Goal: Information Seeking & Learning: Find specific fact

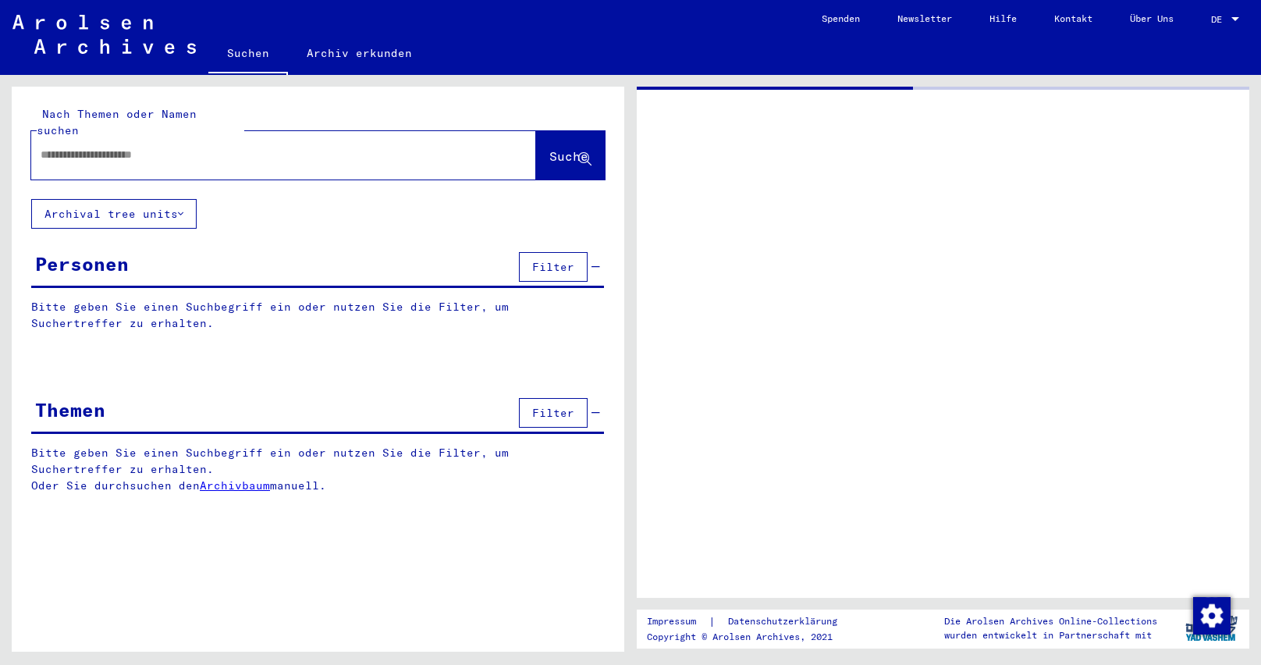
type input "********"
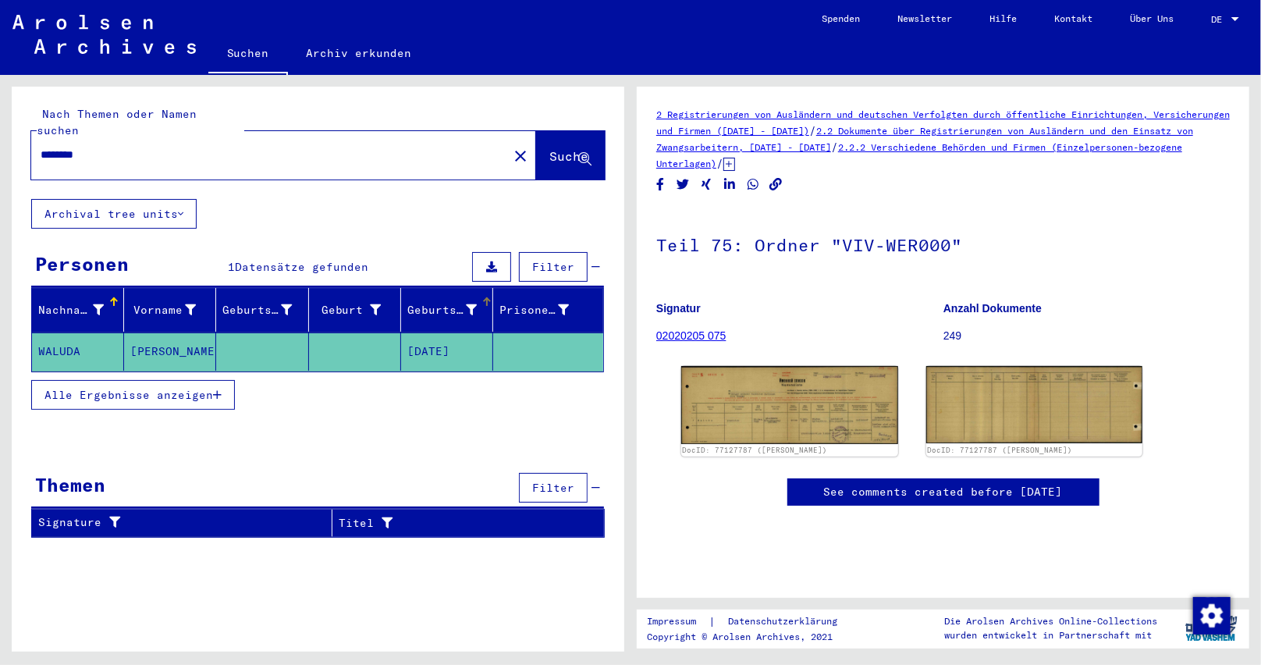
click at [474, 303] on div "Geburtsdatum" at bounding box center [451, 309] width 89 height 25
click at [764, 405] on img at bounding box center [789, 404] width 227 height 81
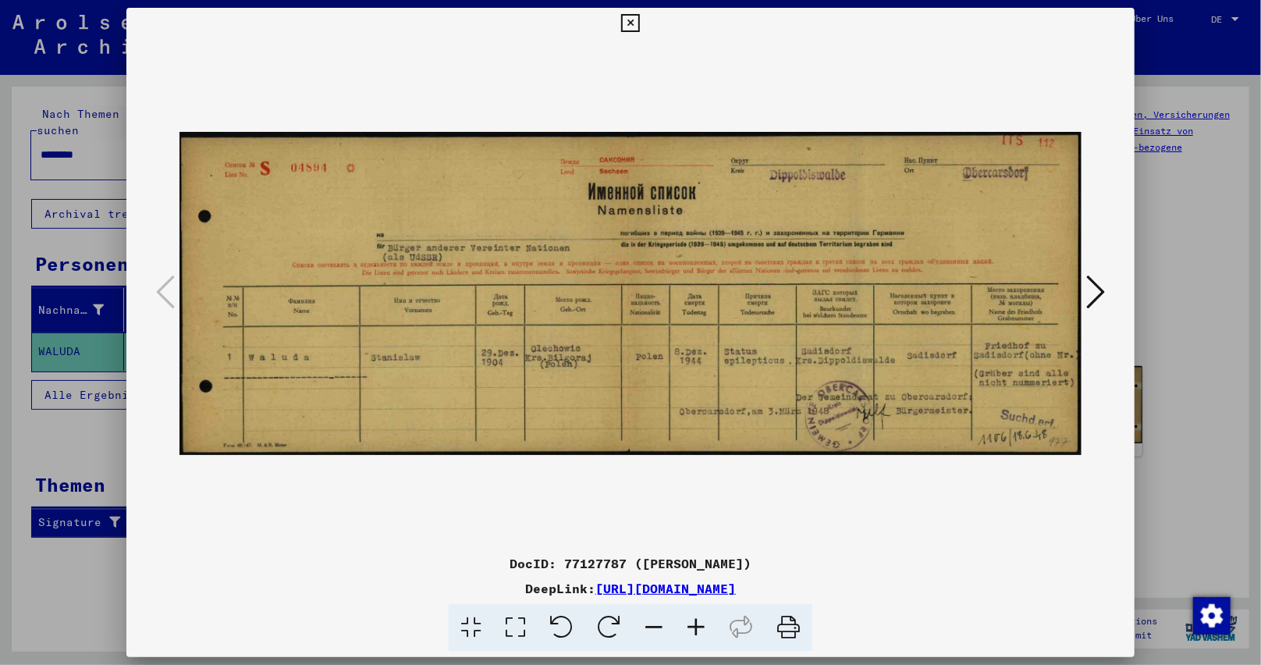
click at [617, 8] on button at bounding box center [630, 23] width 27 height 31
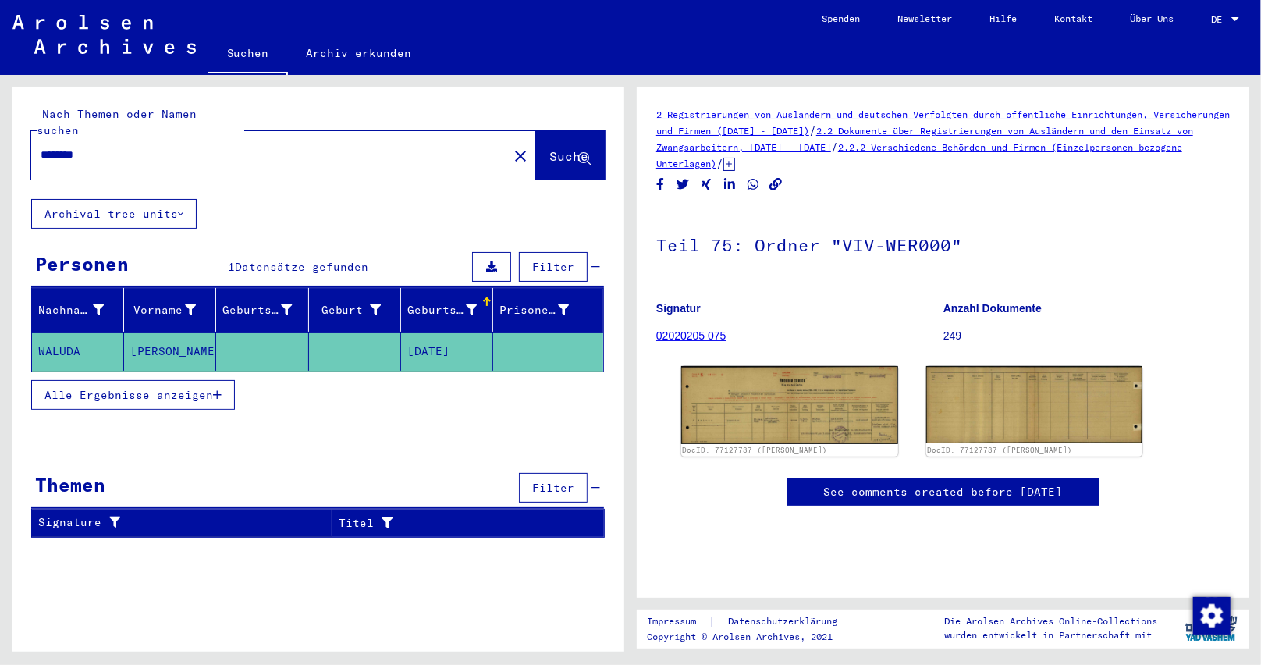
drag, startPoint x: 204, startPoint y: 339, endPoint x: 0, endPoint y: 329, distance: 203.9
click at [0, 331] on div "Nach Themen oder Namen suchen ******** close Suche Archival tree units Personen…" at bounding box center [315, 363] width 631 height 577
copy mat-row "[PERSON_NAME]"
drag, startPoint x: 130, startPoint y: 144, endPoint x: 0, endPoint y: 139, distance: 129.7
click at [0, 139] on div "Nach Themen oder Namen suchen ******** close Suche Archival tree units Personen…" at bounding box center [315, 363] width 631 height 577
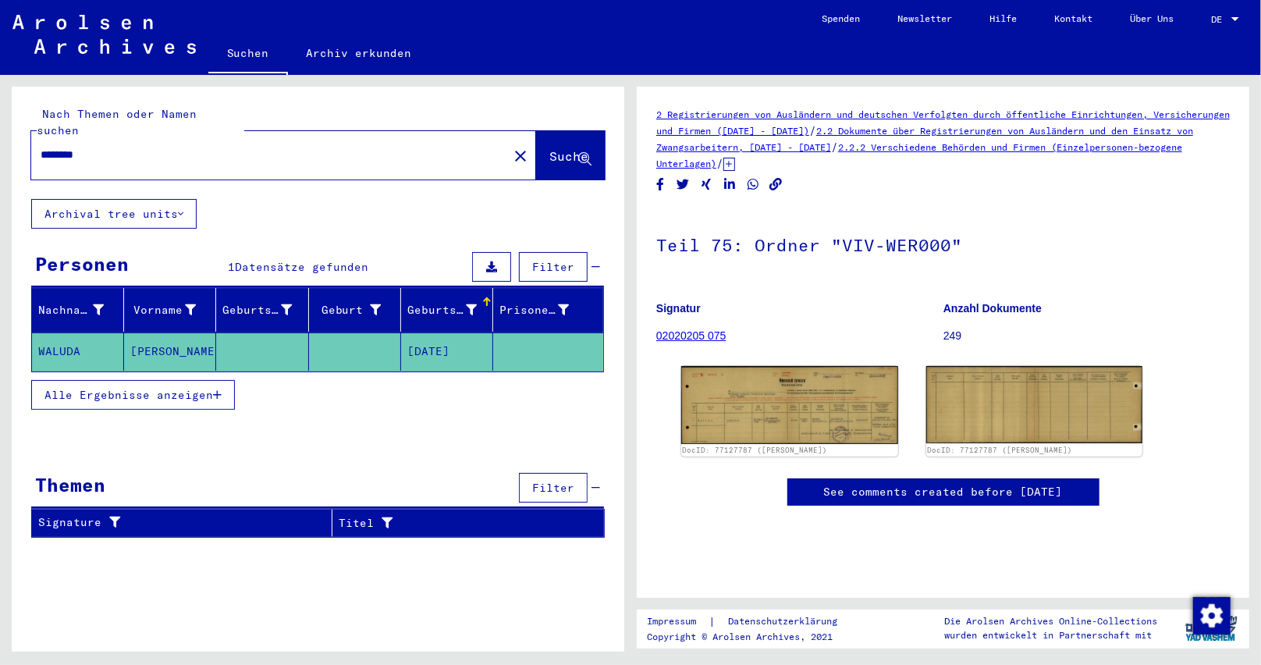
paste input "text"
click at [565, 148] on span "Suche" at bounding box center [568, 156] width 39 height 16
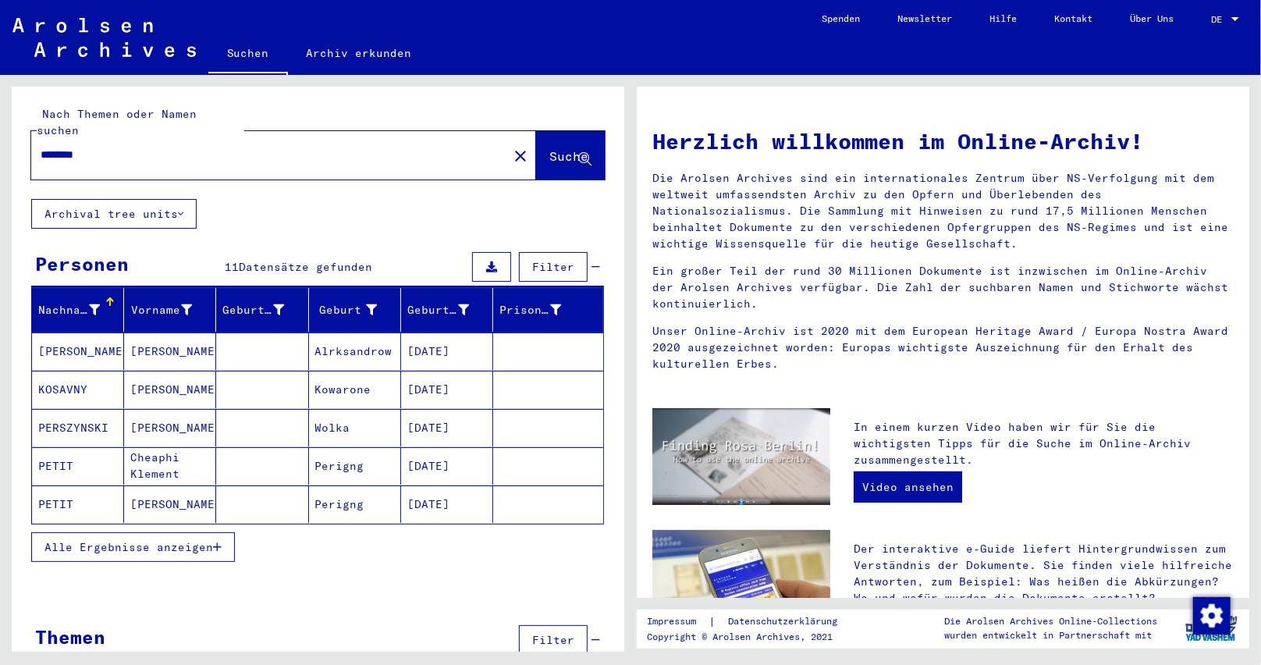
click at [215, 542] on icon "button" at bounding box center [217, 547] width 9 height 11
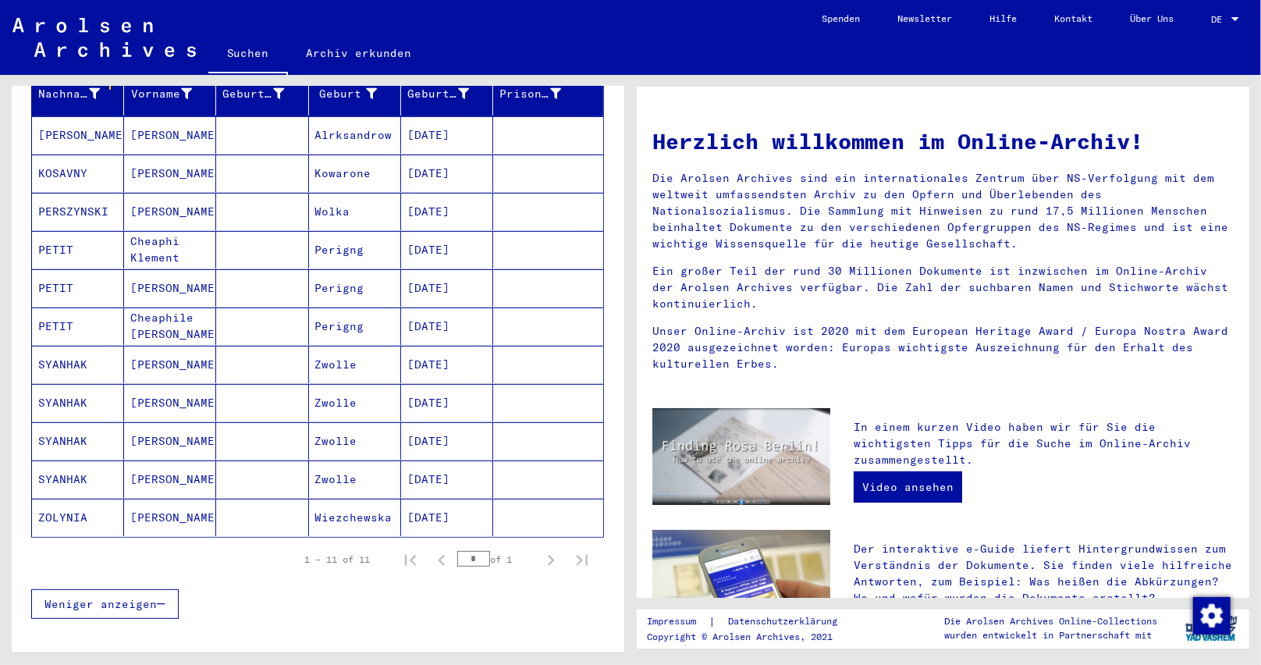
scroll to position [234, 0]
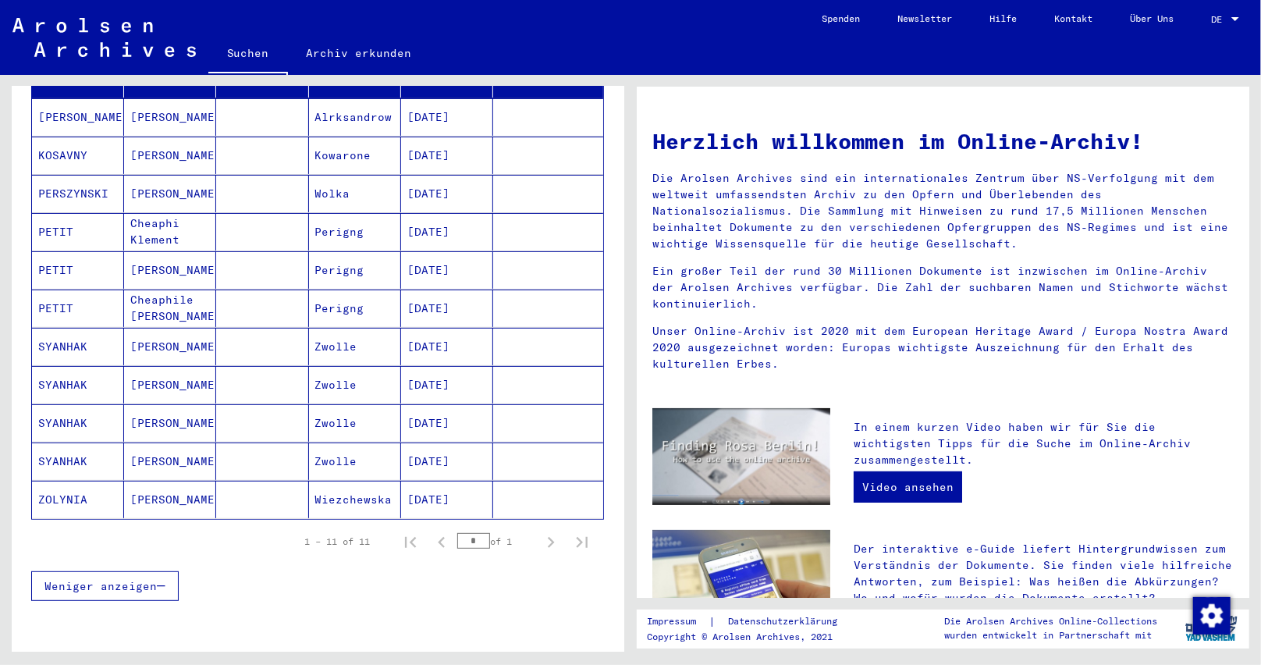
click at [378, 187] on mat-cell "Wolka" at bounding box center [355, 193] width 92 height 37
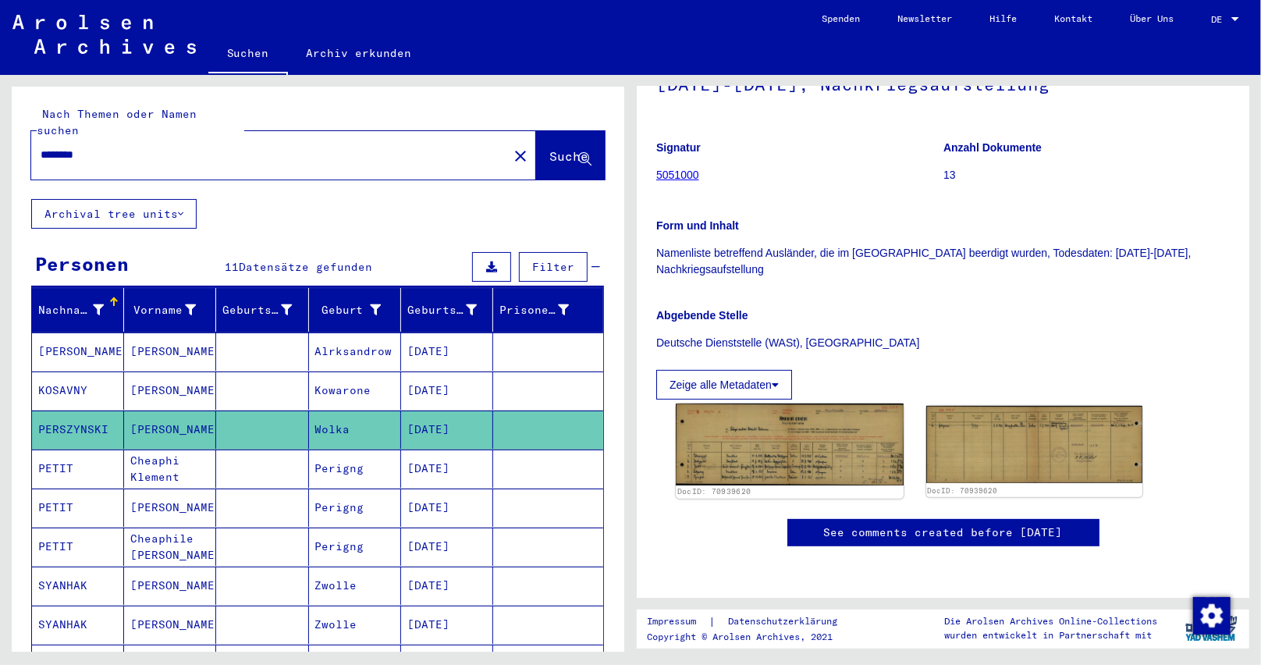
click at [796, 406] on img at bounding box center [789, 444] width 227 height 82
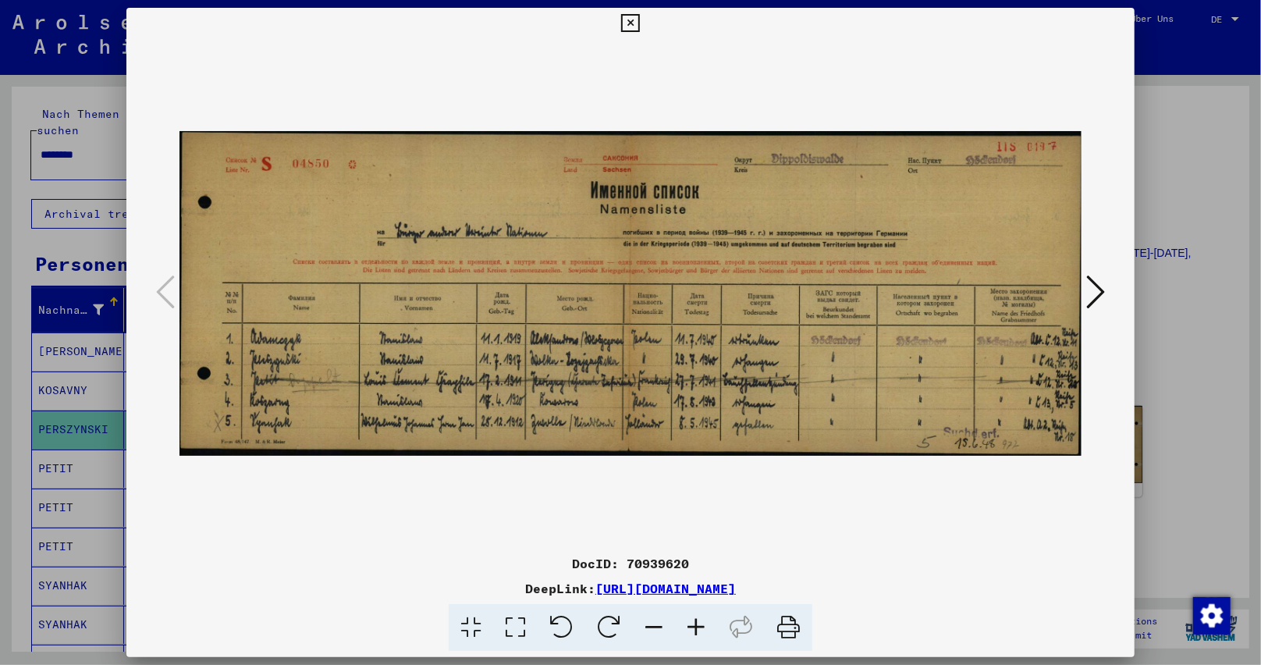
click at [627, 27] on icon at bounding box center [630, 23] width 18 height 19
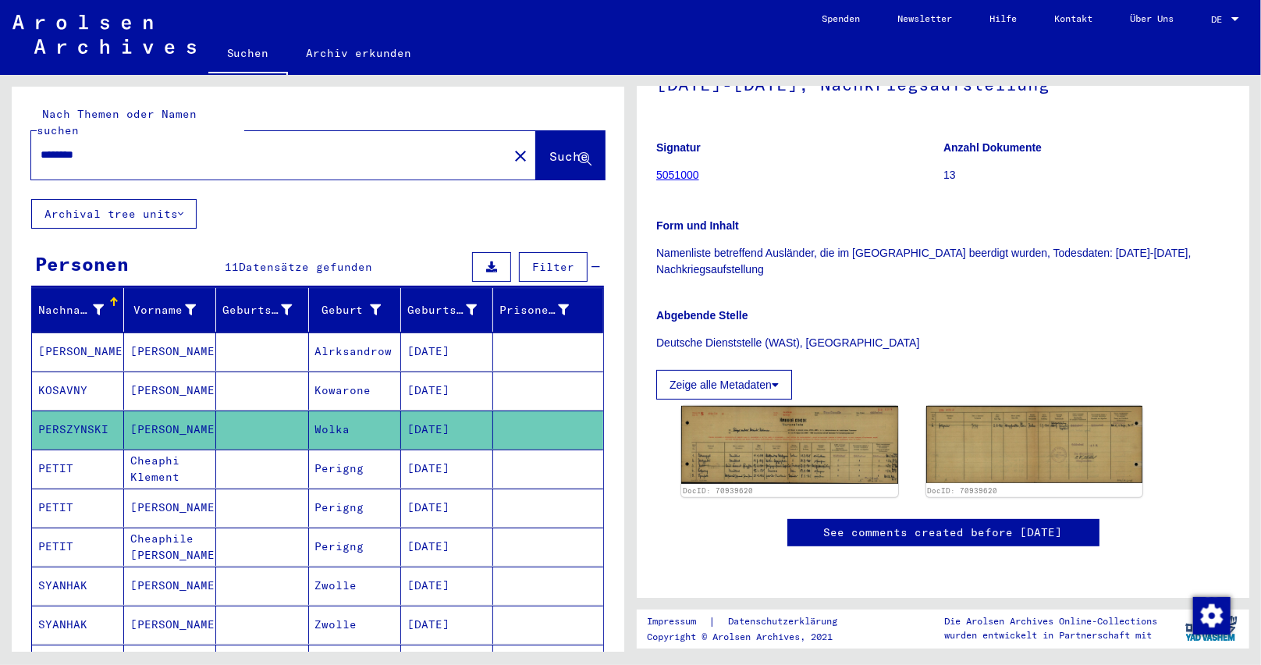
drag, startPoint x: 485, startPoint y: 333, endPoint x: 391, endPoint y: 337, distance: 93.7
click at [391, 337] on mat-row "[PERSON_NAME] [DATE]" at bounding box center [317, 351] width 571 height 39
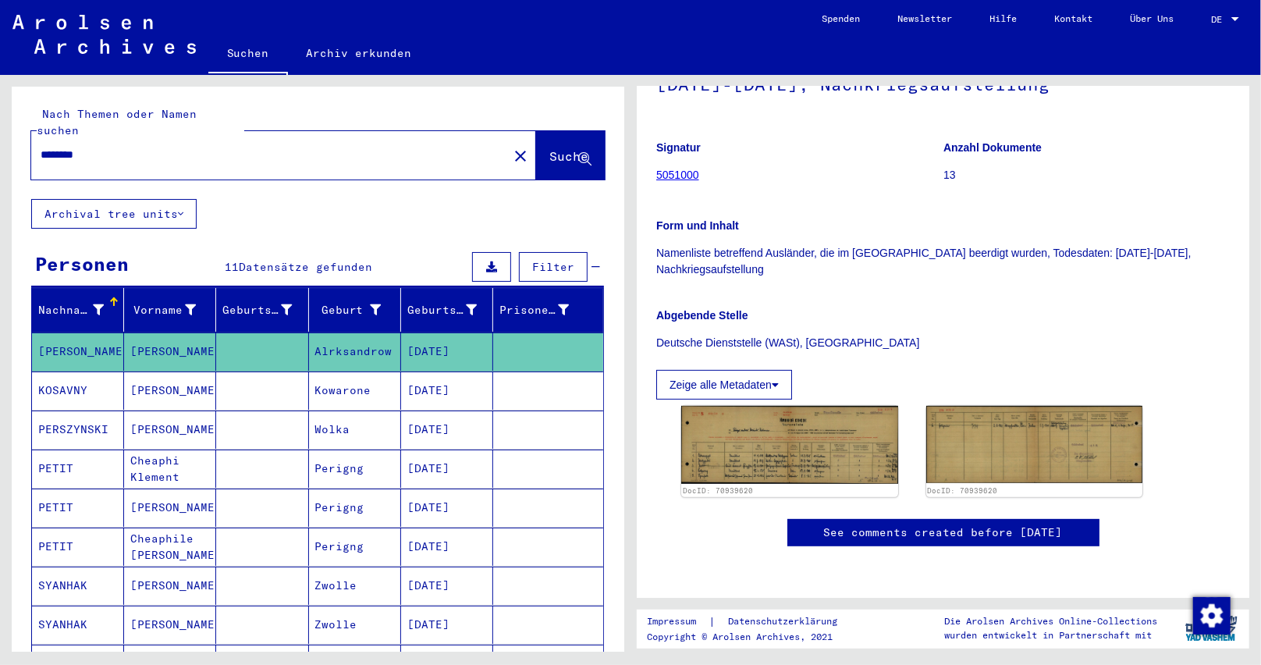
copy mat-row "[DATE]"
click at [839, 436] on img at bounding box center [789, 444] width 227 height 82
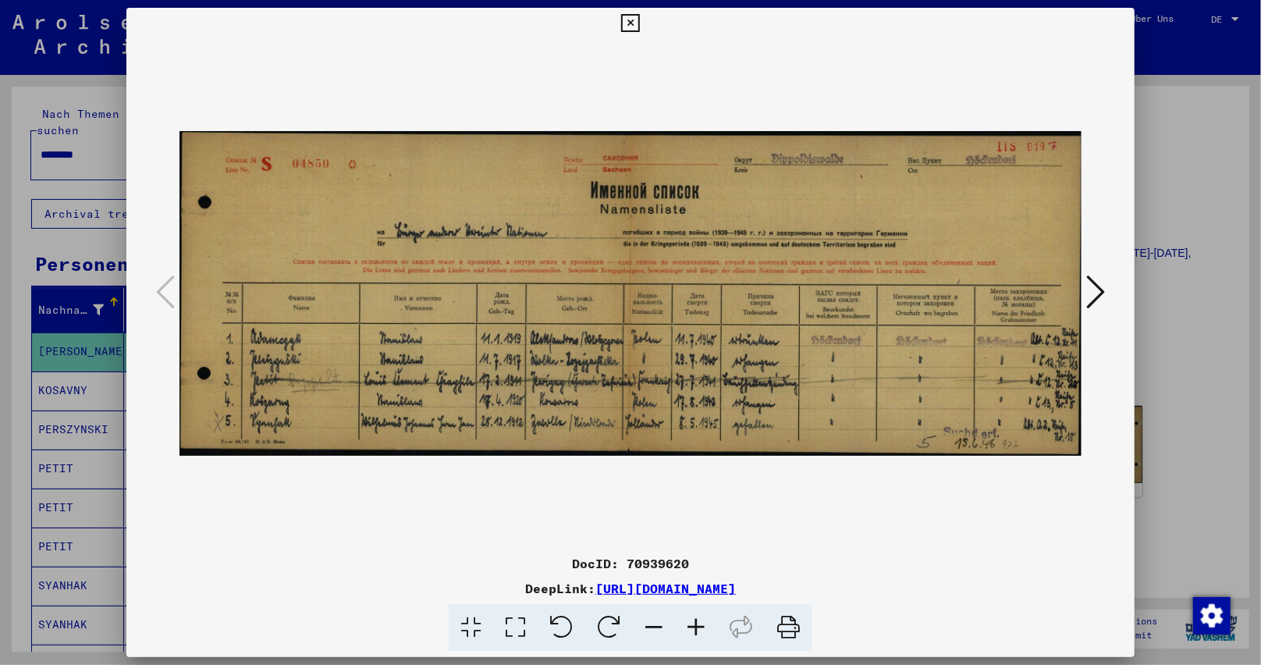
click at [696, 631] on icon at bounding box center [696, 628] width 42 height 48
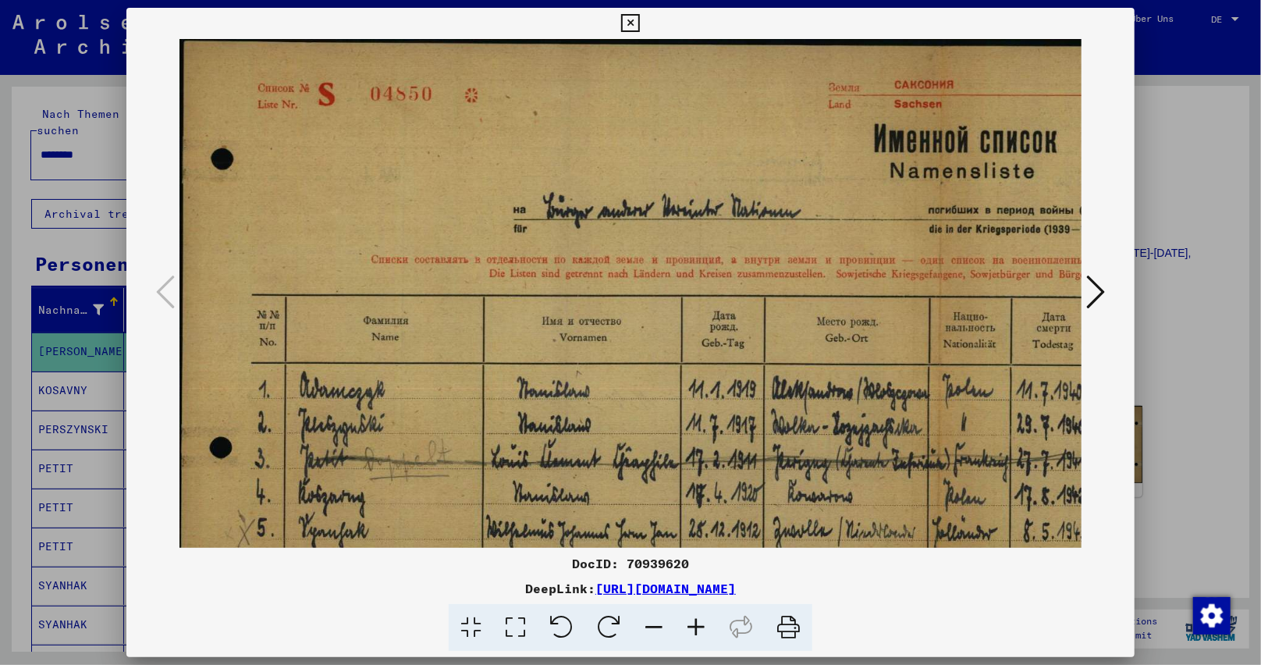
click at [696, 631] on icon at bounding box center [696, 628] width 42 height 48
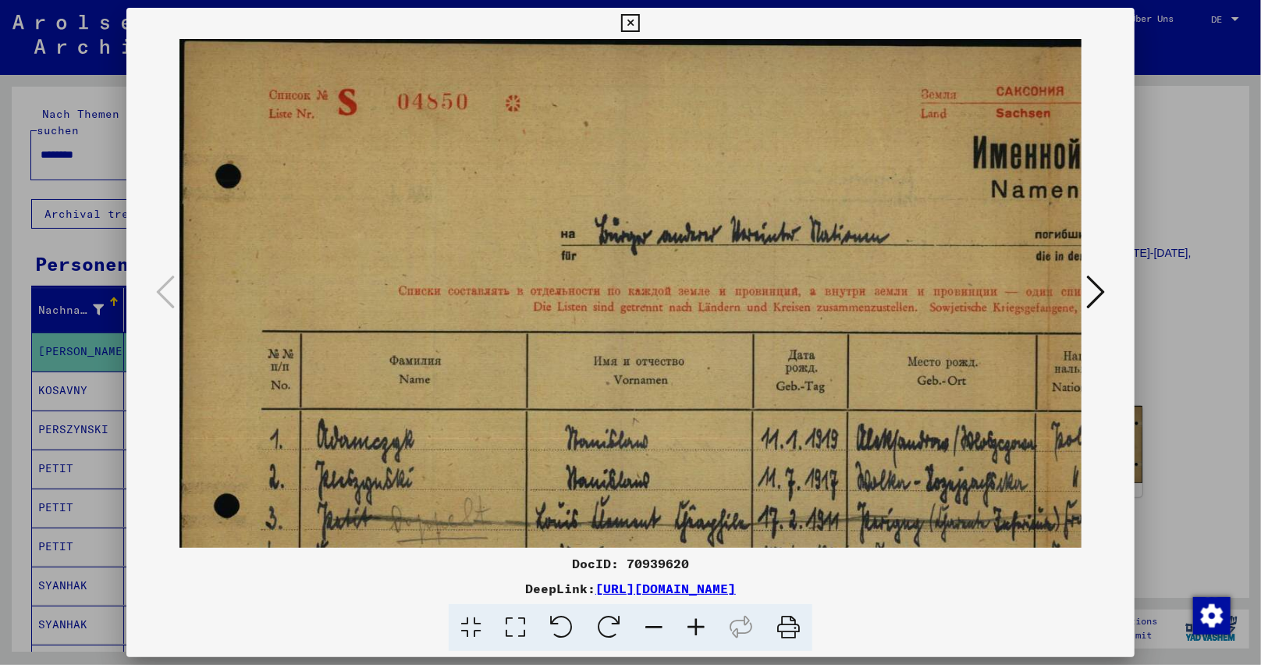
click at [696, 631] on icon at bounding box center [696, 628] width 42 height 48
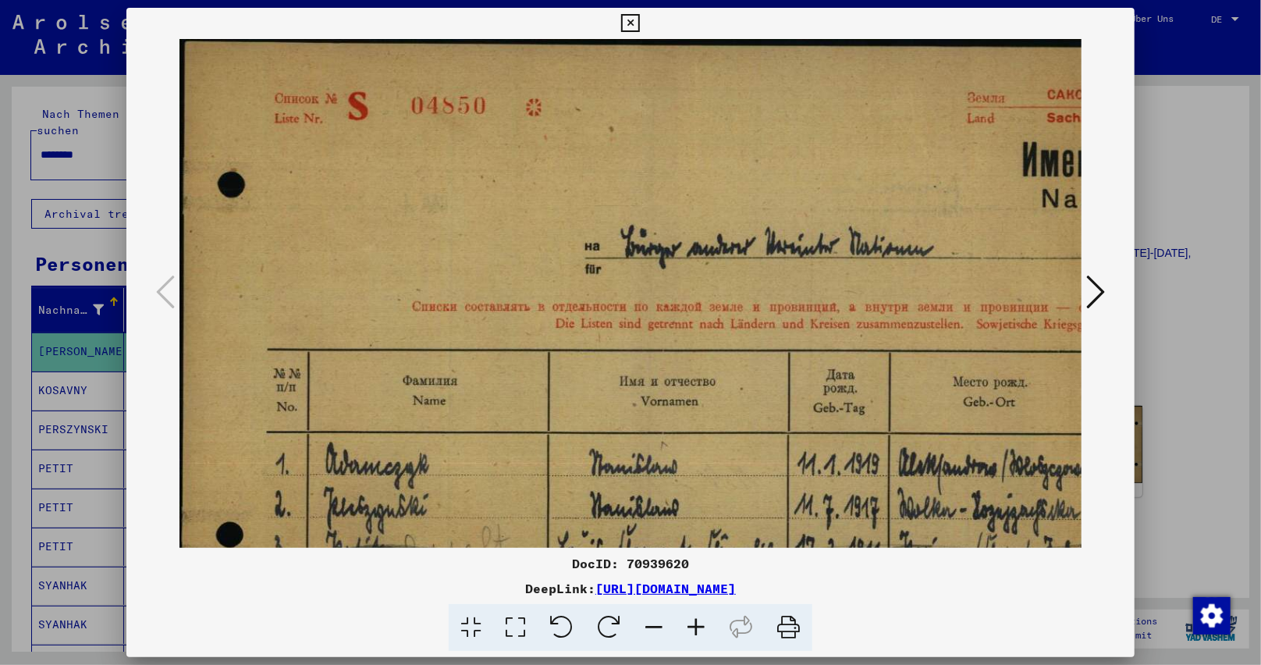
click at [696, 631] on icon at bounding box center [696, 628] width 42 height 48
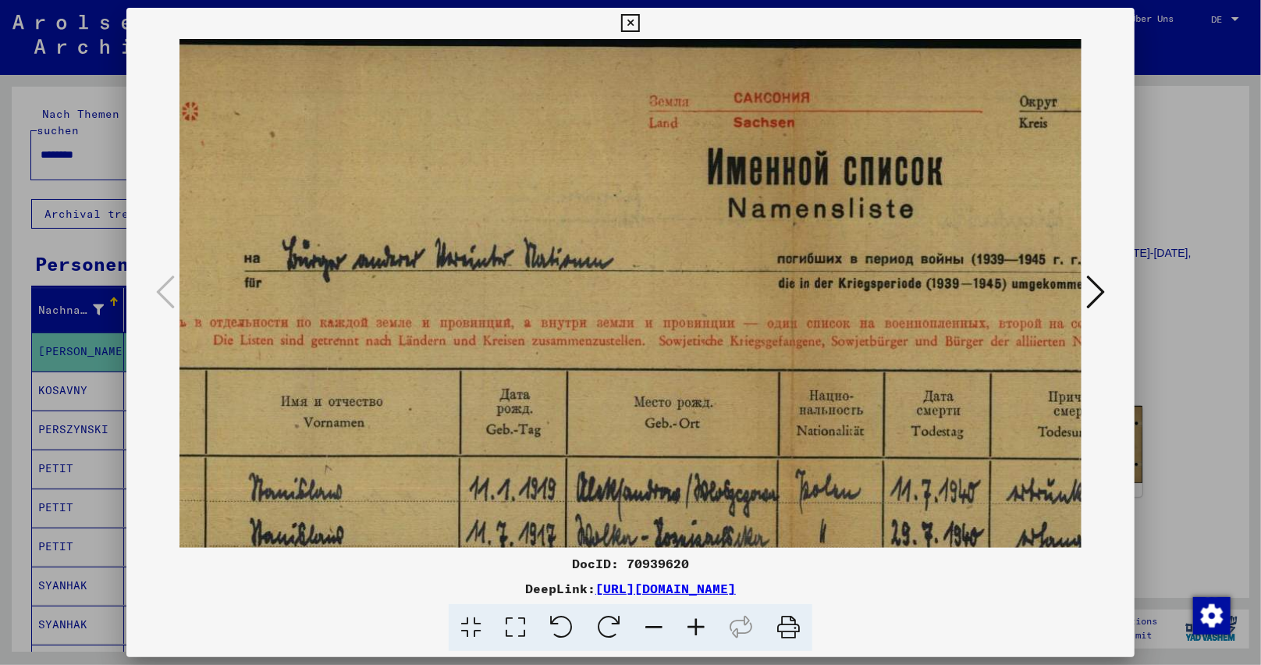
drag, startPoint x: 778, startPoint y: 335, endPoint x: 408, endPoint y: 464, distance: 391.9
click at [407, 464] on img at bounding box center [794, 391] width 1958 height 704
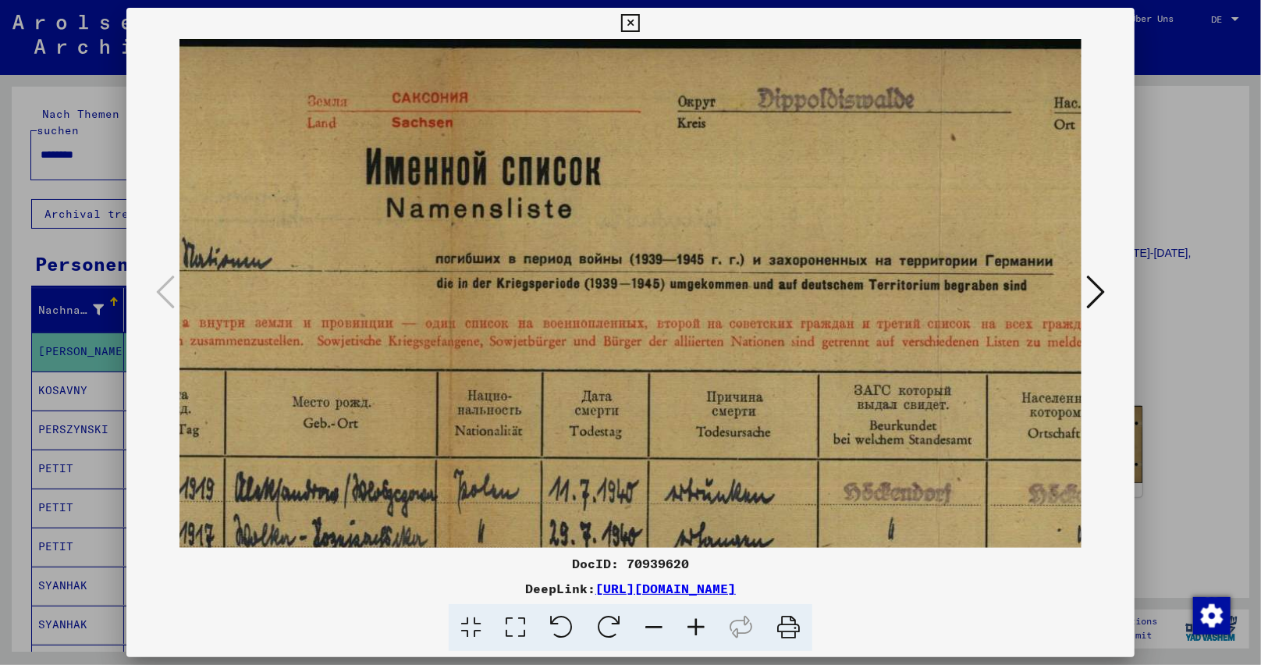
drag, startPoint x: 665, startPoint y: 355, endPoint x: 337, endPoint y: 375, distance: 328.4
click at [335, 375] on img at bounding box center [452, 391] width 1958 height 704
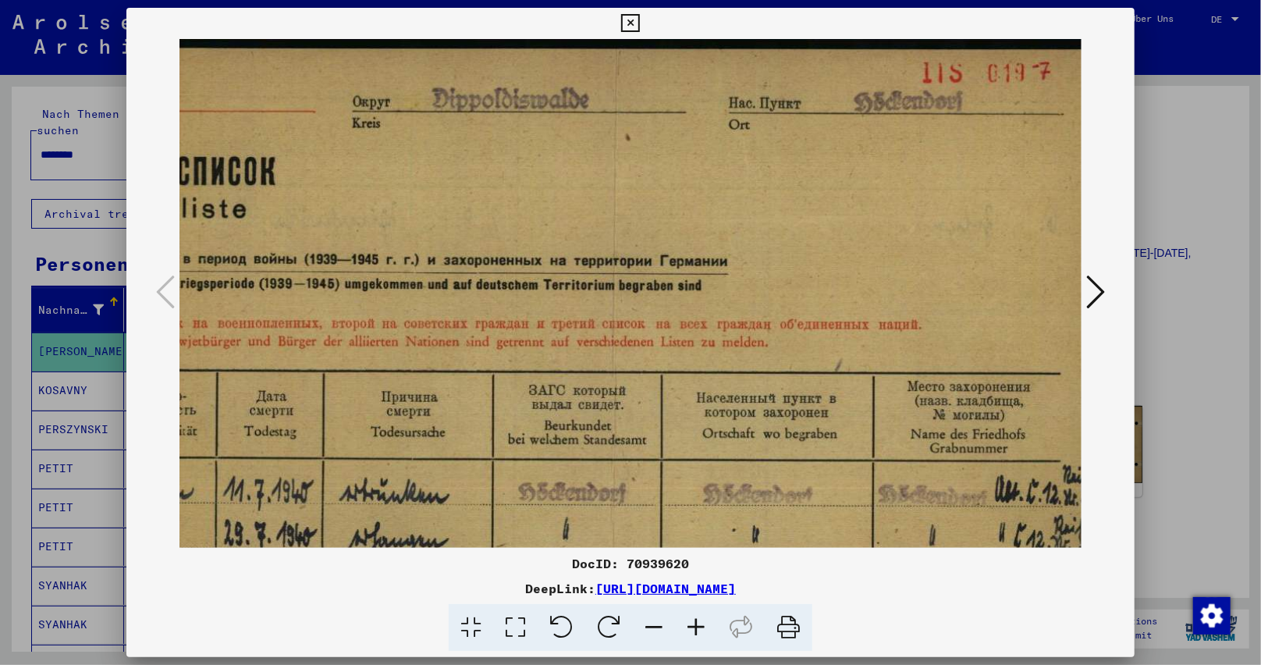
scroll to position [2, 1054]
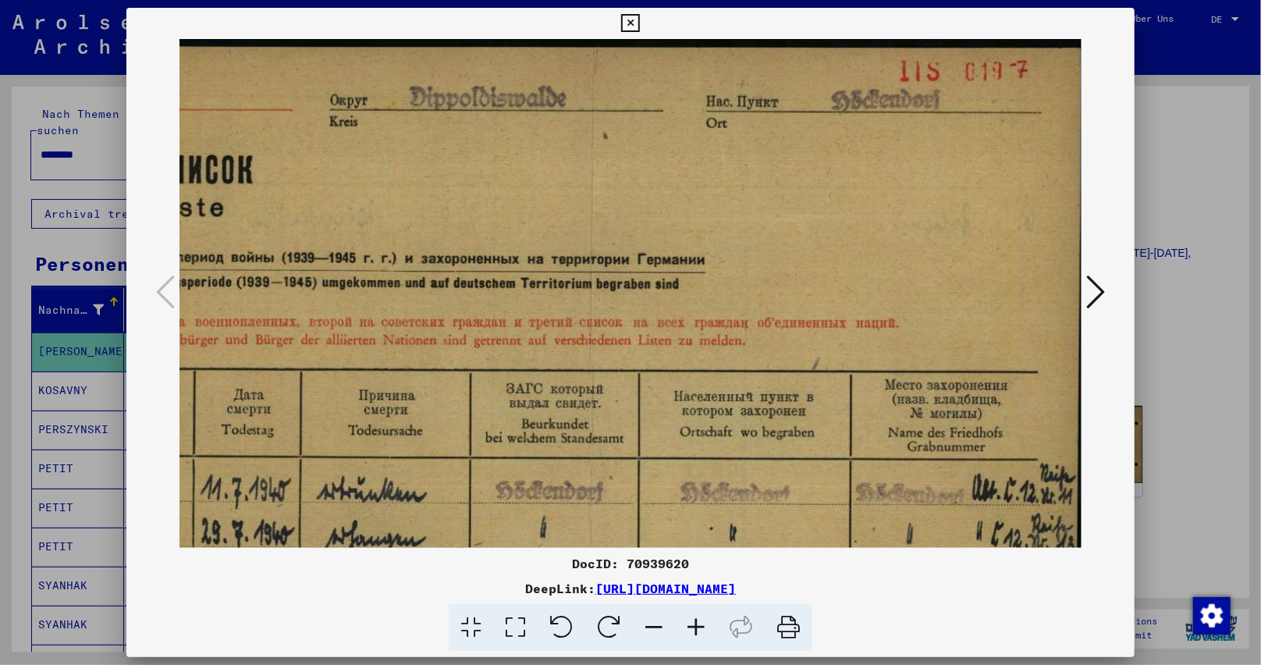
drag, startPoint x: 638, startPoint y: 316, endPoint x: 216, endPoint y: 315, distance: 422.2
click at [216, 315] on img at bounding box center [104, 389] width 1958 height 704
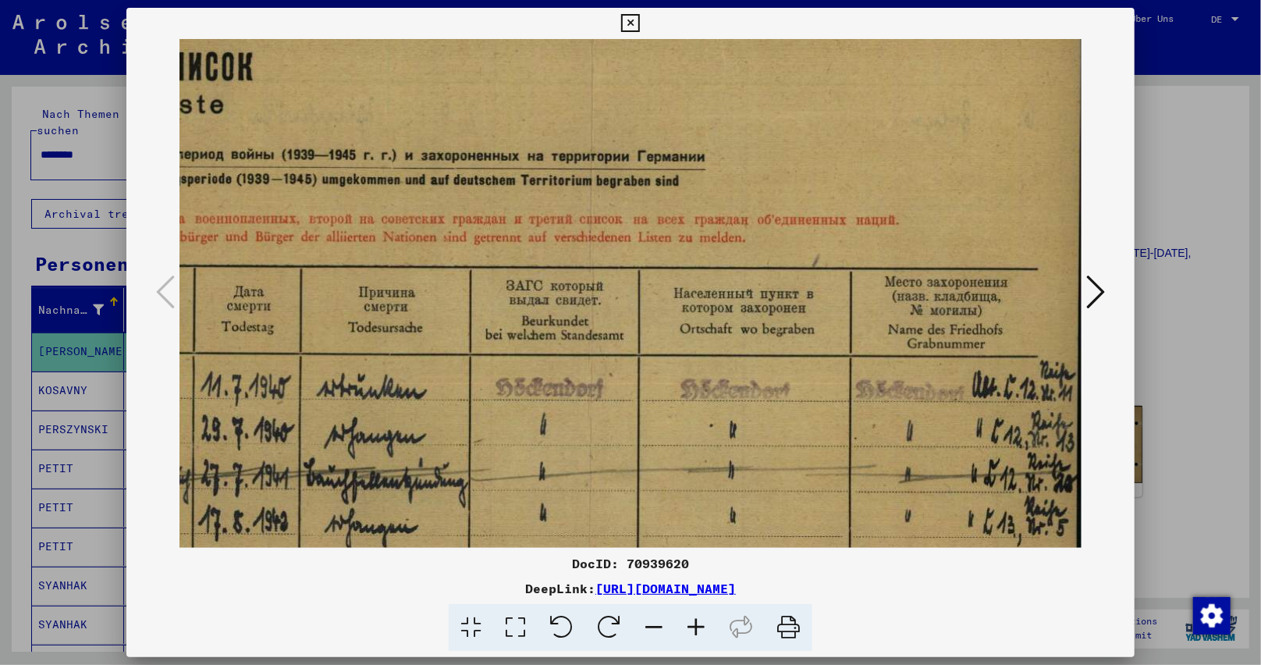
drag, startPoint x: 390, startPoint y: 357, endPoint x: 344, endPoint y: 251, distance: 116.4
click at [344, 251] on img at bounding box center [104, 286] width 1958 height 704
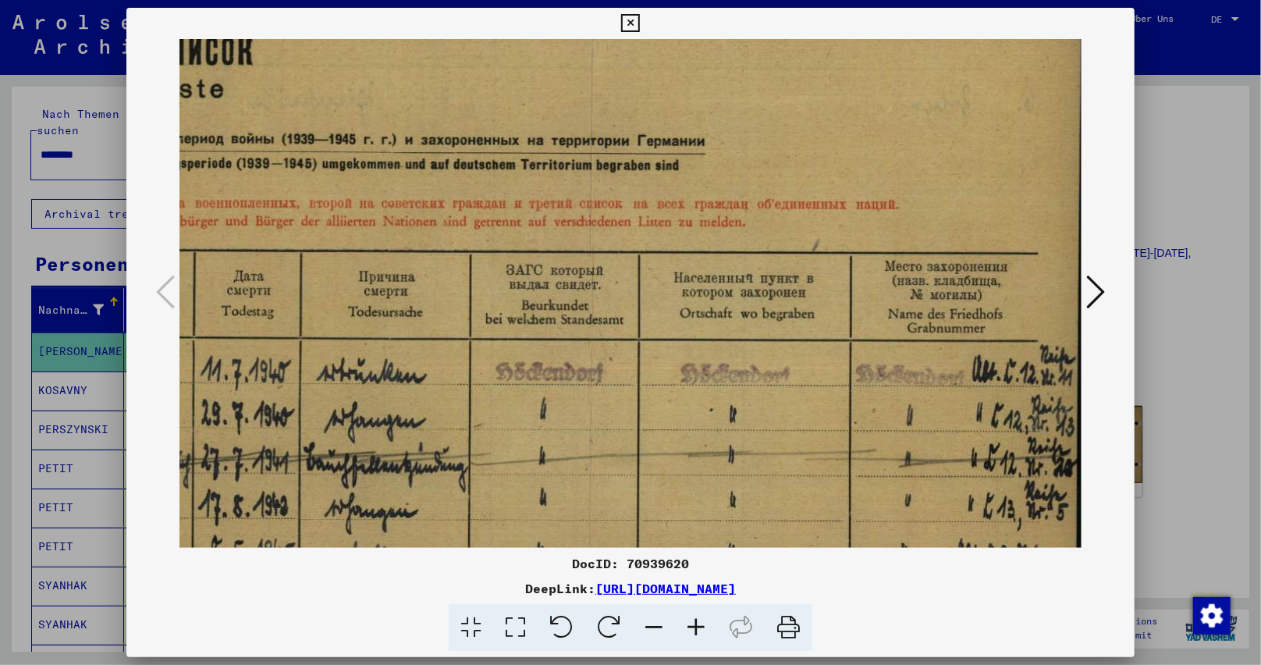
drag, startPoint x: 555, startPoint y: 304, endPoint x: 402, endPoint y: 288, distance: 153.8
click at [402, 288] on img at bounding box center [104, 271] width 1958 height 704
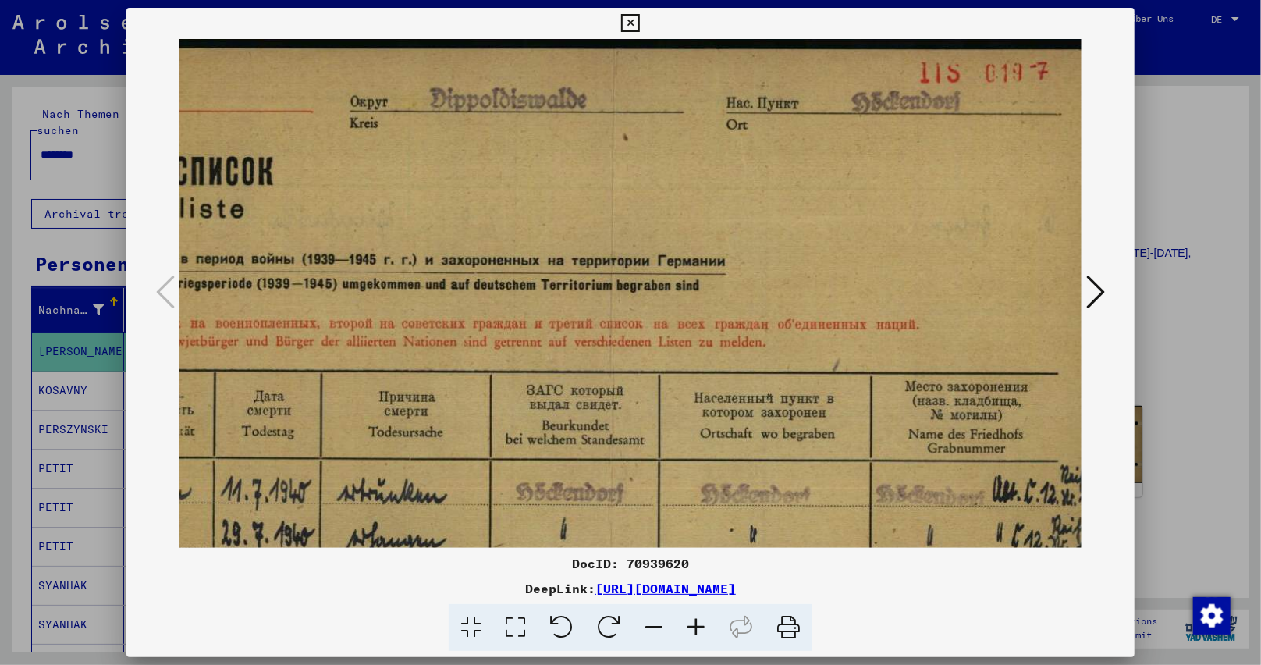
drag, startPoint x: 507, startPoint y: 224, endPoint x: 583, endPoint y: 378, distance: 171.4
click at [530, 421] on img at bounding box center [124, 391] width 1958 height 704
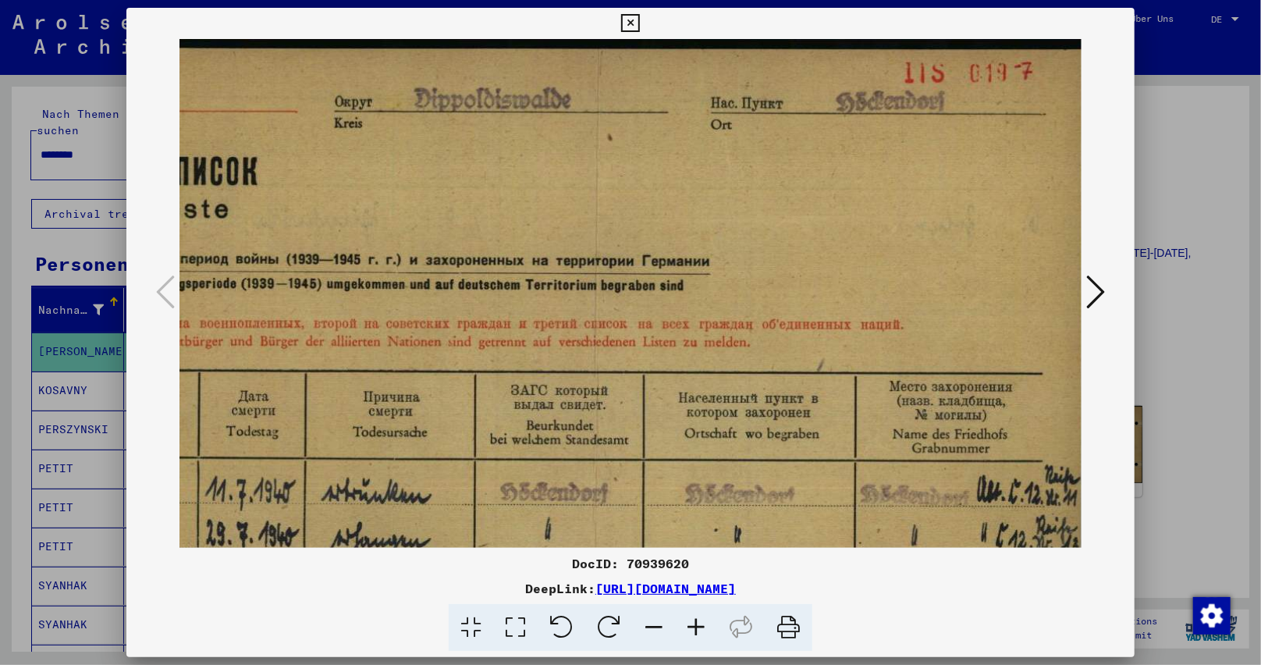
drag, startPoint x: 929, startPoint y: 194, endPoint x: 912, endPoint y: 255, distance: 64.0
click at [912, 255] on img at bounding box center [109, 391] width 1958 height 704
click at [639, 23] on icon at bounding box center [630, 23] width 18 height 19
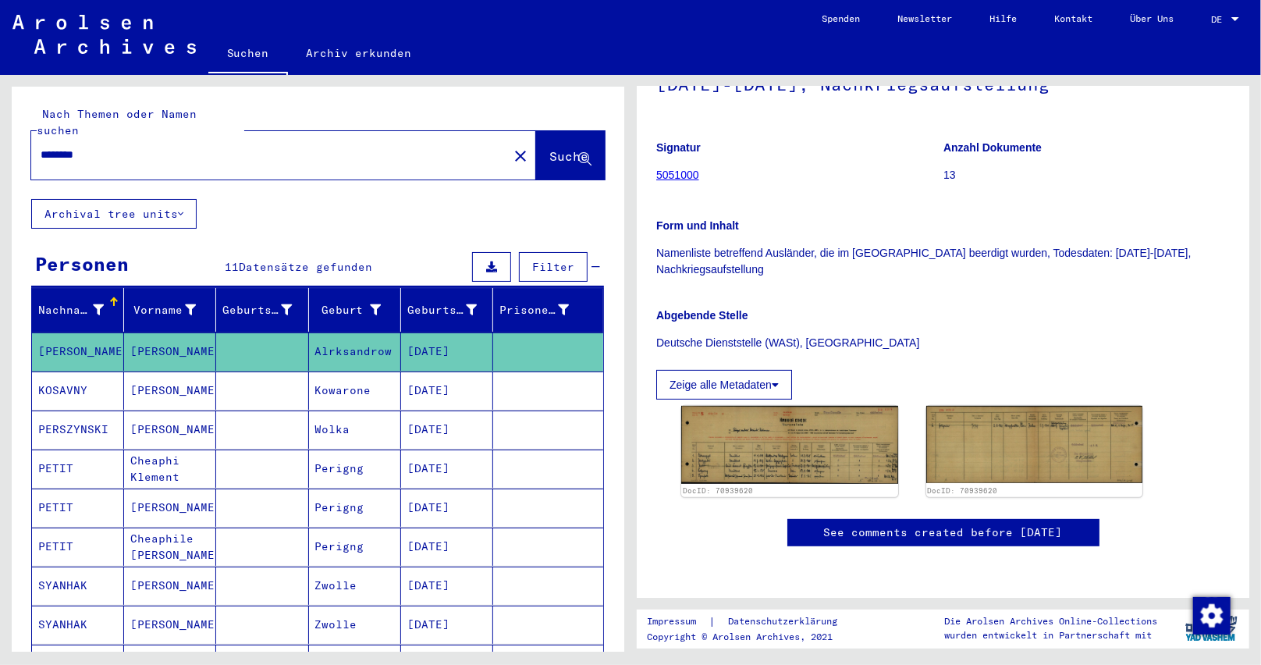
click at [635, 40] on div "Suchen Archiv erkunden" at bounding box center [505, 54] width 595 height 41
click at [726, 435] on img at bounding box center [789, 444] width 227 height 82
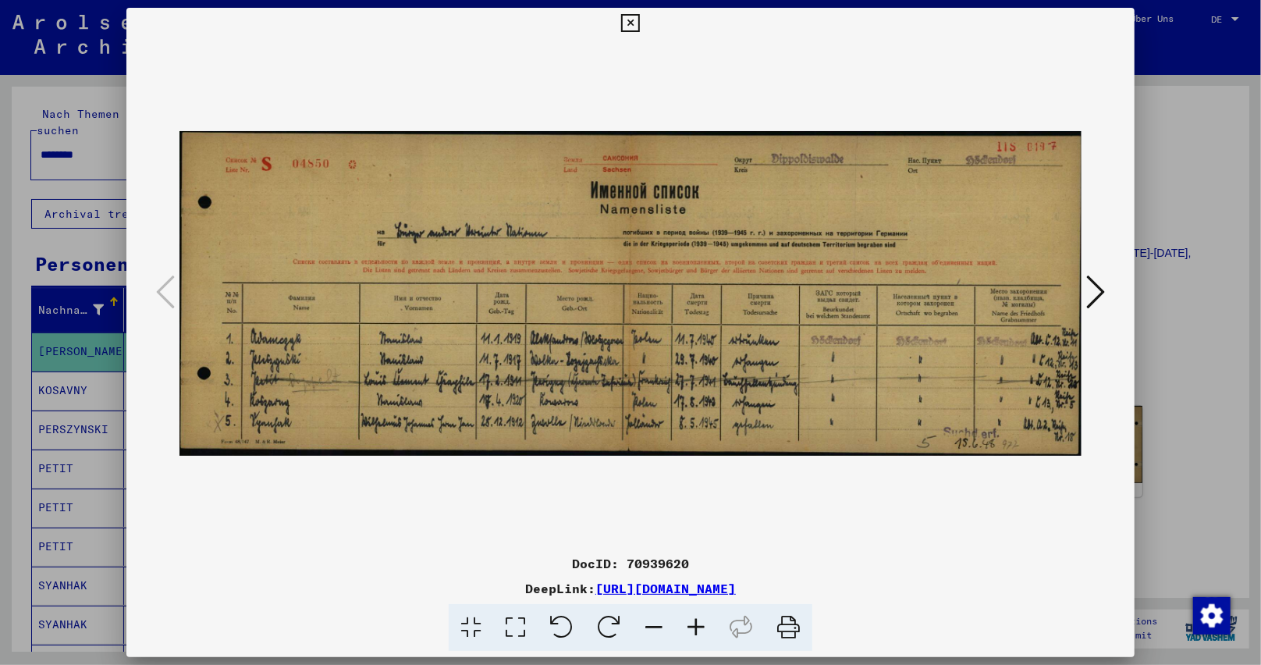
click at [692, 632] on icon at bounding box center [696, 628] width 42 height 48
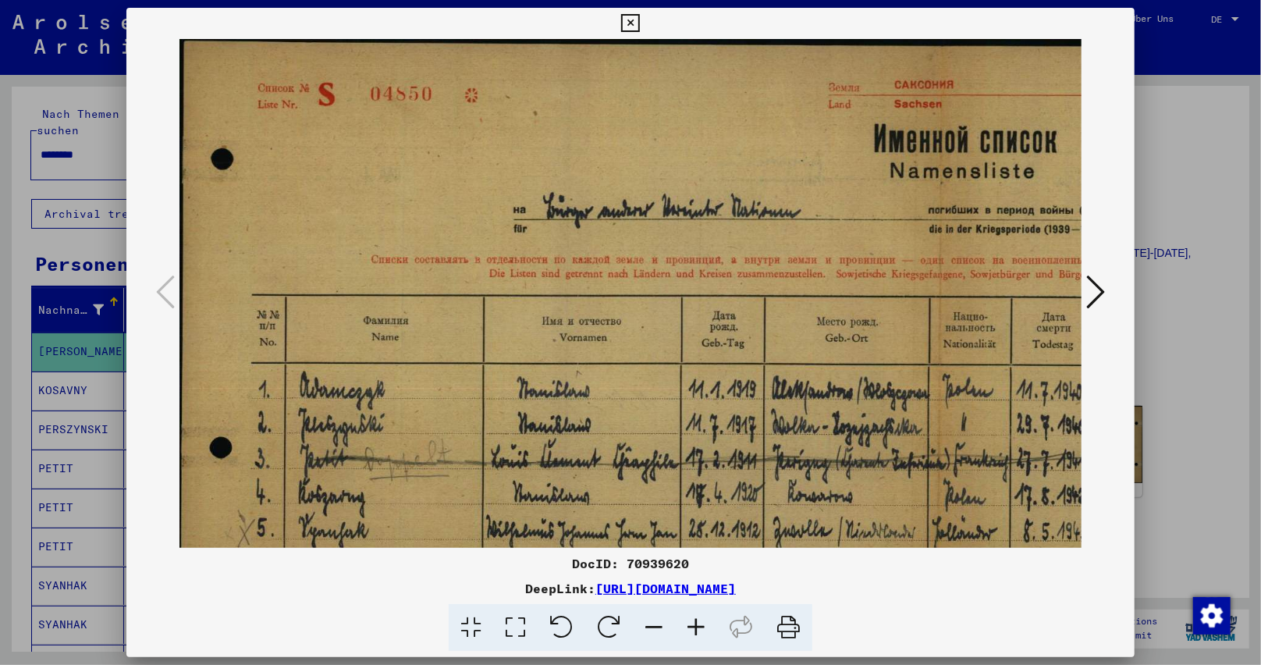
click at [692, 632] on icon at bounding box center [696, 628] width 42 height 48
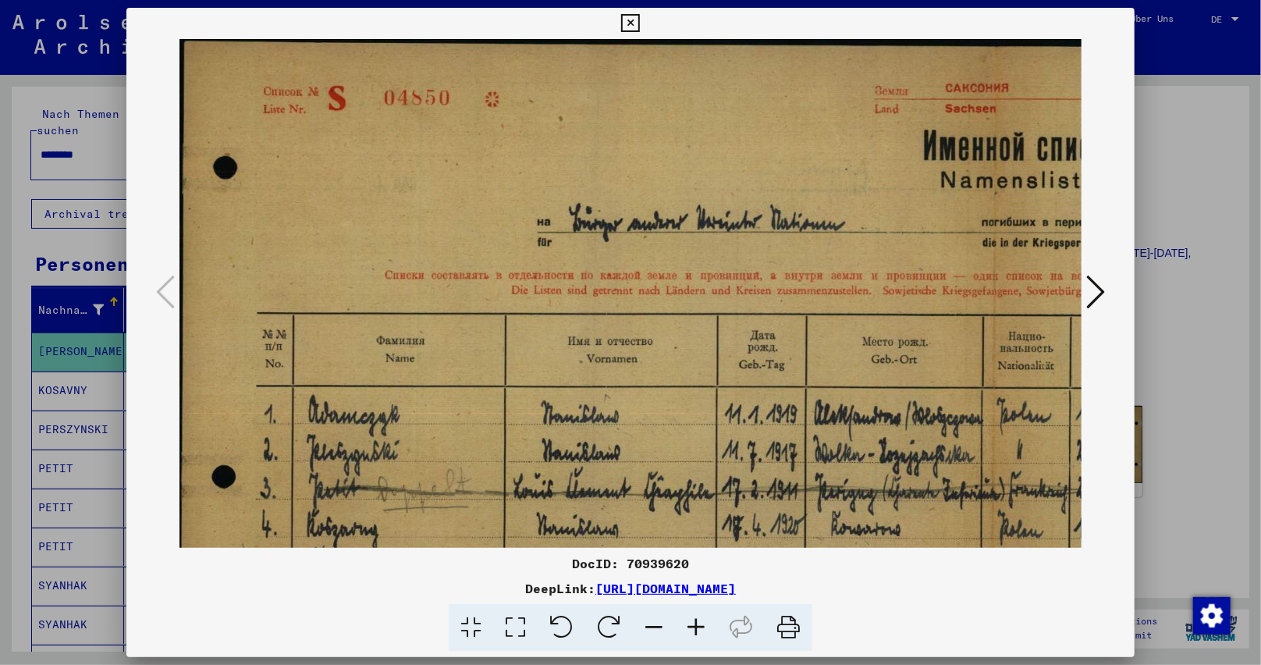
click at [692, 632] on icon at bounding box center [696, 628] width 42 height 48
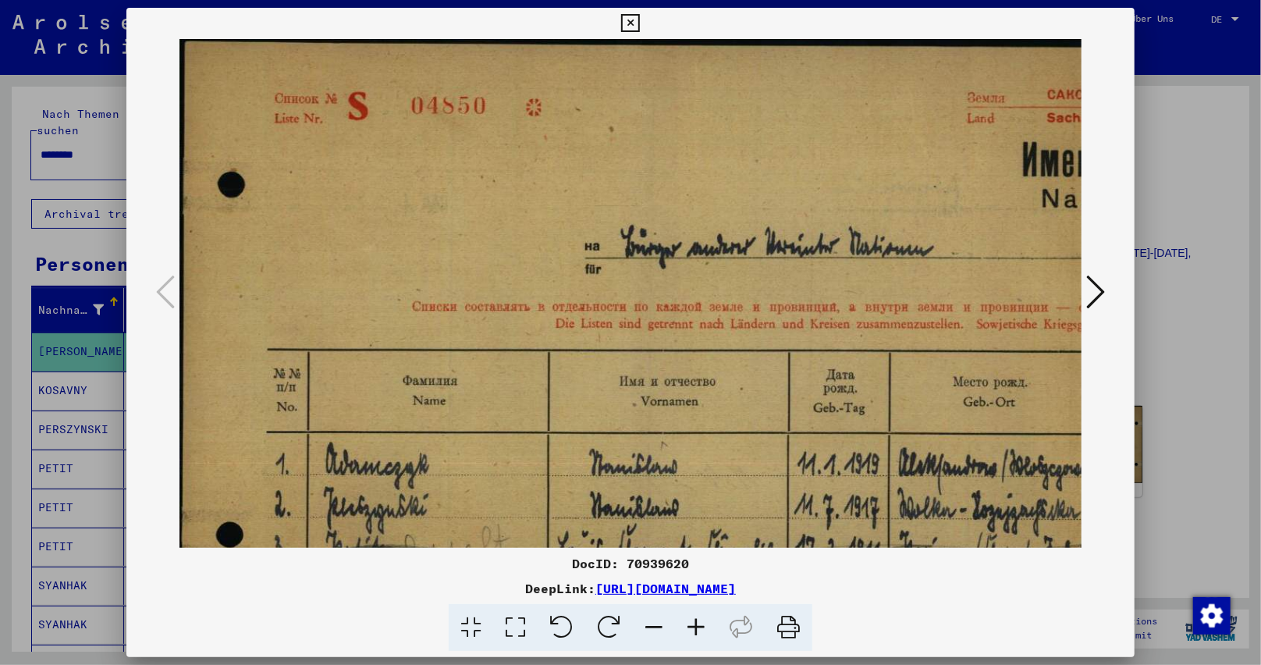
click at [692, 632] on icon at bounding box center [696, 628] width 42 height 48
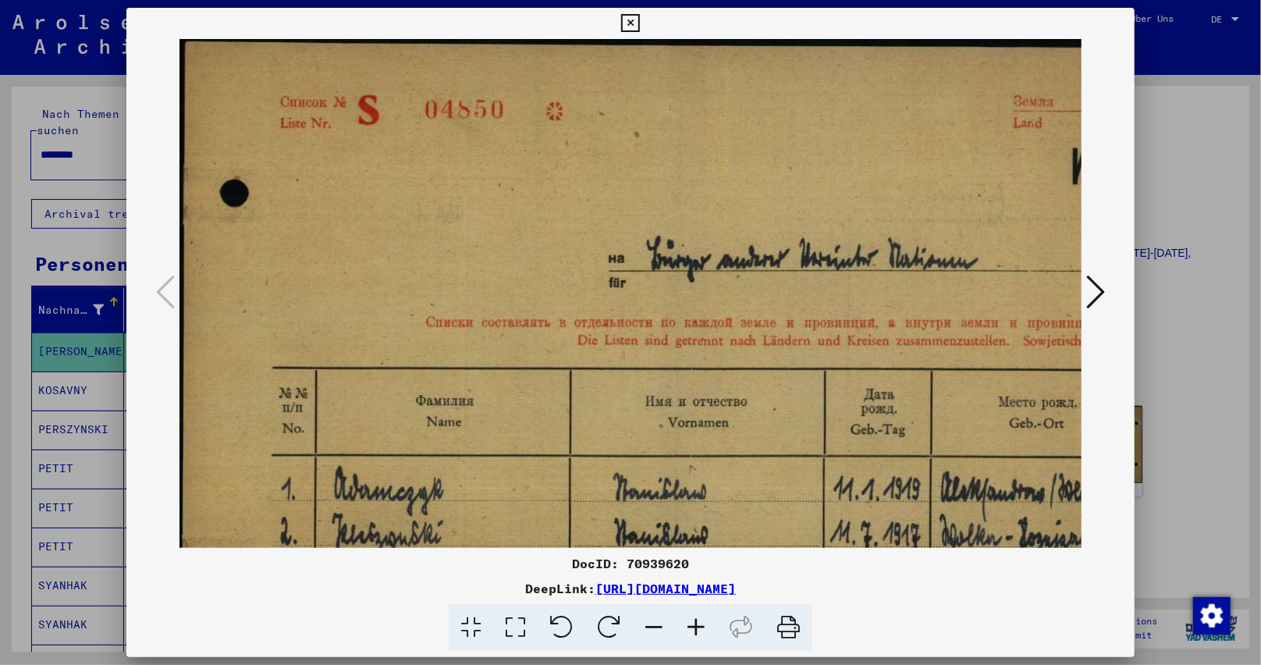
click at [692, 632] on icon at bounding box center [696, 628] width 42 height 48
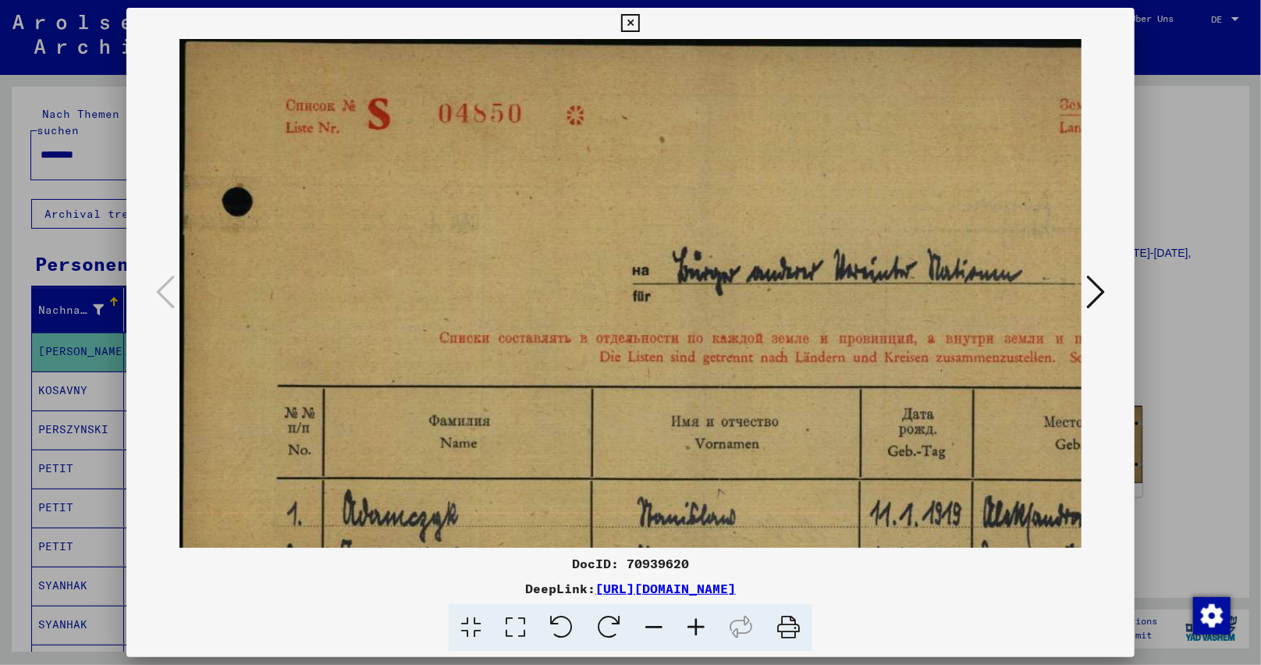
click at [692, 631] on icon at bounding box center [696, 628] width 42 height 48
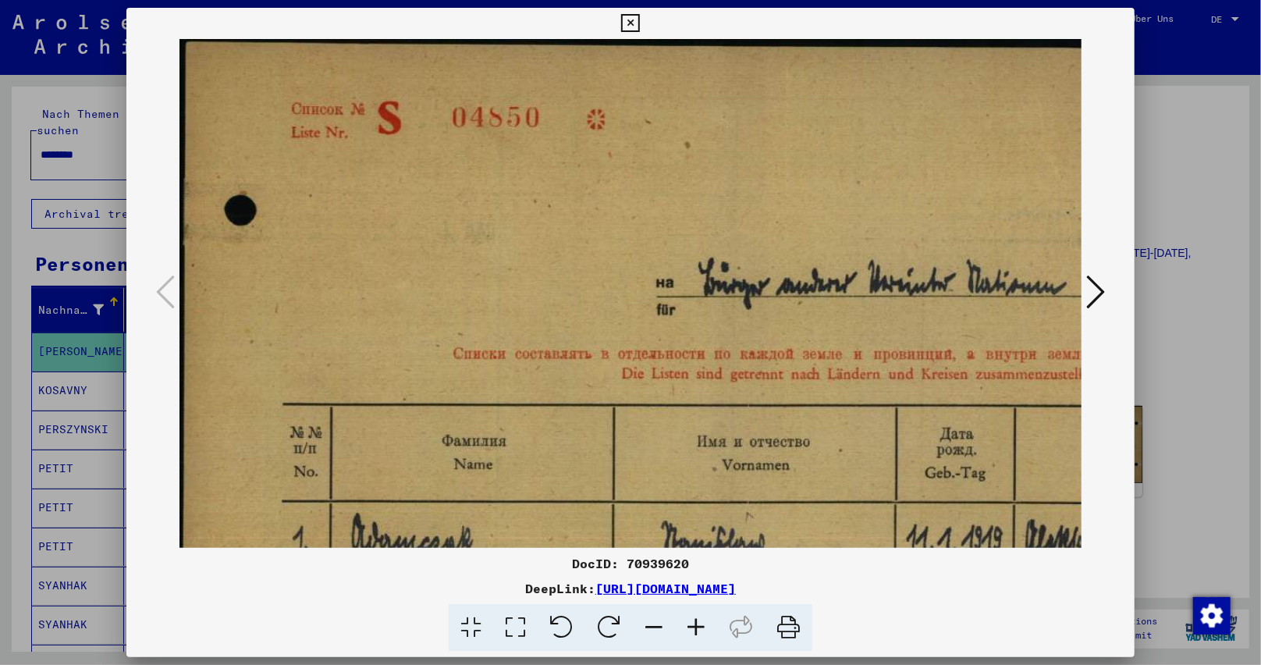
click at [692, 631] on icon at bounding box center [696, 628] width 42 height 48
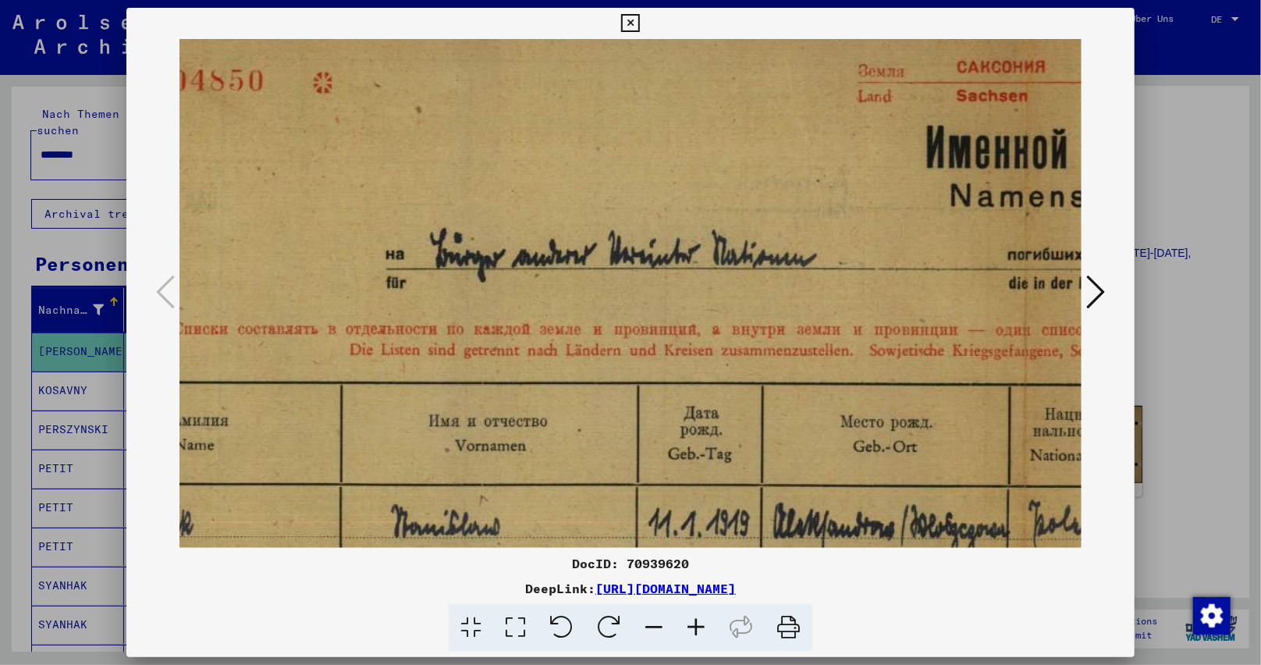
drag, startPoint x: 657, startPoint y: 422, endPoint x: 400, endPoint y: 381, distance: 260.1
click at [370, 382] on img at bounding box center [1026, 408] width 2283 height 821
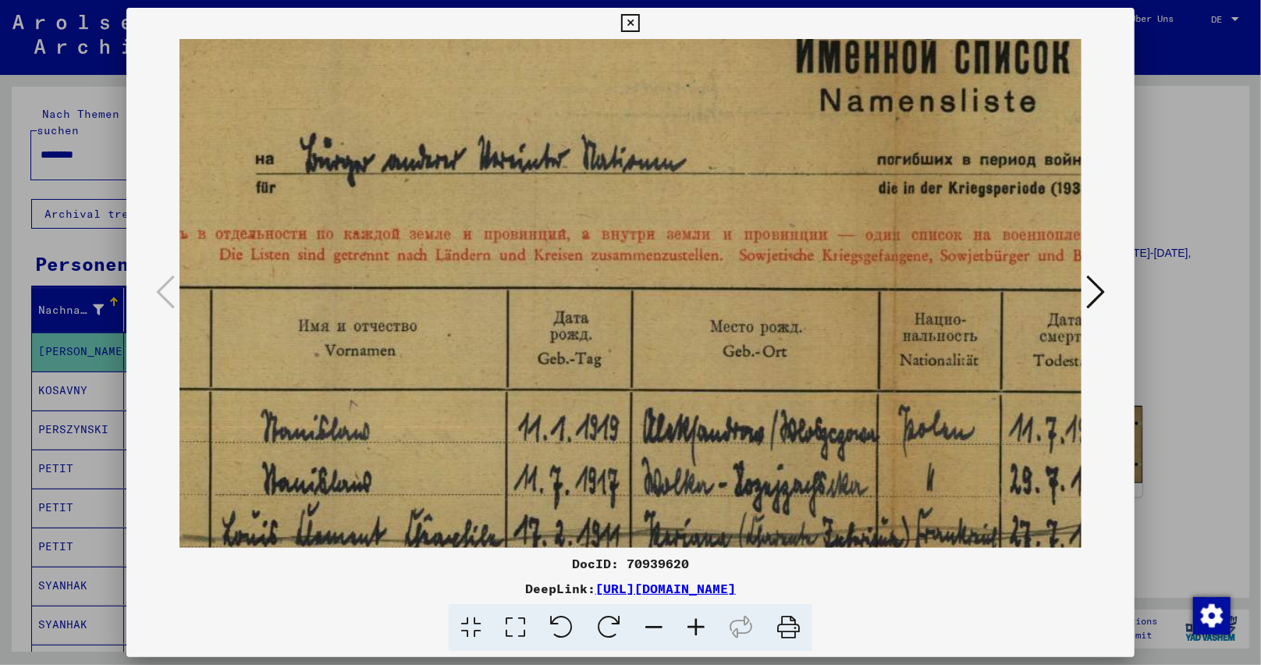
scroll to position [147, 482]
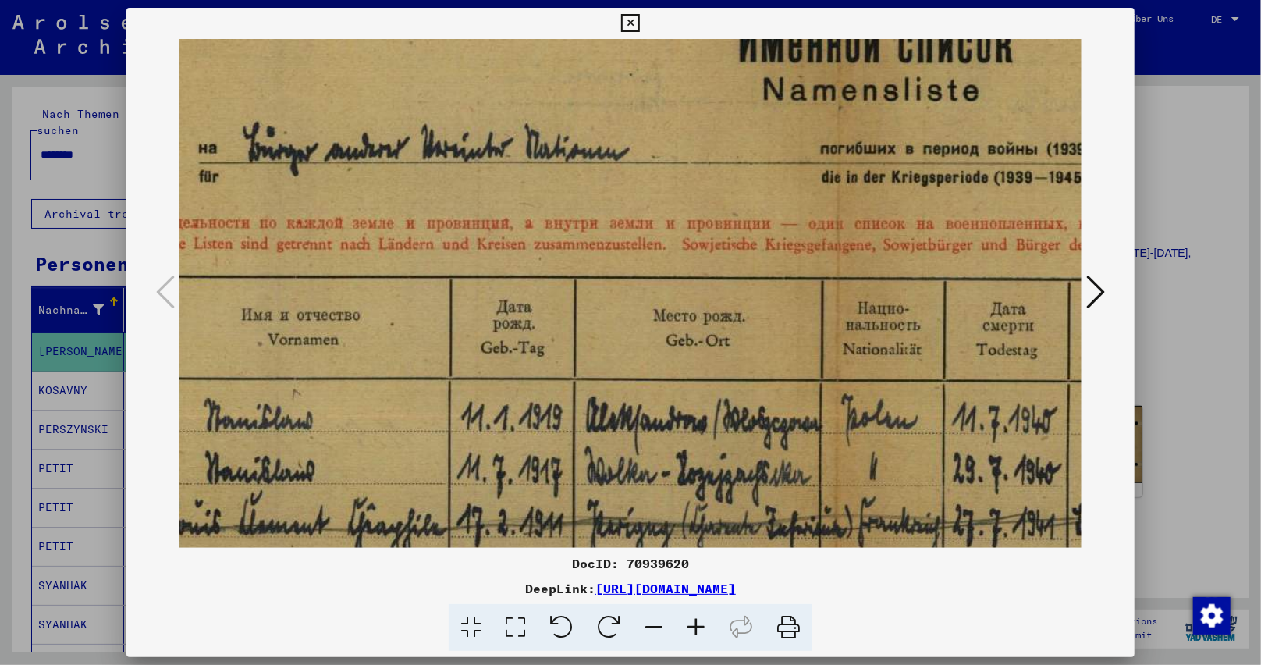
drag, startPoint x: 737, startPoint y: 403, endPoint x: 556, endPoint y: 296, distance: 211.3
click at [556, 296] on img at bounding box center [839, 302] width 2283 height 821
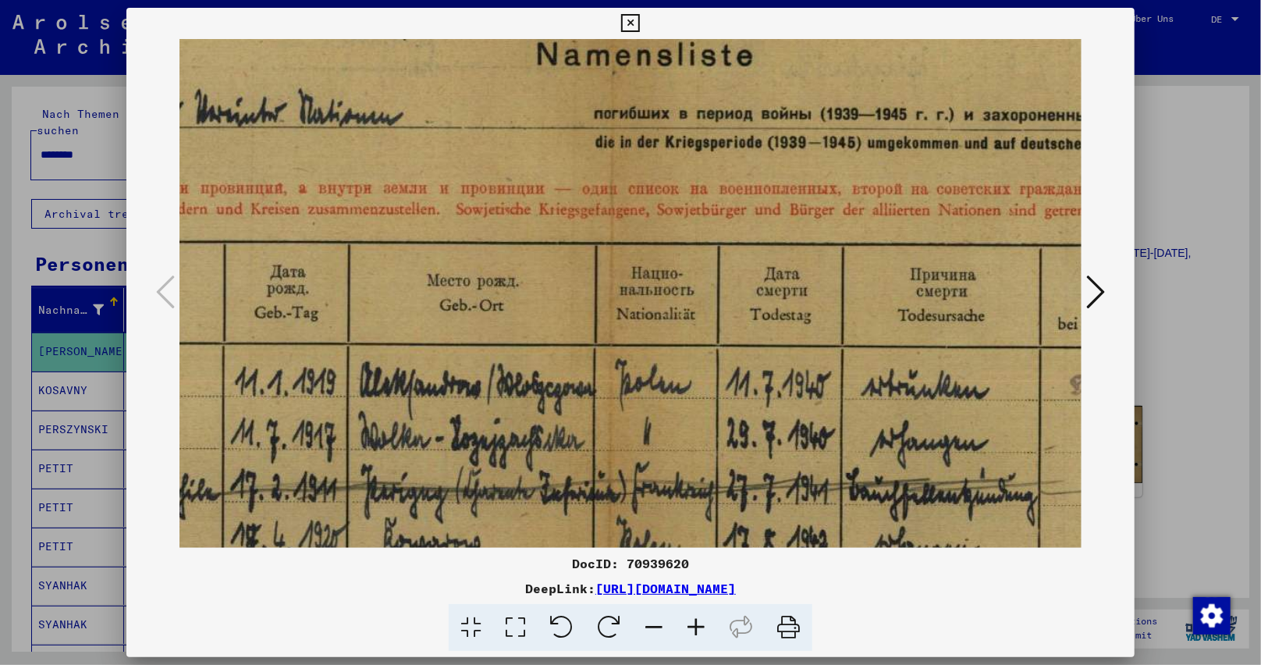
scroll to position [183, 725]
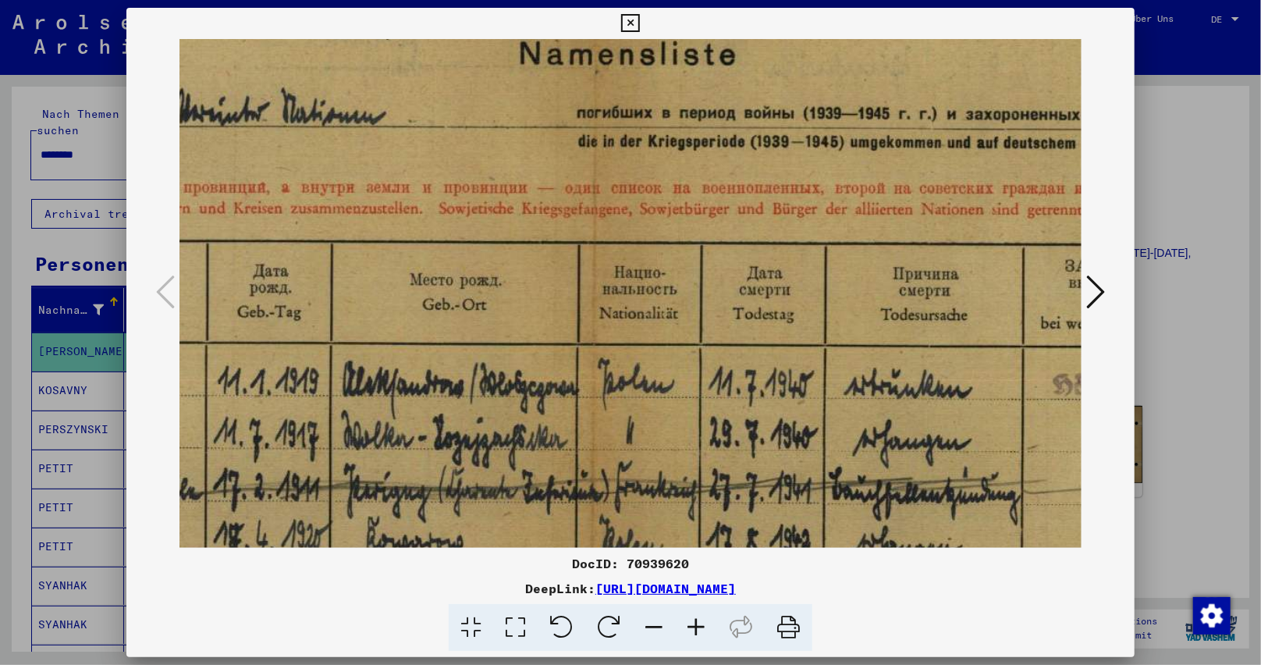
drag, startPoint x: 855, startPoint y: 445, endPoint x: 611, endPoint y: 407, distance: 246.4
click at [611, 407] on img at bounding box center [595, 266] width 2283 height 821
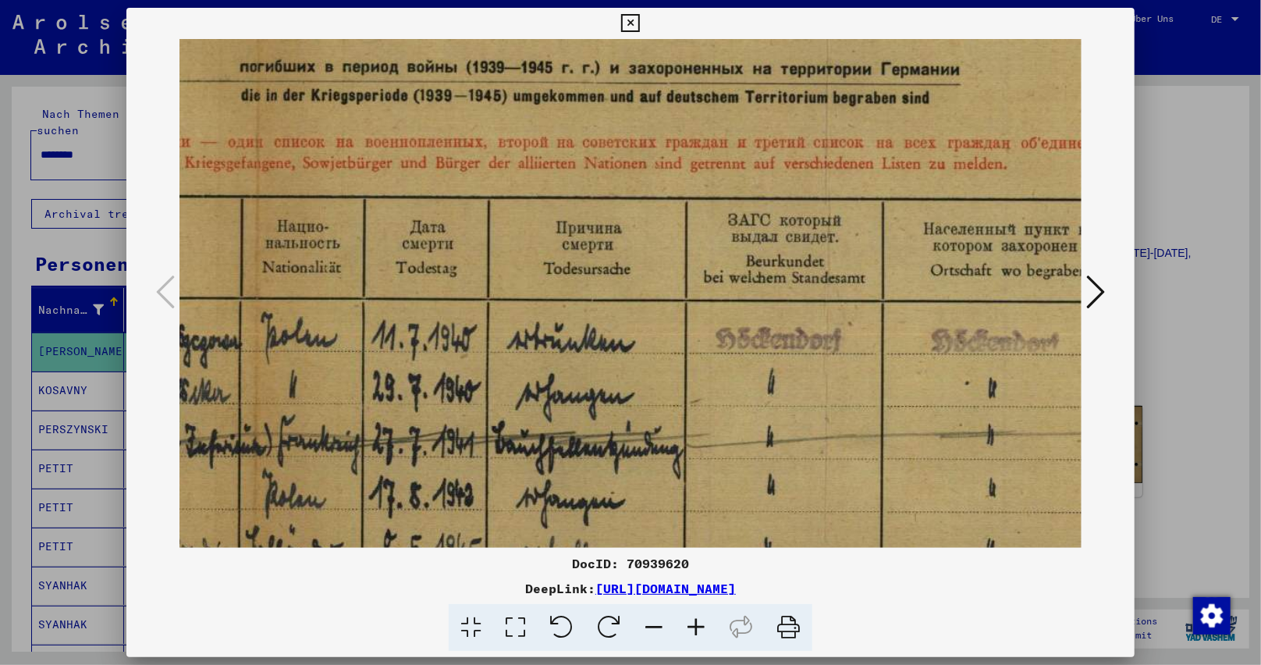
drag, startPoint x: 819, startPoint y: 439, endPoint x: 529, endPoint y: 396, distance: 293.4
click at [479, 390] on img at bounding box center [258, 220] width 2283 height 821
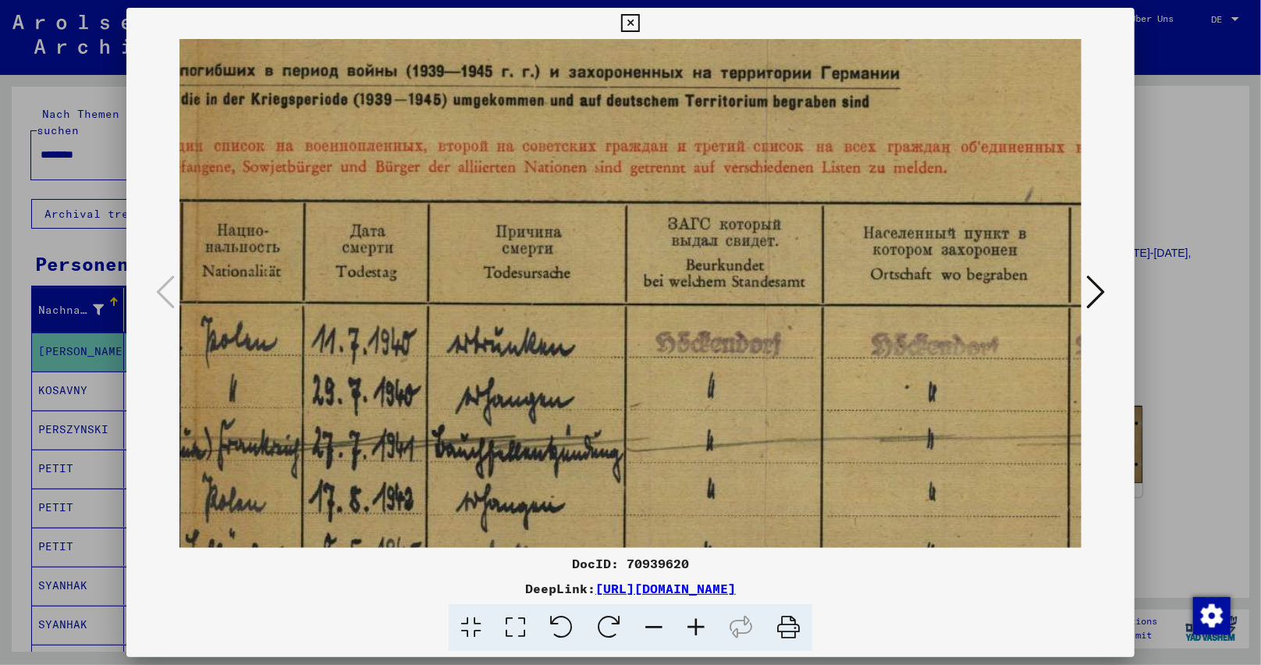
scroll to position [224, 1146]
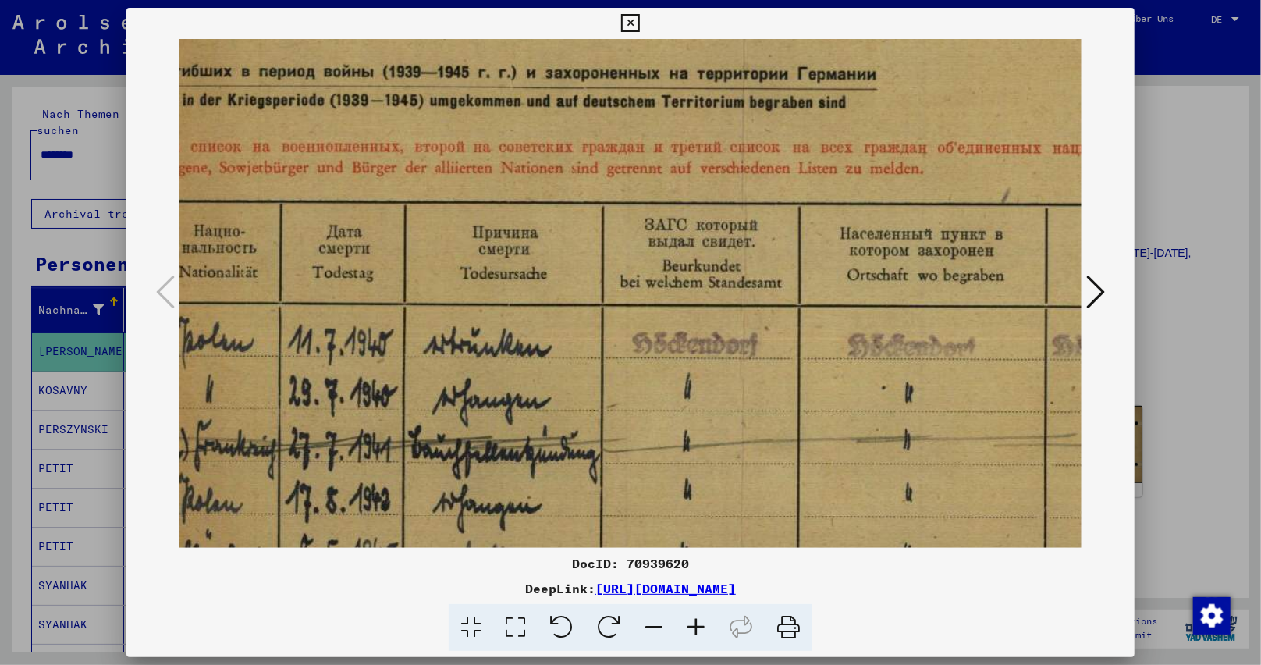
drag, startPoint x: 819, startPoint y: 418, endPoint x: 742, endPoint y: 422, distance: 77.4
click at [742, 422] on img at bounding box center [175, 225] width 2283 height 821
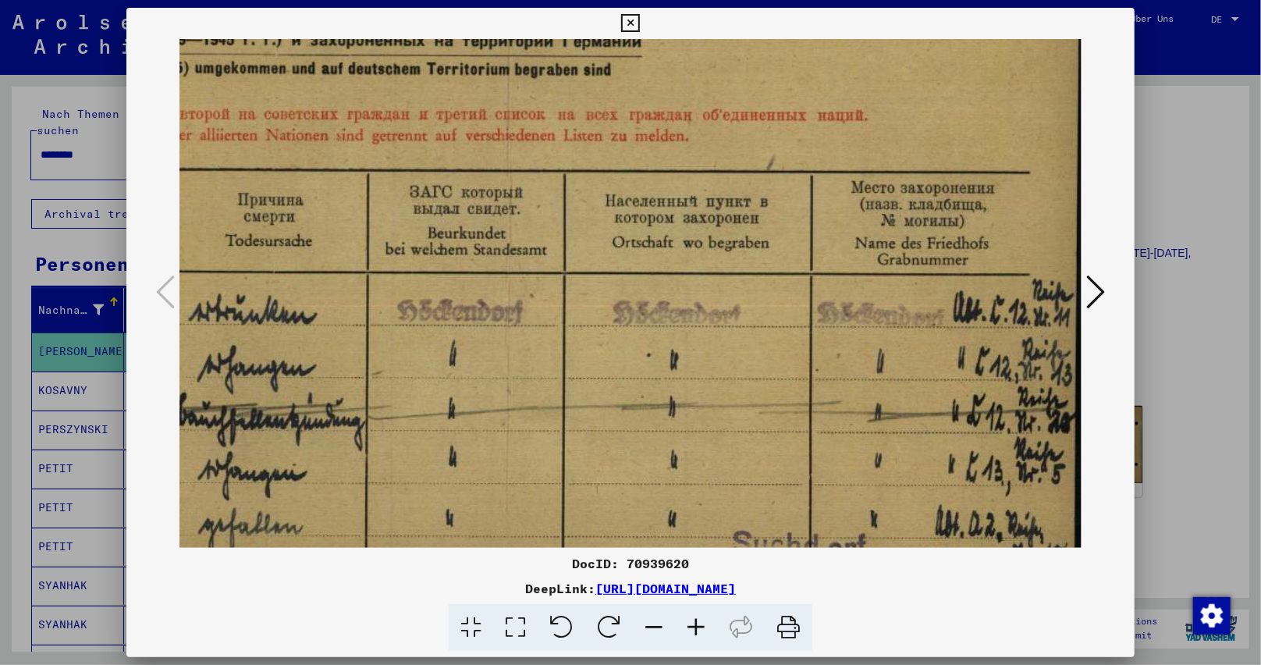
scroll to position [260, 1381]
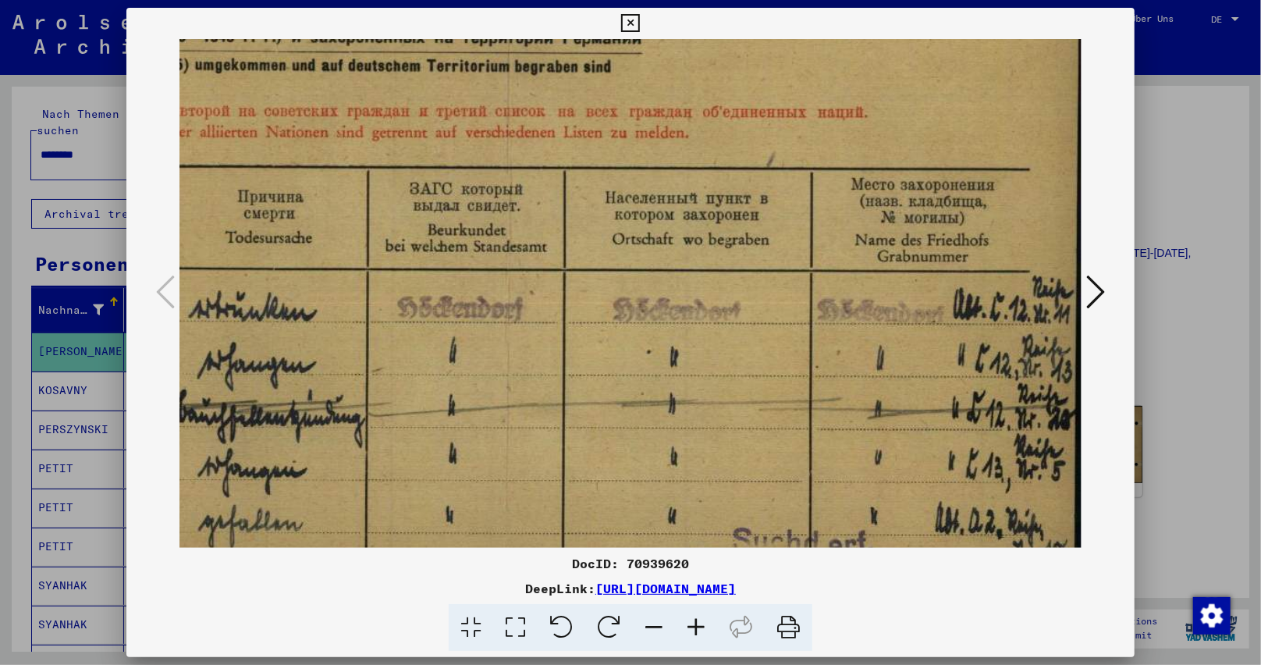
drag, startPoint x: 819, startPoint y: 426, endPoint x: 486, endPoint y: 389, distance: 335.3
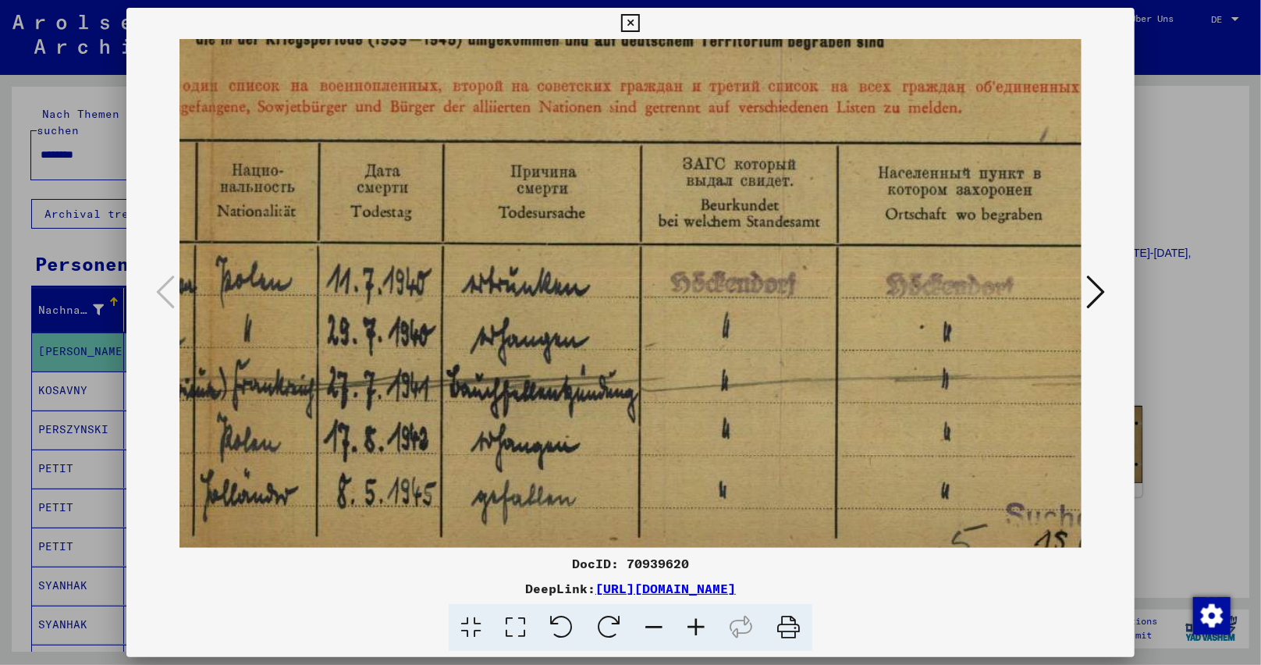
scroll to position [288, 1102]
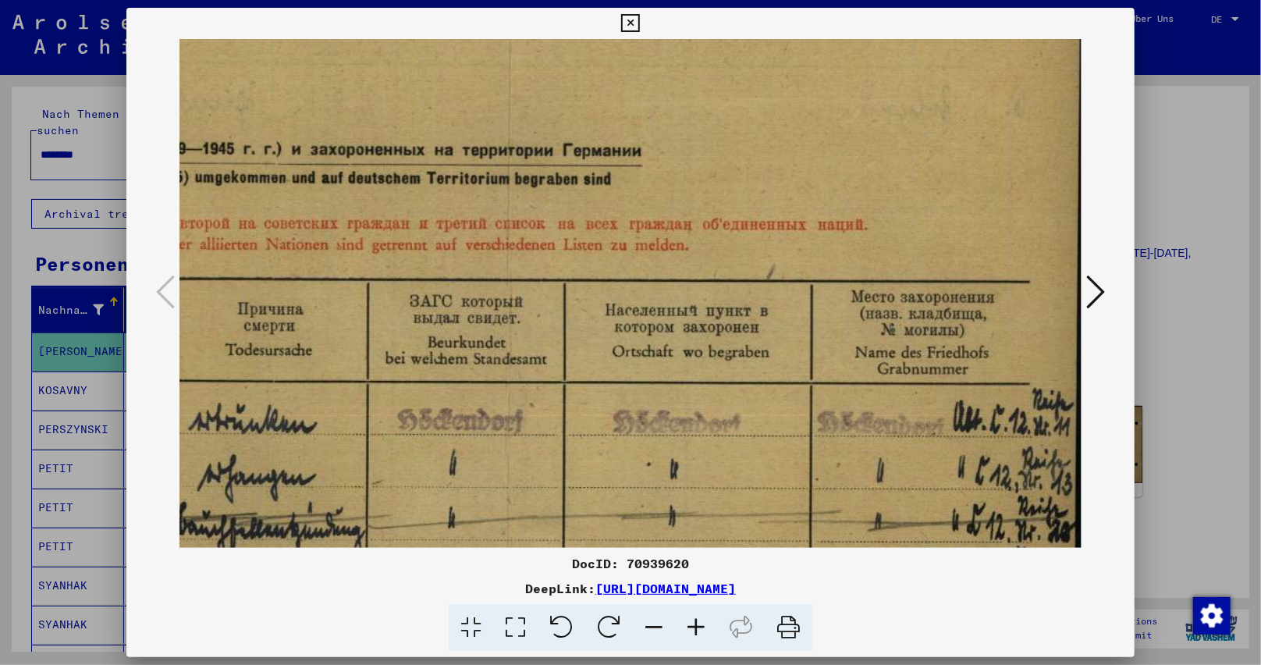
drag, startPoint x: 624, startPoint y: 426, endPoint x: 335, endPoint y: 560, distance: 318.8
click at [335, 560] on div "DocID: 70939620 DeepLink: [URL][DOMAIN_NAME]" at bounding box center [630, 330] width 1009 height 644
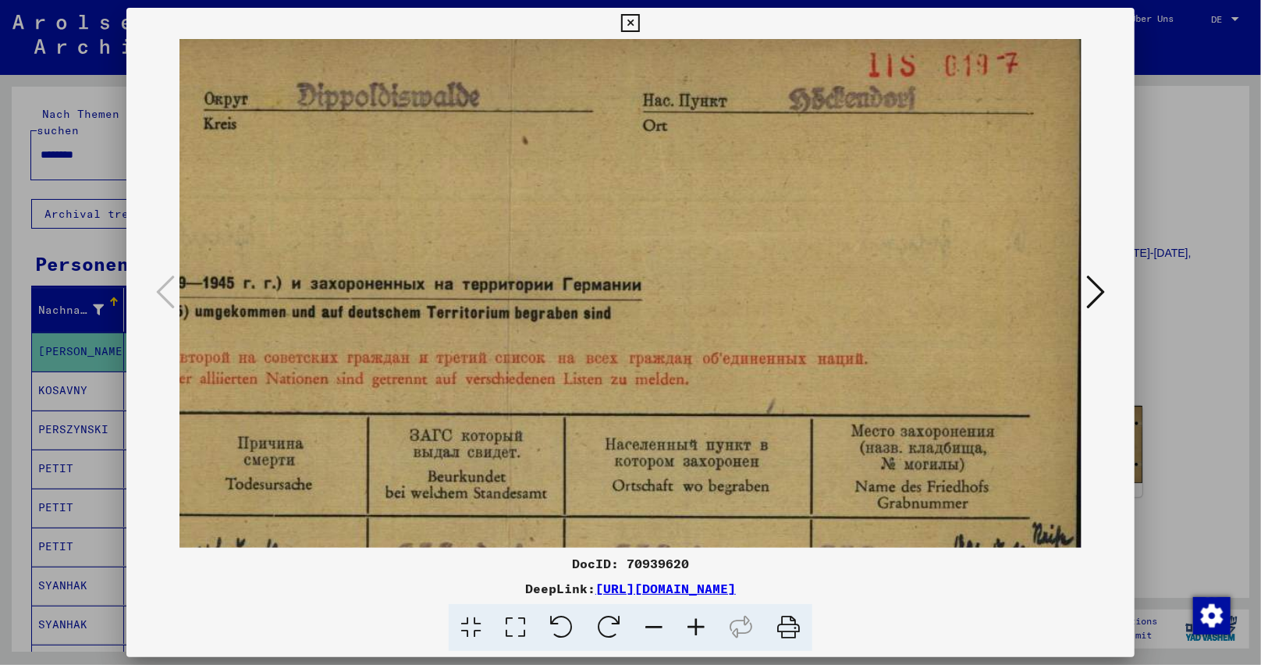
scroll to position [0, 1381]
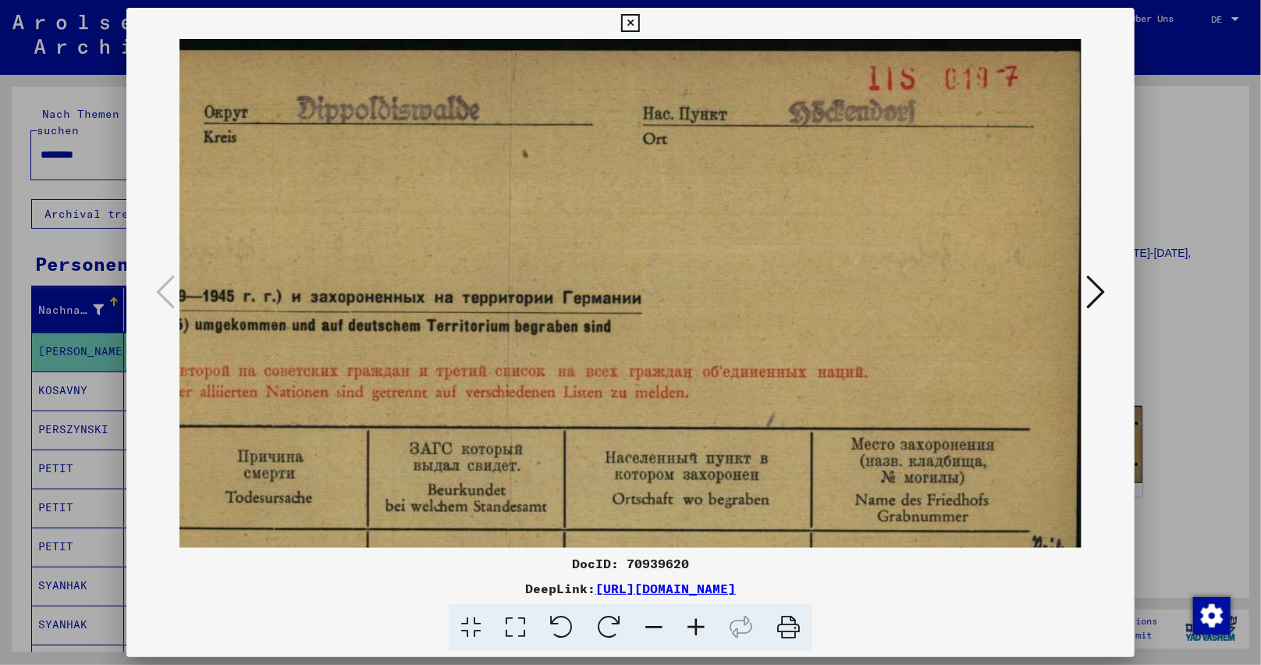
drag, startPoint x: 888, startPoint y: 179, endPoint x: 787, endPoint y: 352, distance: 199.7
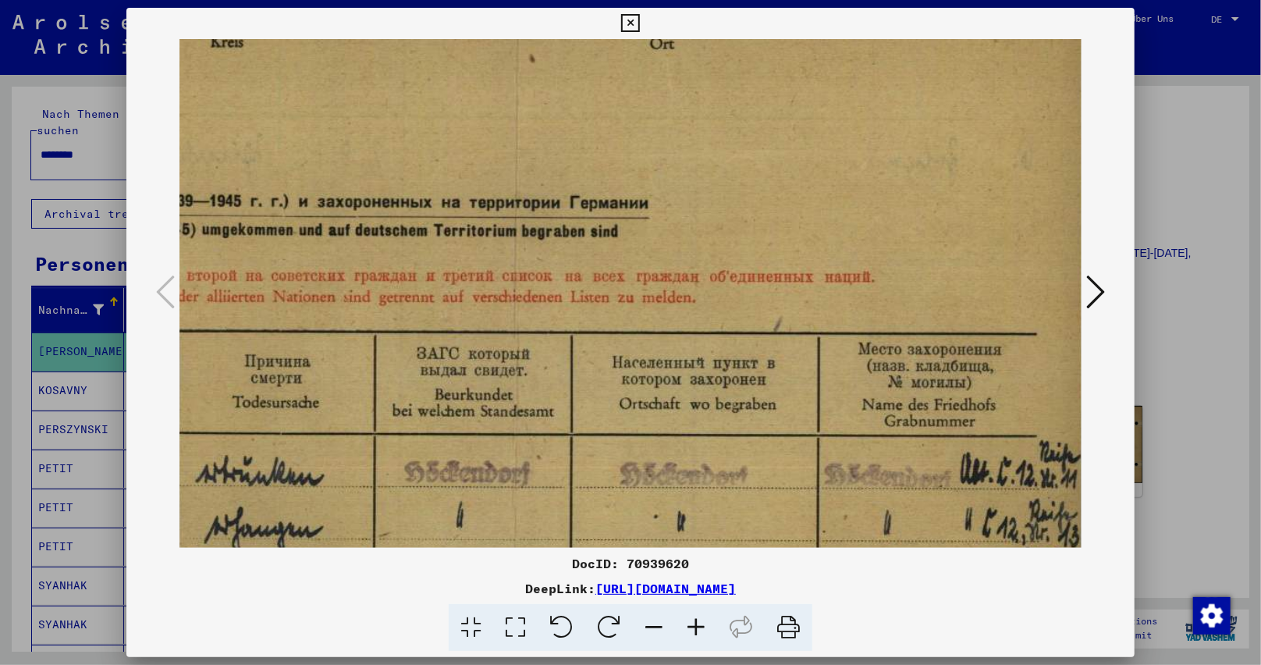
drag, startPoint x: 791, startPoint y: 230, endPoint x: 800, endPoint y: 108, distance: 122.1
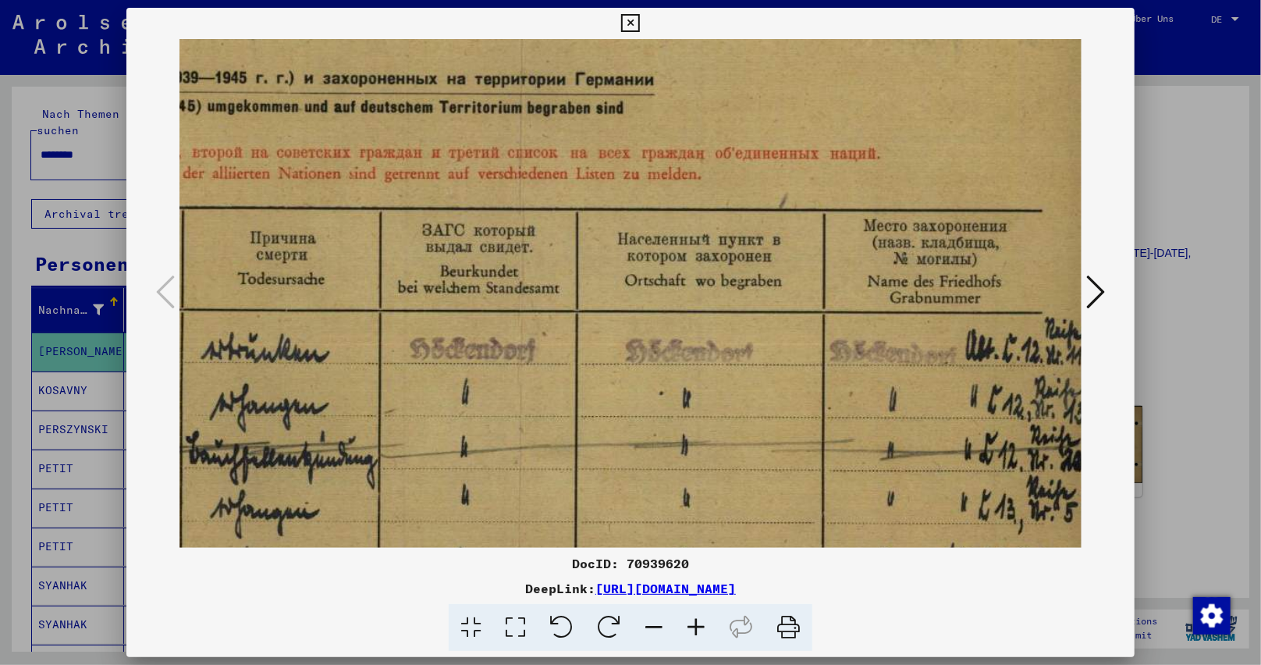
scroll to position [223, 1370]
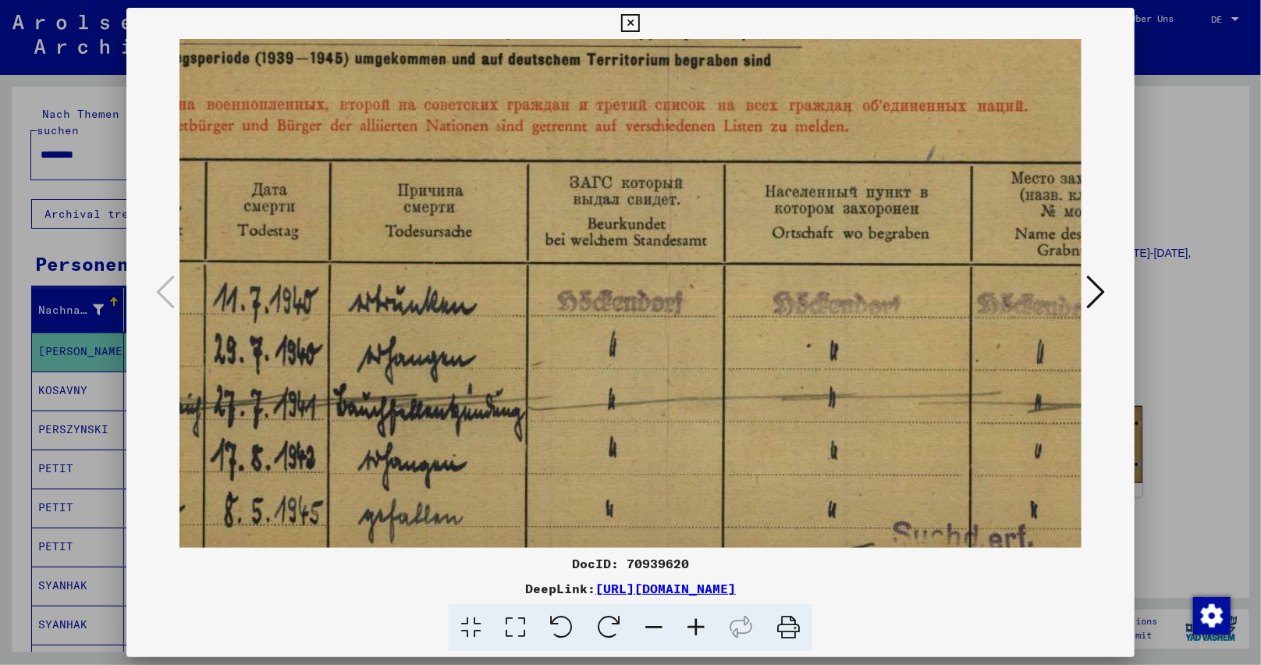
drag, startPoint x: 790, startPoint y: 459, endPoint x: 936, endPoint y: 406, distance: 155.3
click at [936, 406] on img at bounding box center [100, 183] width 2283 height 821
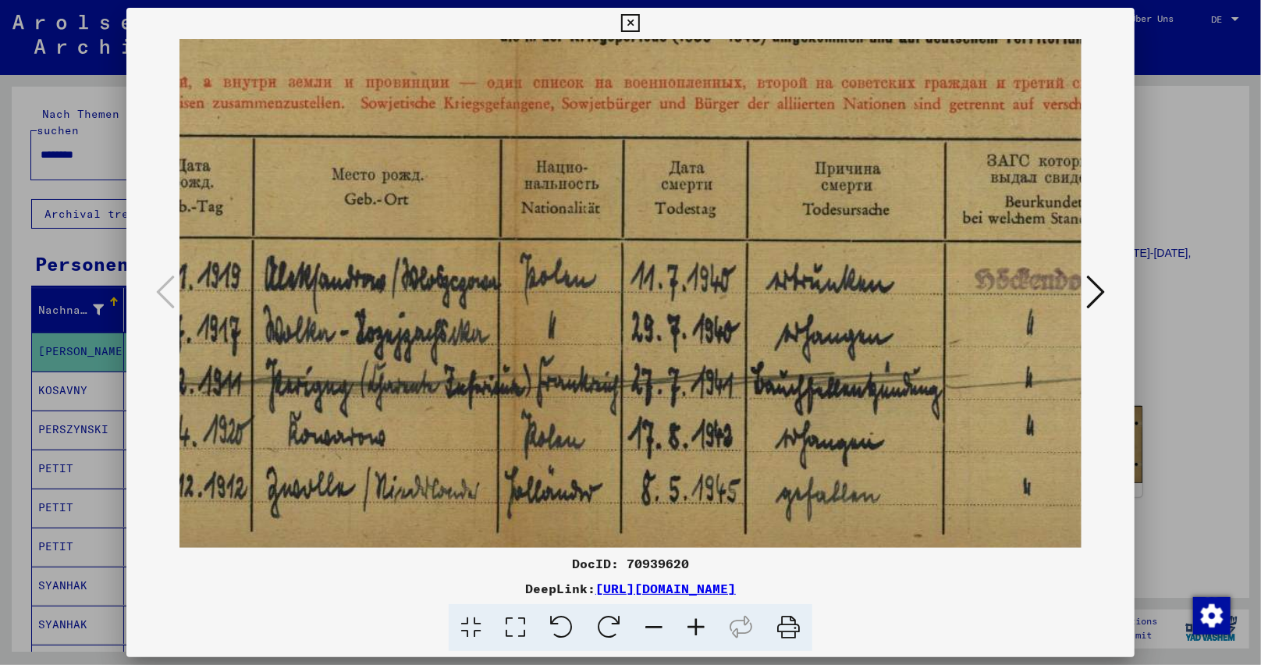
drag, startPoint x: 521, startPoint y: 470, endPoint x: 929, endPoint y: 446, distance: 409.6
click at [933, 449] on img at bounding box center [517, 161] width 2283 height 821
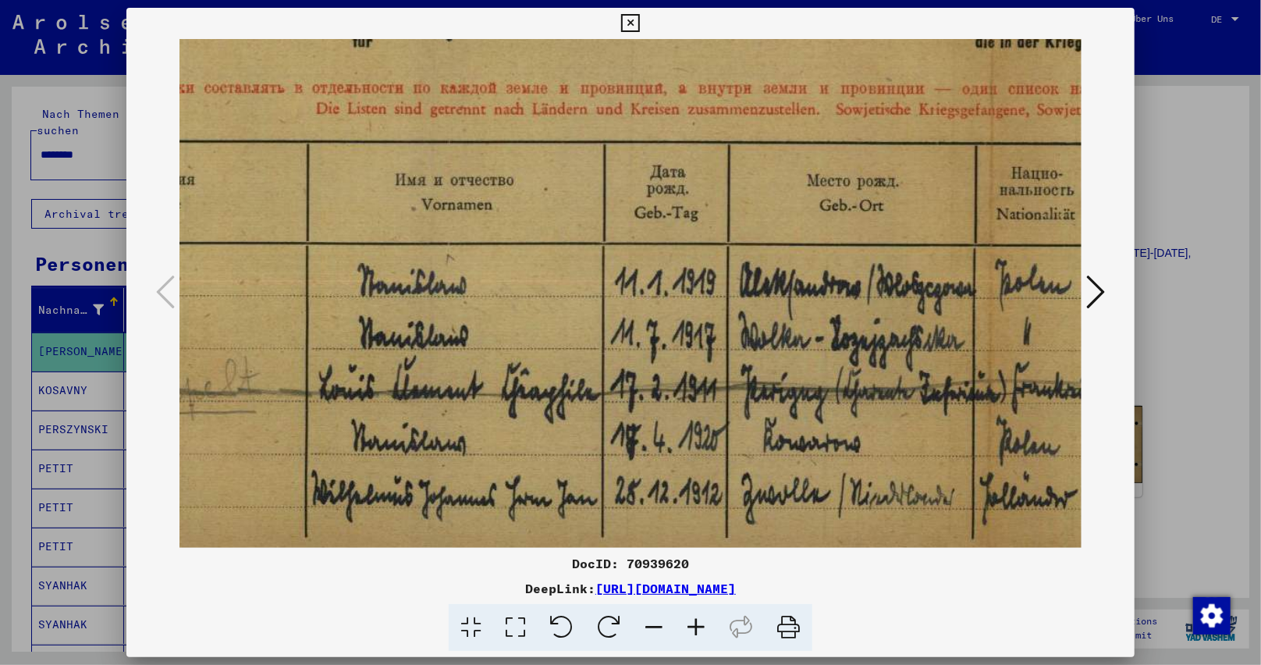
drag, startPoint x: 535, startPoint y: 413, endPoint x: 890, endPoint y: 418, distance: 354.3
click at [890, 418] on img at bounding box center [993, 167] width 2283 height 821
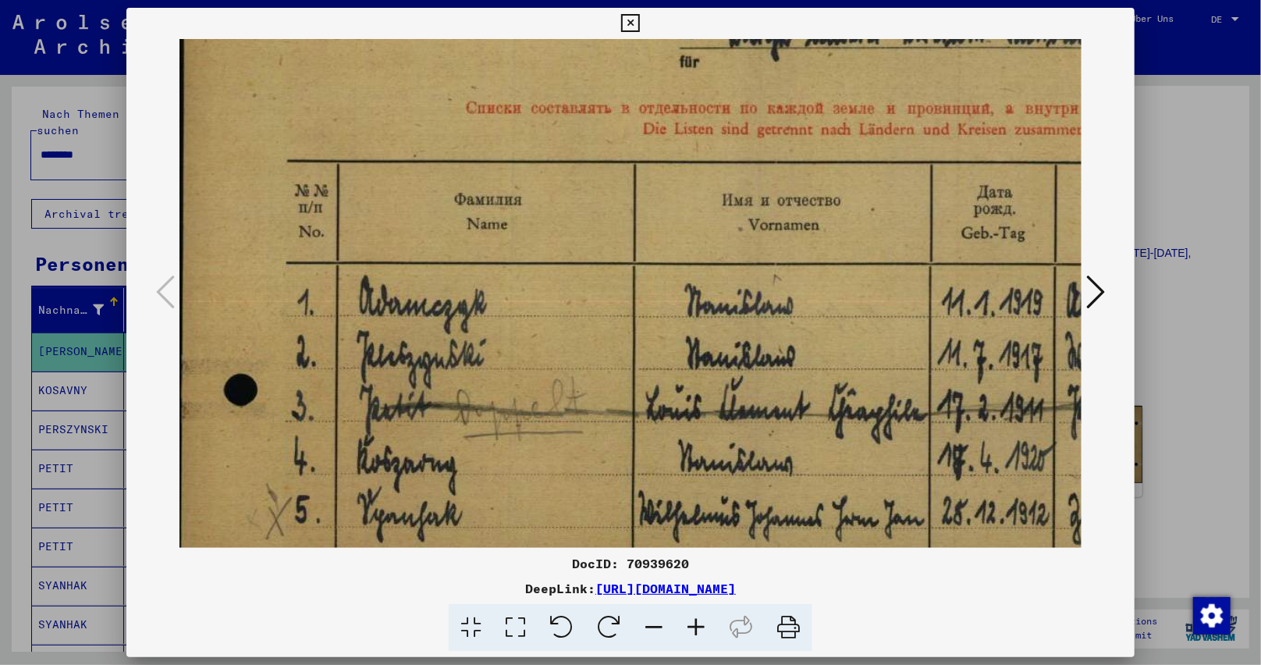
scroll to position [261, 0]
drag, startPoint x: 731, startPoint y: 404, endPoint x: 763, endPoint y: 405, distance: 32.0
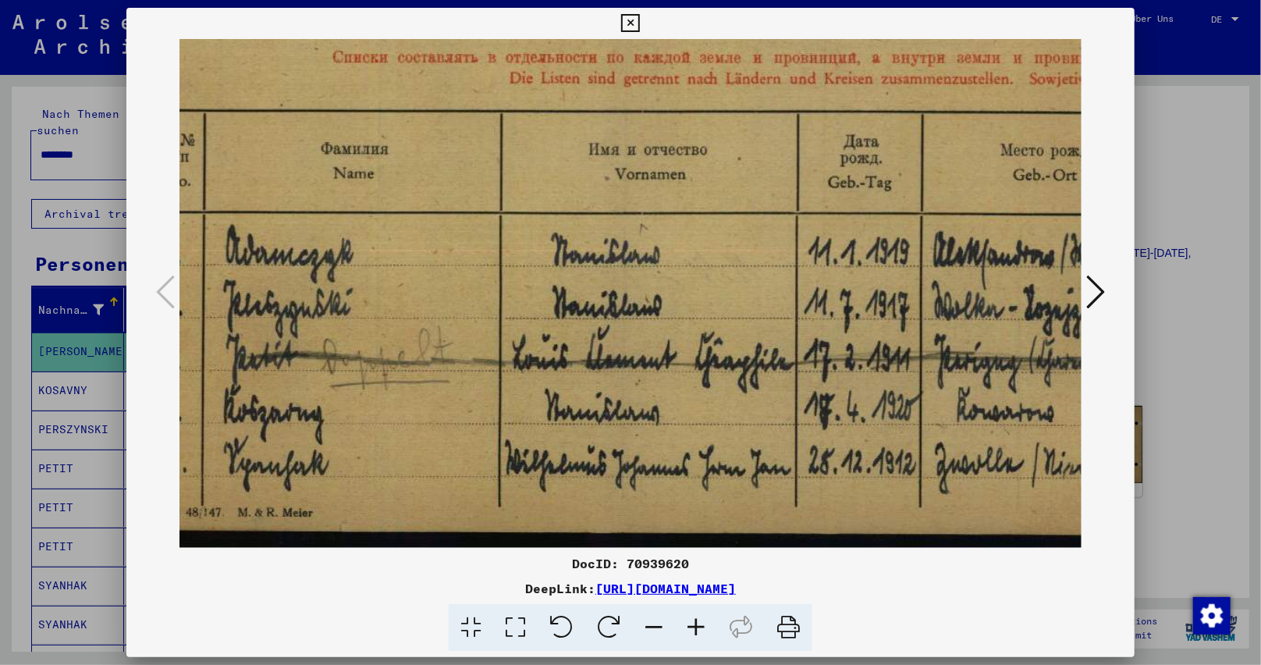
scroll to position [312, 132]
drag, startPoint x: 828, startPoint y: 370, endPoint x: 698, endPoint y: 251, distance: 175.7
click at [698, 251] on img at bounding box center [1189, 137] width 2283 height 821
click at [627, 23] on icon at bounding box center [630, 23] width 18 height 19
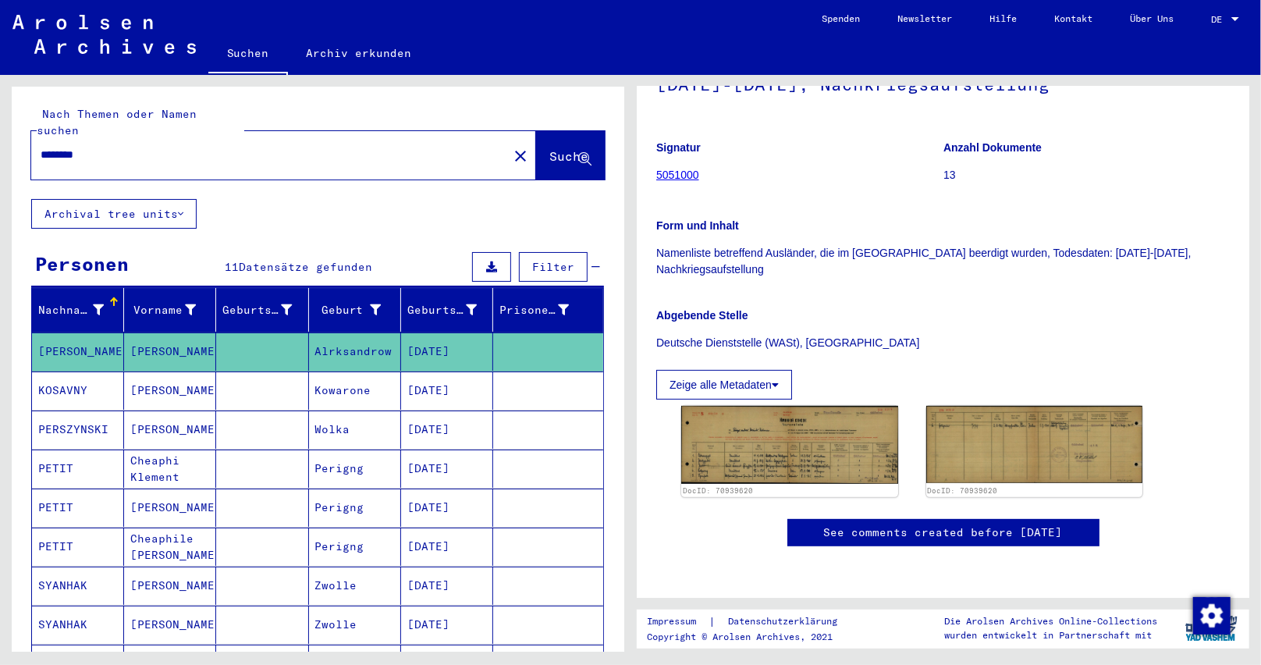
drag, startPoint x: 470, startPoint y: 413, endPoint x: 387, endPoint y: 416, distance: 82.8
click at [387, 416] on mat-row "PERSZYNSKI [PERSON_NAME] [DATE]" at bounding box center [317, 429] width 571 height 39
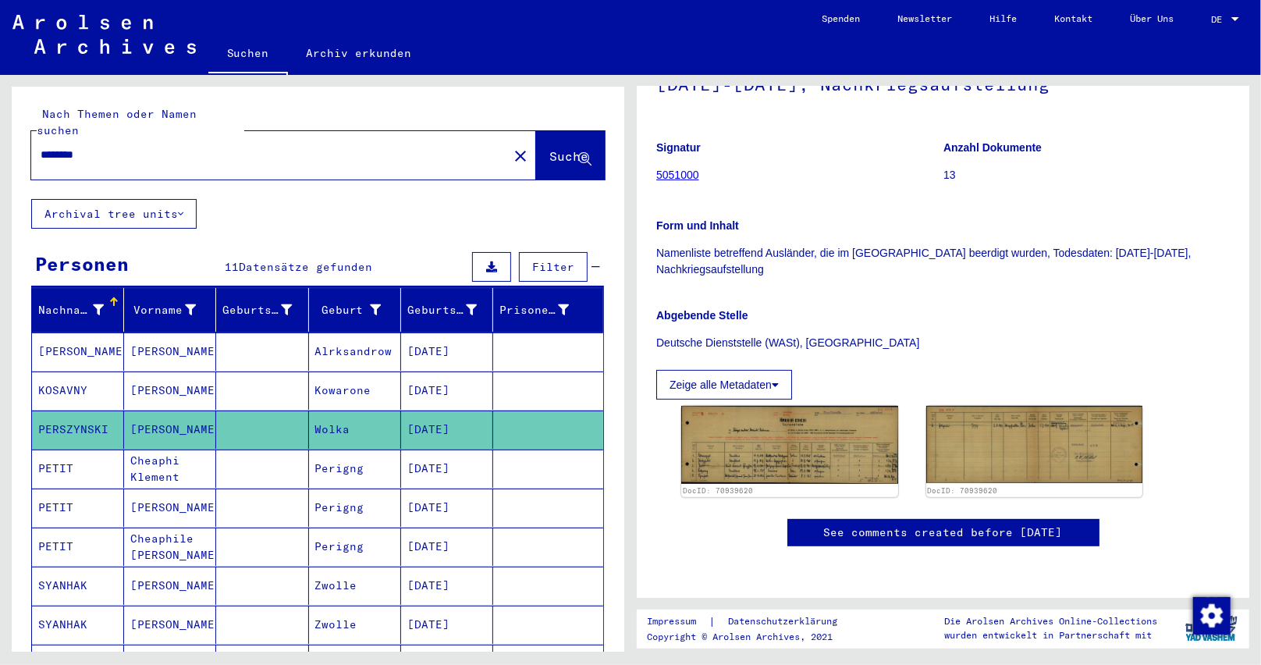
copy mat-row "[DATE]"
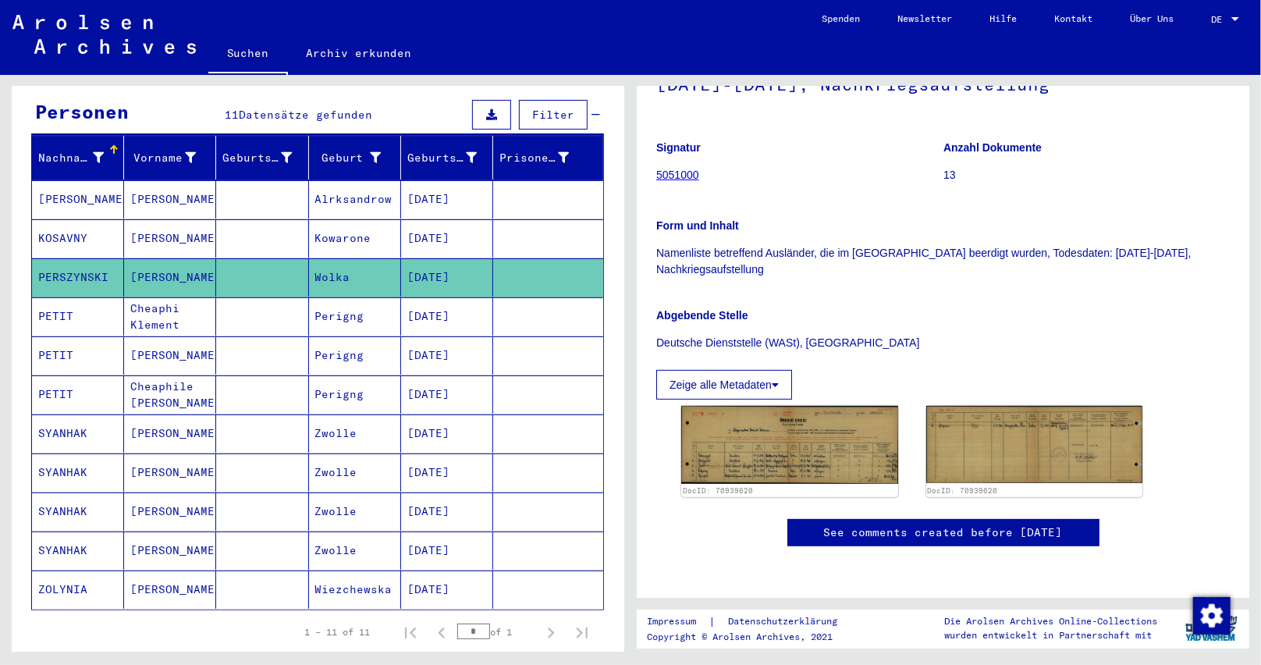
scroll to position [0, 0]
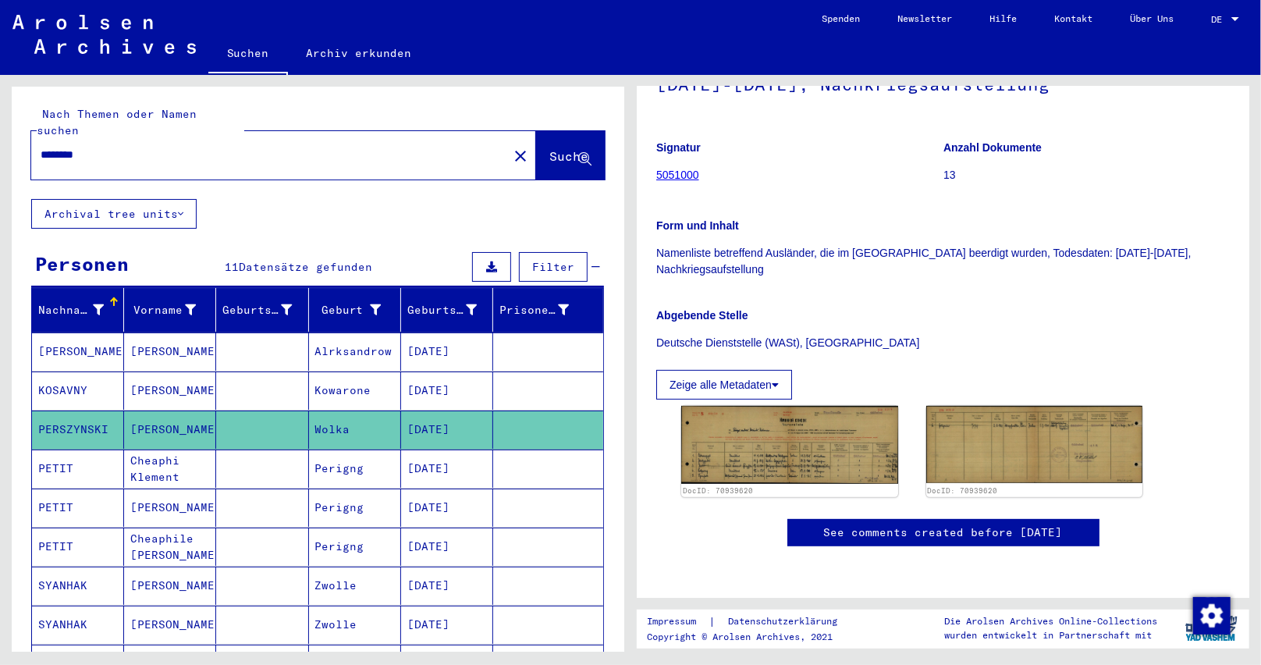
drag, startPoint x: 108, startPoint y: 137, endPoint x: 0, endPoint y: 139, distance: 108.5
click at [0, 138] on div "Nach Themen oder Namen suchen ******** close Suche Archival tree units Personen…" at bounding box center [315, 363] width 631 height 577
click at [322, 147] on input "******" at bounding box center [270, 155] width 458 height 16
click at [549, 148] on span "Suche" at bounding box center [568, 156] width 39 height 16
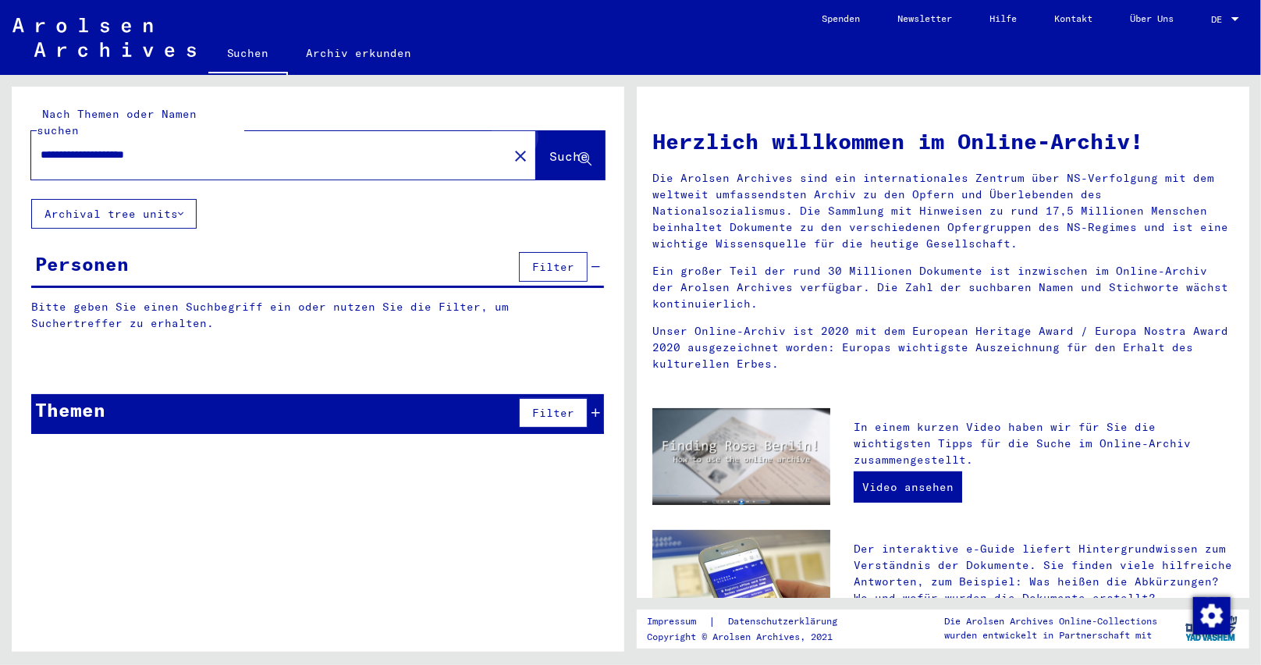
click at [570, 148] on span "Suche" at bounding box center [568, 156] width 39 height 16
click at [575, 148] on span "Suche" at bounding box center [568, 156] width 39 height 16
click at [570, 148] on span "Suche" at bounding box center [568, 156] width 39 height 16
click at [368, 147] on input "**********" at bounding box center [265, 155] width 449 height 16
drag, startPoint x: 88, startPoint y: 138, endPoint x: 148, endPoint y: 141, distance: 60.2
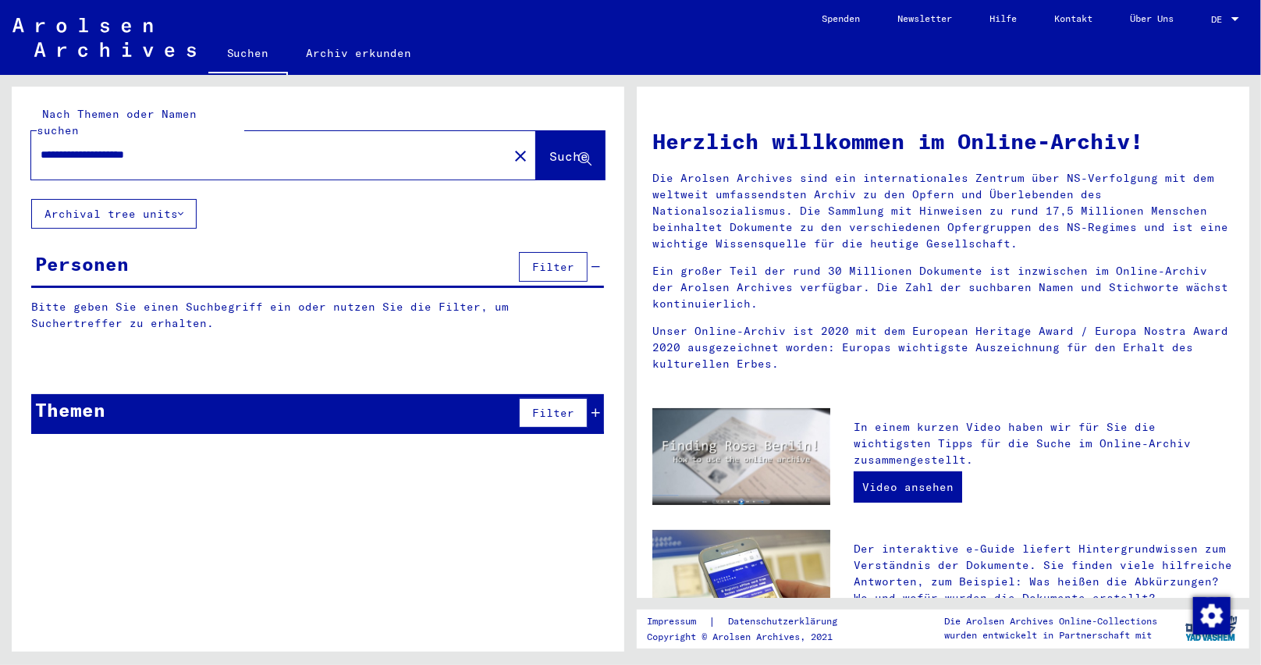
click at [151, 147] on input "**********" at bounding box center [265, 155] width 449 height 16
click at [583, 153] on icon at bounding box center [584, 159] width 13 height 13
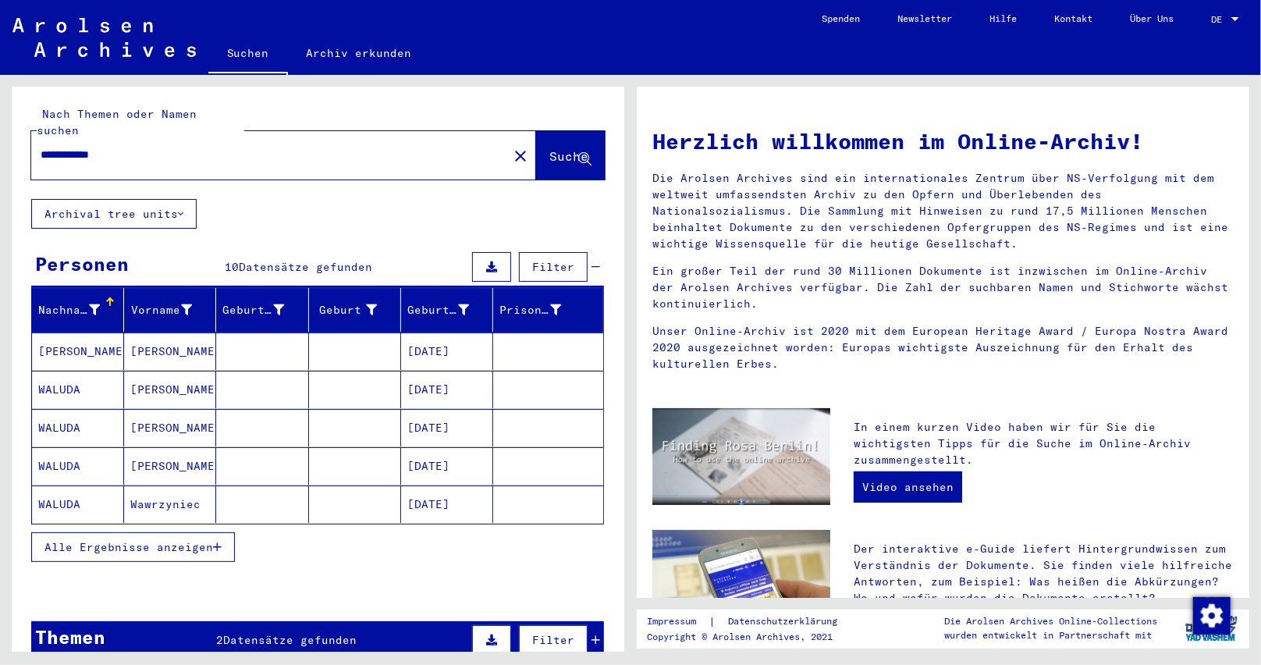
click at [223, 538] on button "Alle Ergebnisse anzeigen" at bounding box center [133, 547] width 204 height 30
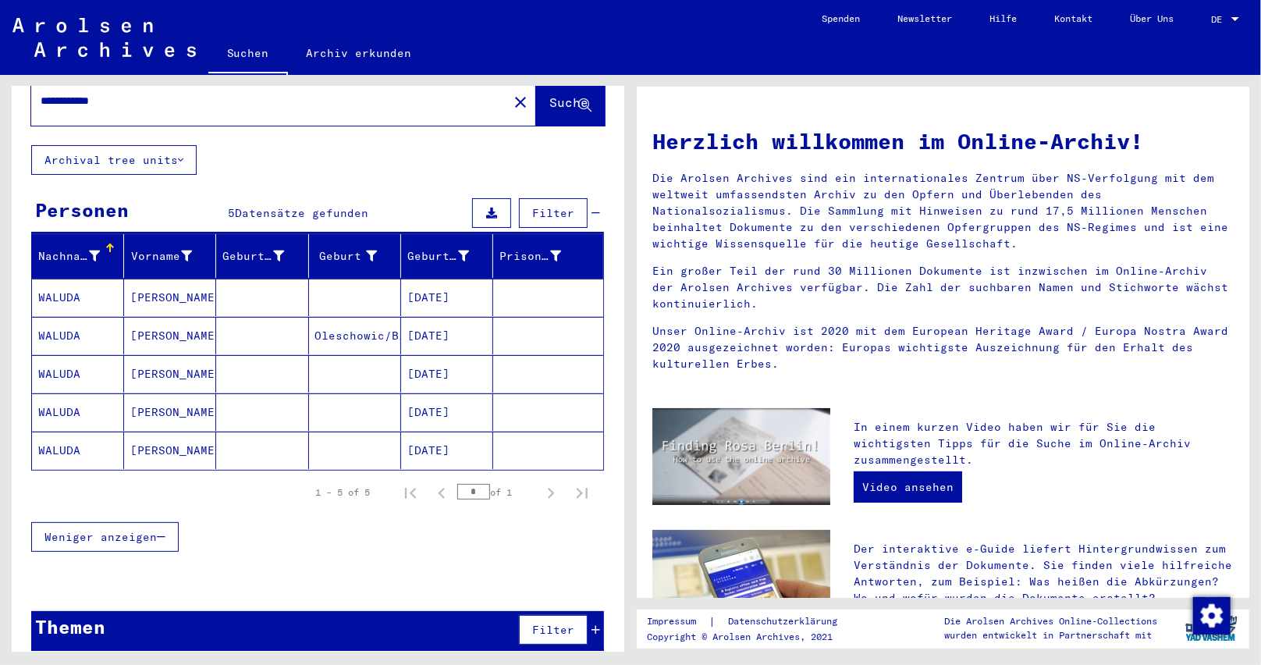
scroll to position [53, 0]
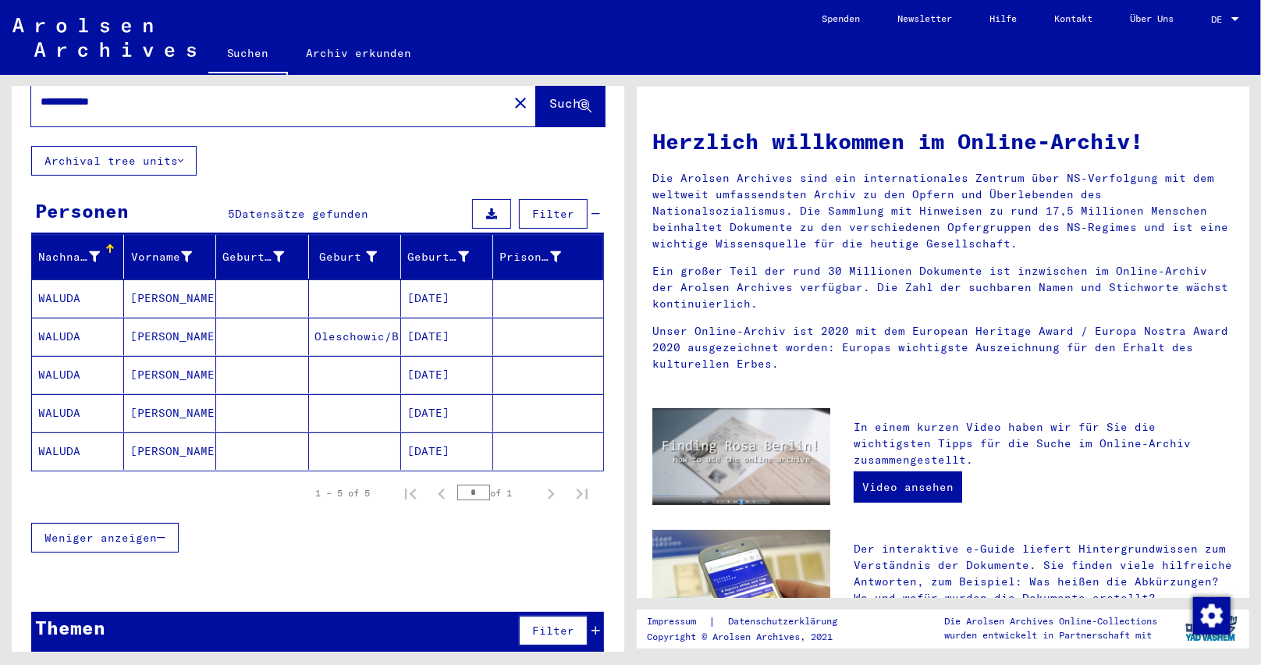
click at [449, 318] on mat-cell "[DATE]" at bounding box center [447, 336] width 92 height 37
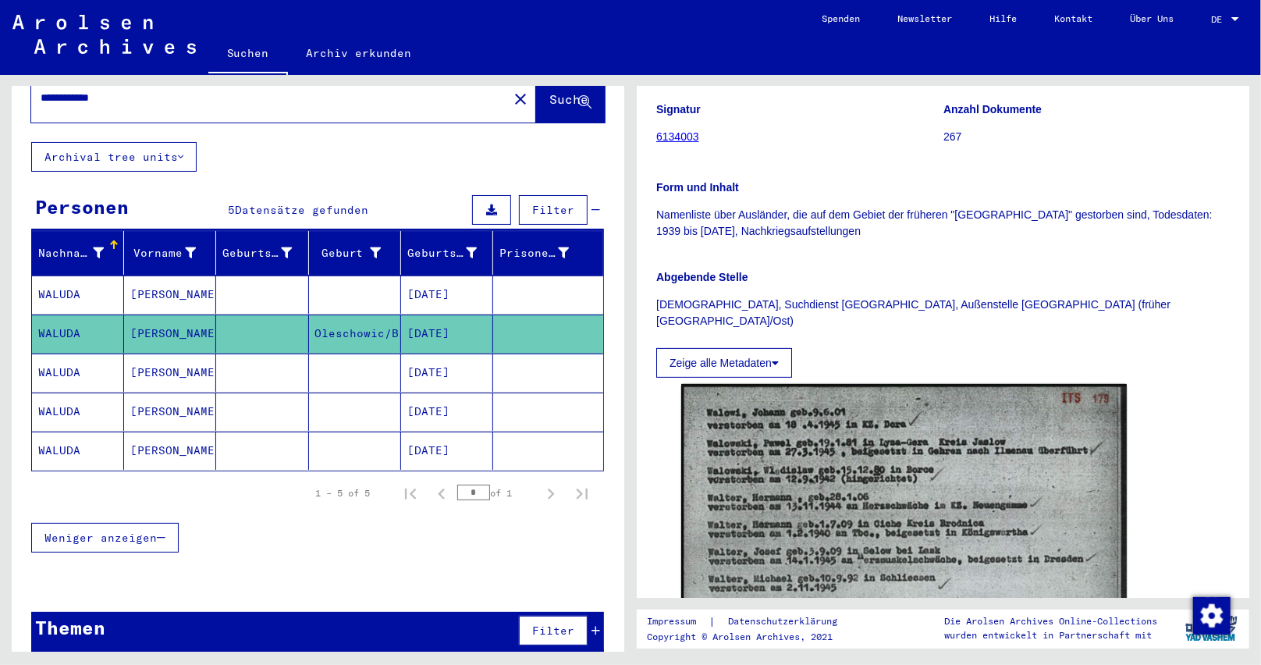
click at [447, 354] on mat-cell "[DATE]" at bounding box center [447, 373] width 92 height 38
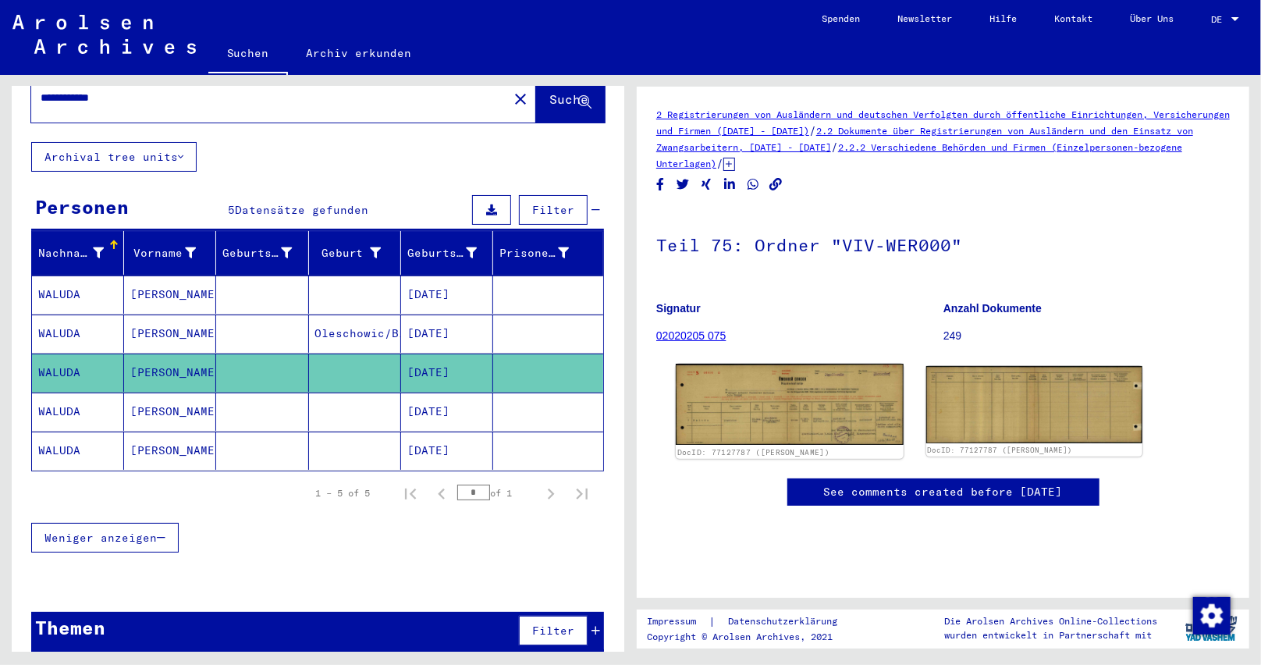
click at [773, 410] on img at bounding box center [789, 404] width 227 height 81
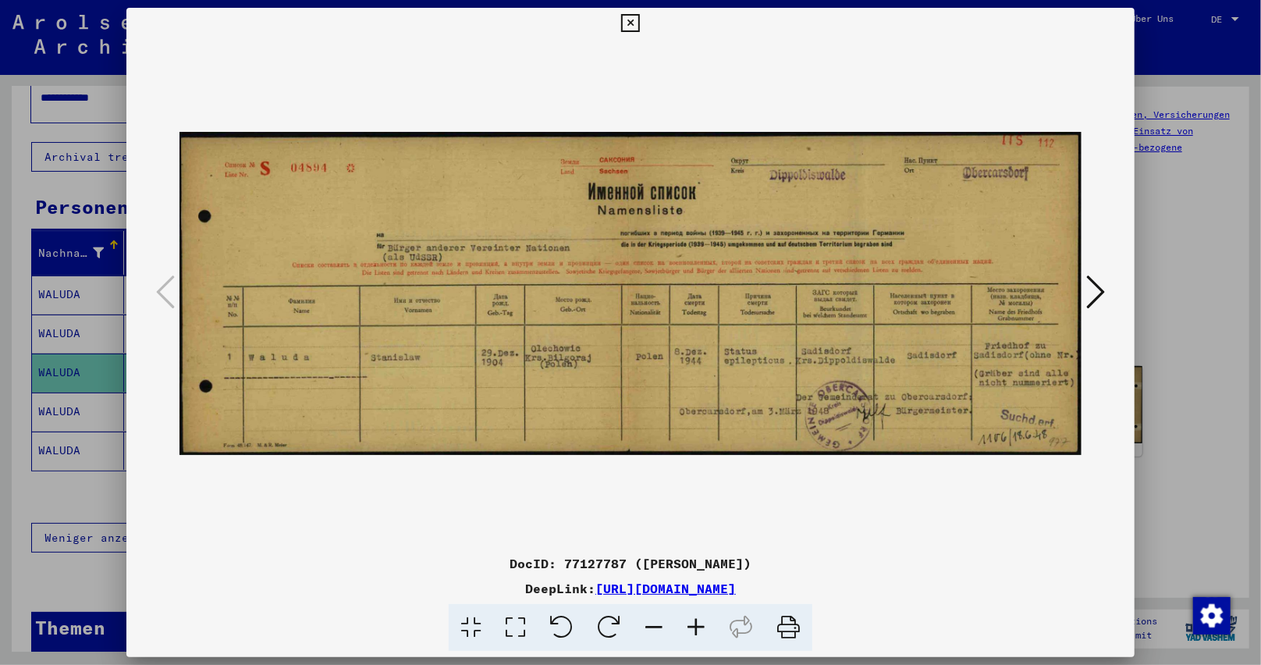
drag, startPoint x: 826, startPoint y: 383, endPoint x: 557, endPoint y: 371, distance: 268.7
click at [563, 371] on img at bounding box center [630, 293] width 903 height 509
click at [628, 26] on icon at bounding box center [630, 23] width 18 height 19
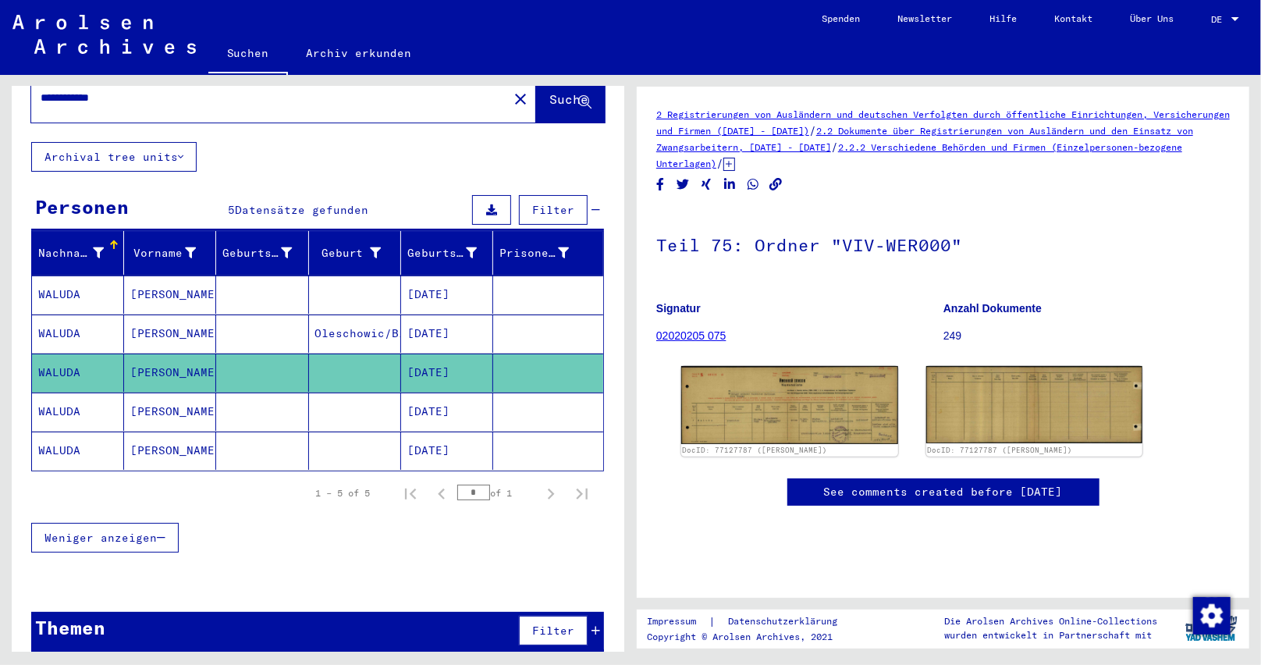
click at [457, 398] on mat-cell "[DATE]" at bounding box center [447, 412] width 92 height 38
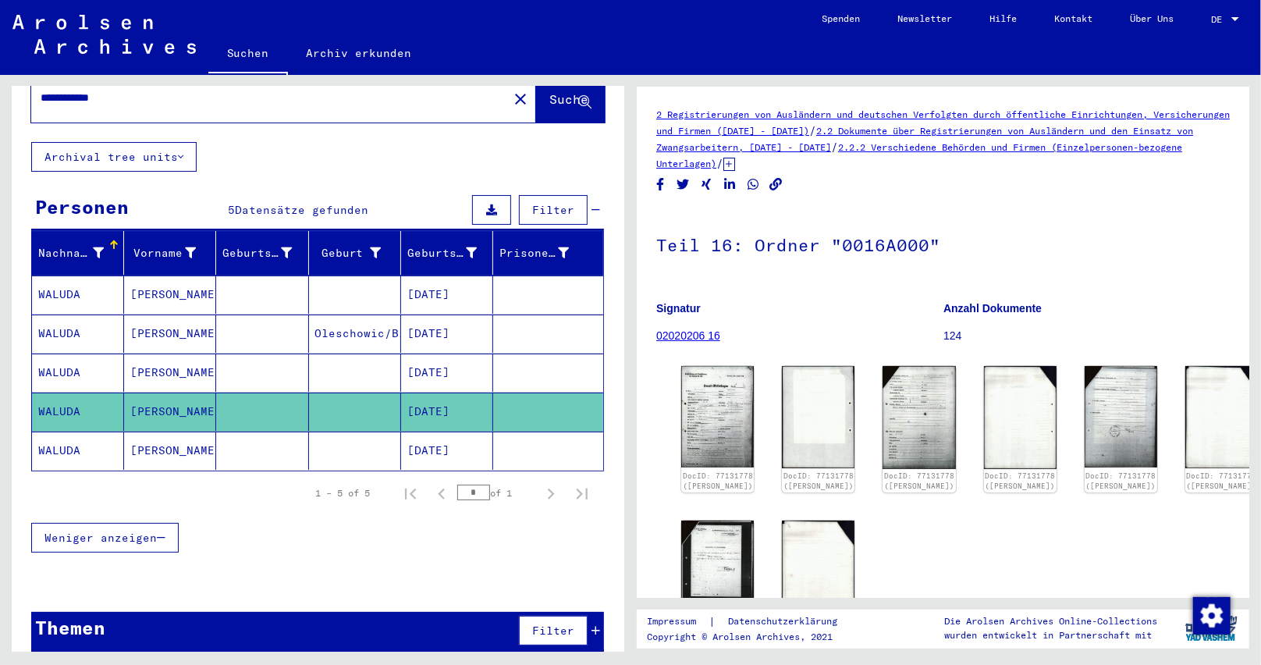
click at [410, 438] on mat-cell "[DATE]" at bounding box center [447, 451] width 92 height 38
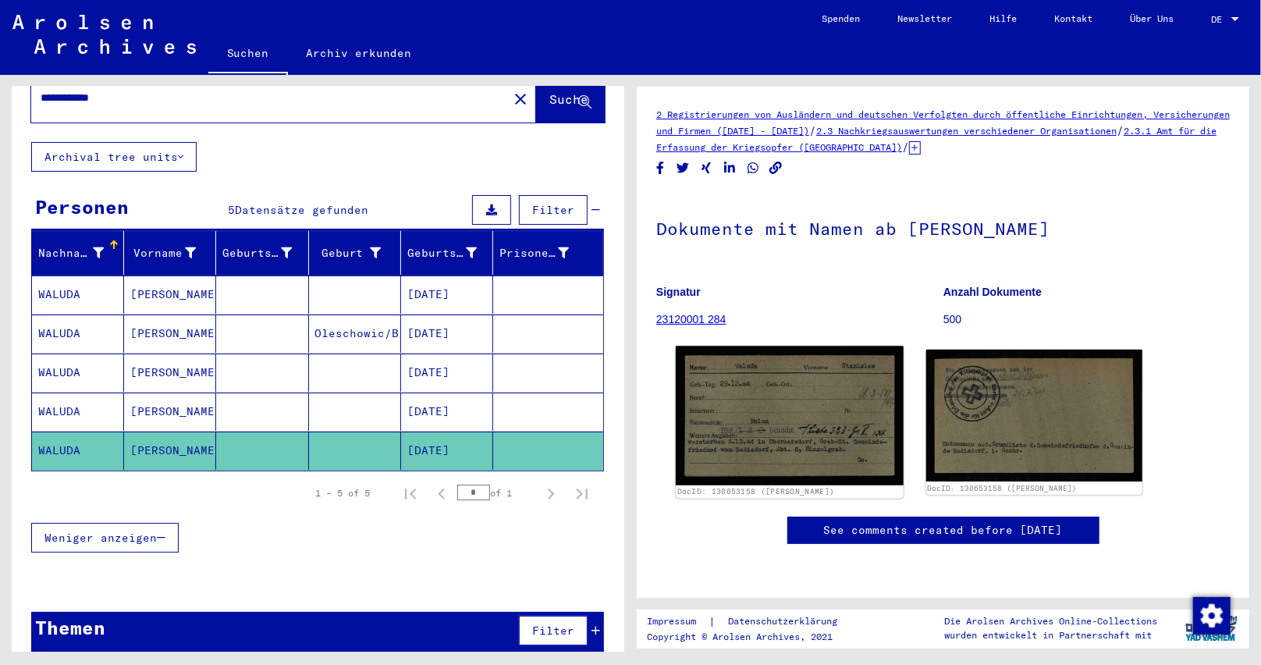
click at [771, 416] on img at bounding box center [789, 416] width 227 height 139
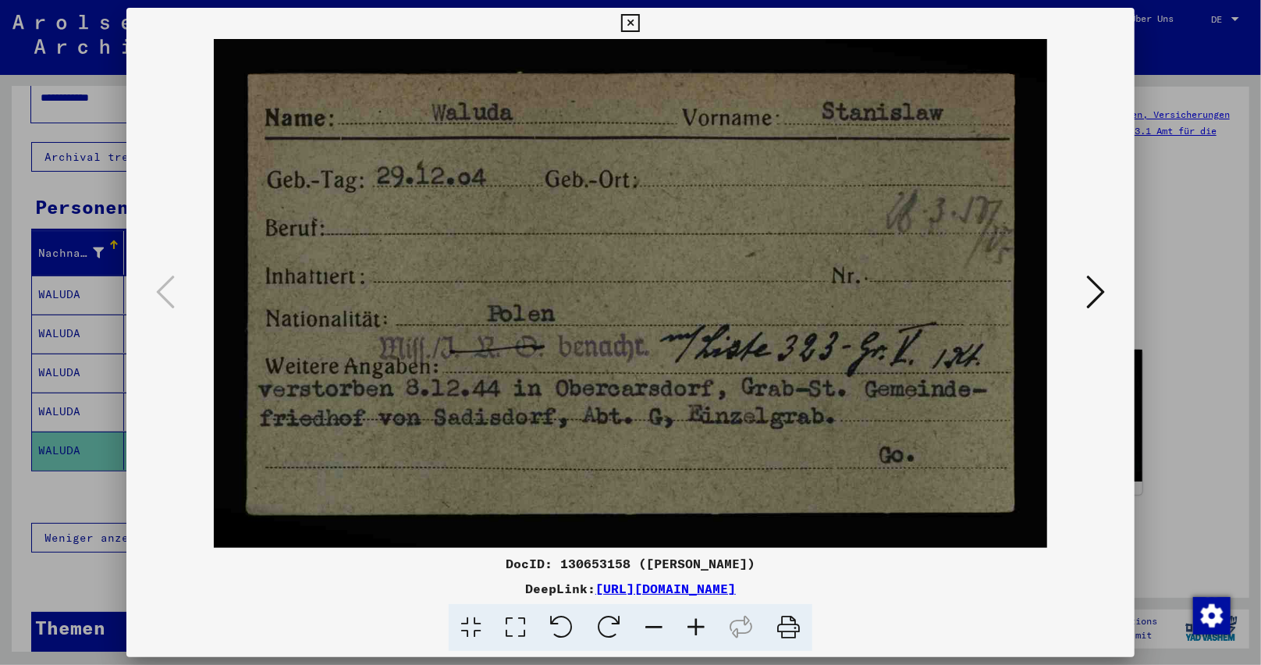
click at [820, 159] on img at bounding box center [630, 293] width 903 height 509
drag, startPoint x: 812, startPoint y: 161, endPoint x: 812, endPoint y: 169, distance: 7.8
click at [812, 161] on img at bounding box center [630, 293] width 903 height 509
drag, startPoint x: 663, startPoint y: 480, endPoint x: 670, endPoint y: 460, distance: 20.5
click at [665, 481] on img at bounding box center [630, 293] width 903 height 509
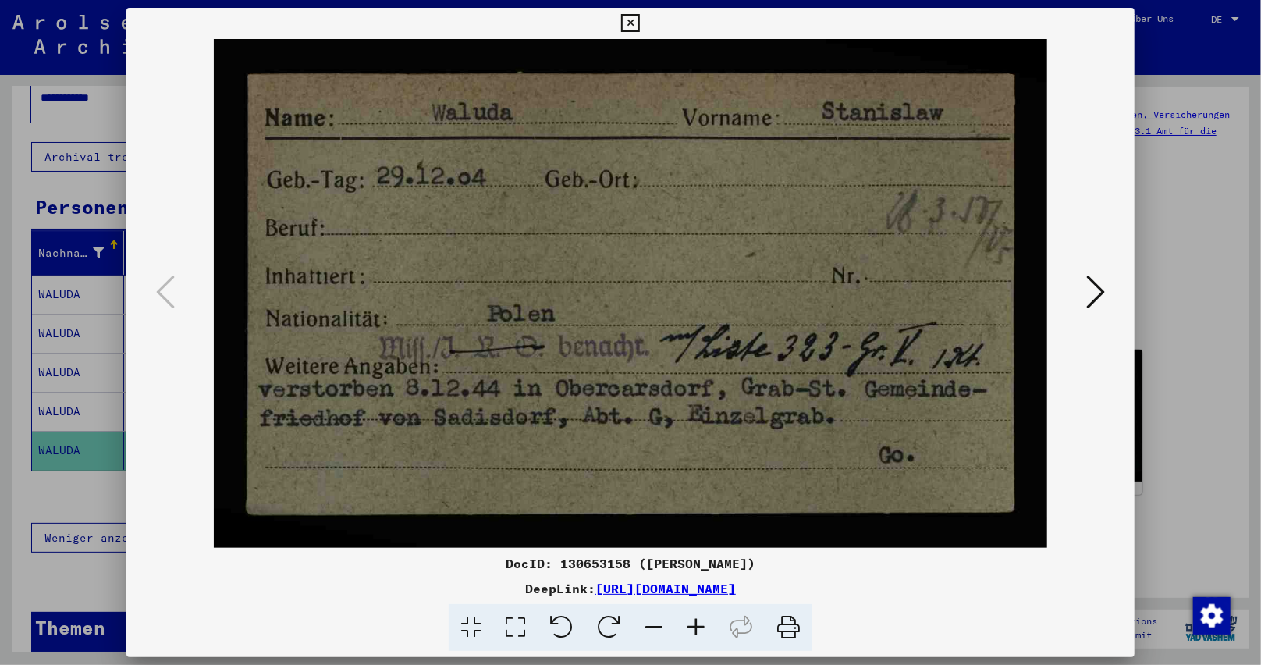
click at [620, 23] on button at bounding box center [630, 23] width 27 height 31
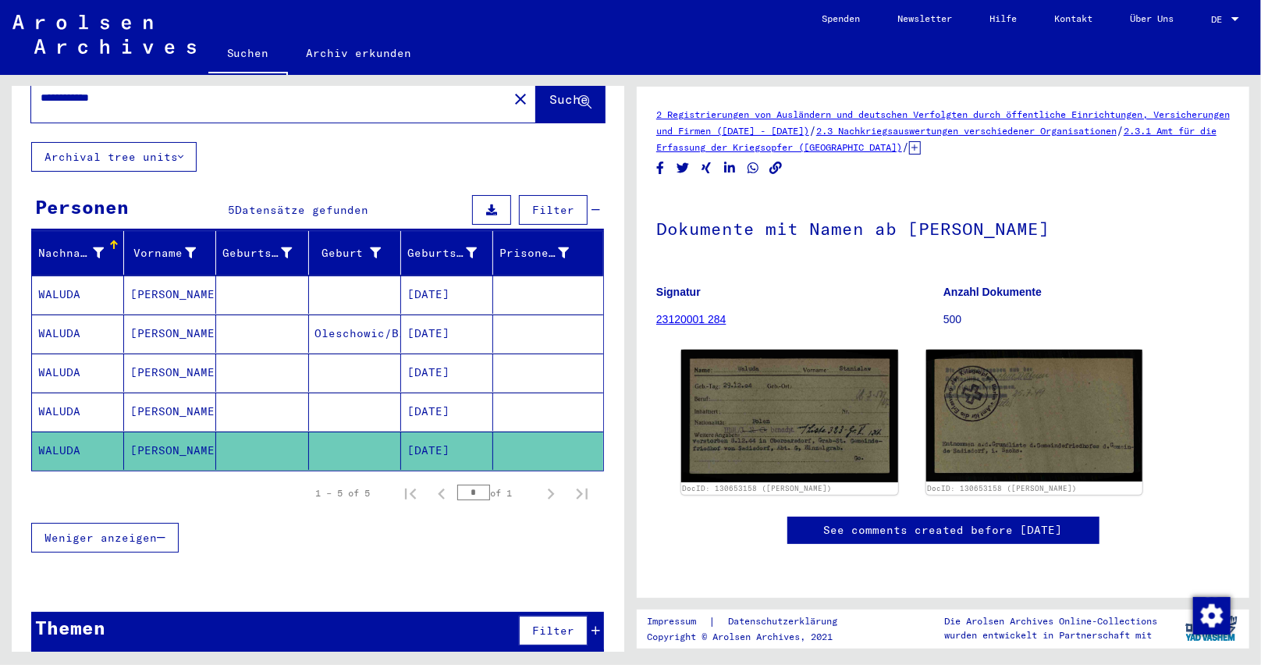
click at [668, 27] on mat-toolbar "Suchen Archiv erkunden Detailfragen/-infos zu den Dokumenten? Stelle hier einen…" at bounding box center [630, 37] width 1261 height 75
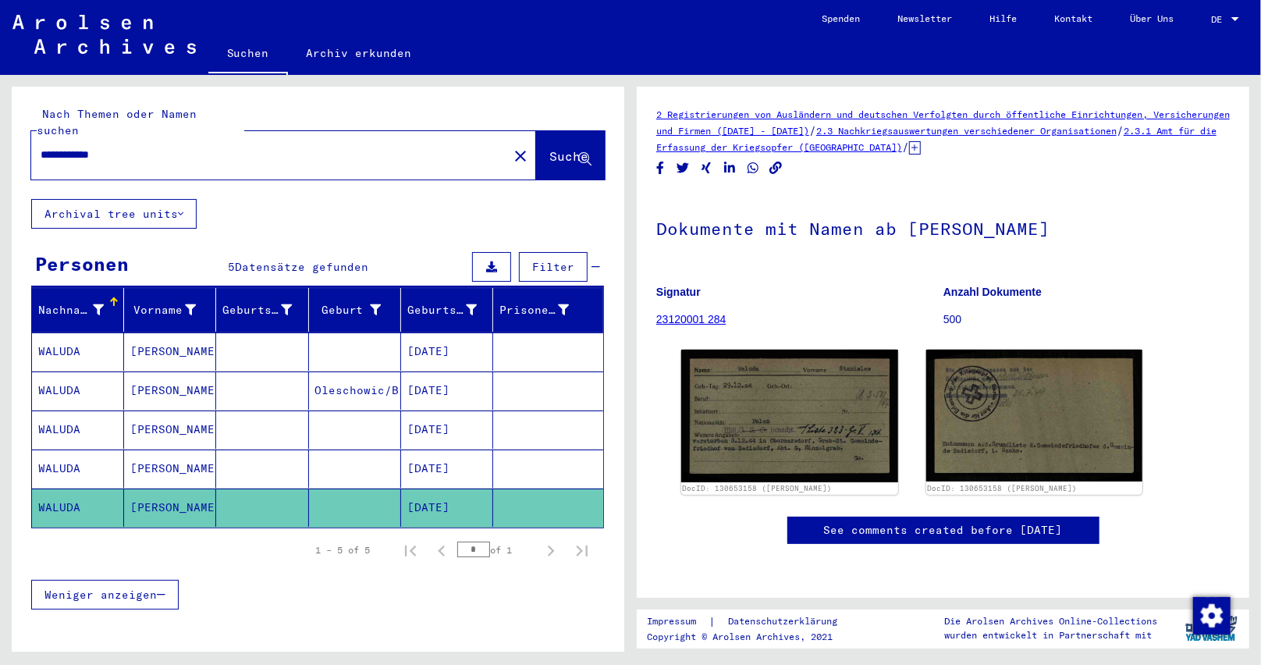
drag, startPoint x: 171, startPoint y: 139, endPoint x: 0, endPoint y: 135, distance: 171.0
click at [0, 138] on div "**********" at bounding box center [315, 363] width 631 height 577
paste input "text"
type input "**********"
click at [549, 148] on span "Suche" at bounding box center [568, 156] width 39 height 16
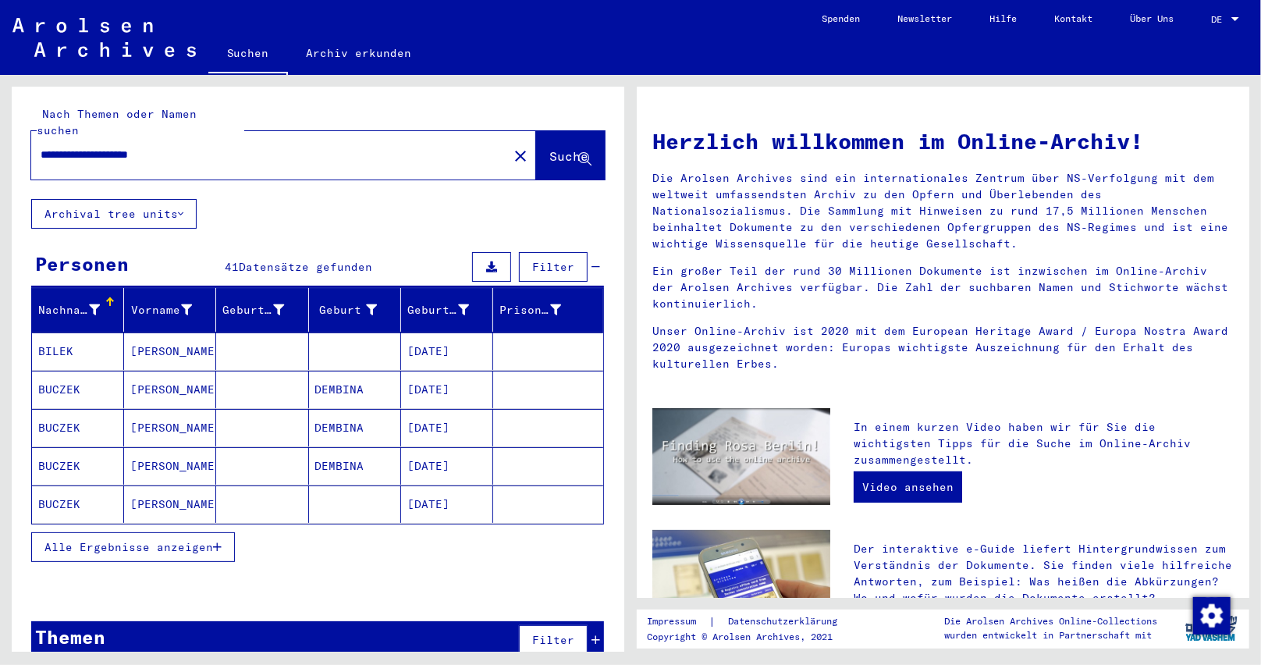
click at [236, 533] on div "Alle Ergebnisse anzeigen" at bounding box center [317, 546] width 573 height 45
click at [215, 542] on icon "button" at bounding box center [217, 547] width 9 height 11
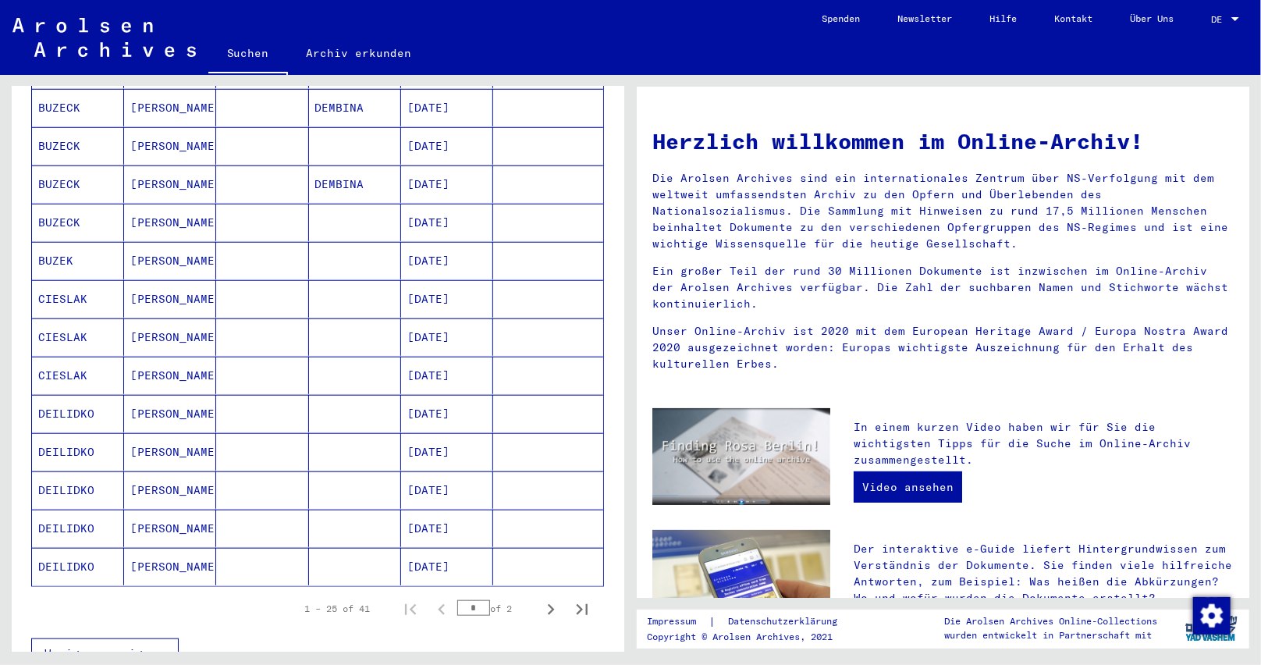
scroll to position [780, 0]
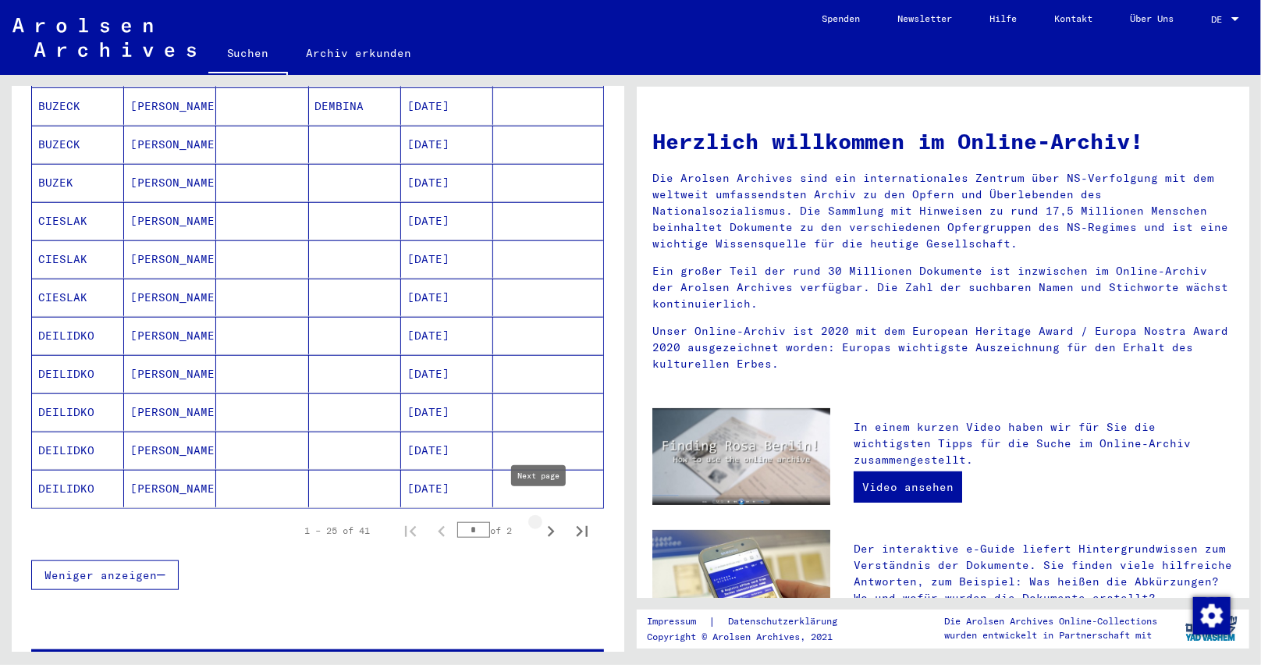
click at [543, 521] on icon "Next page" at bounding box center [551, 532] width 22 height 22
type input "*"
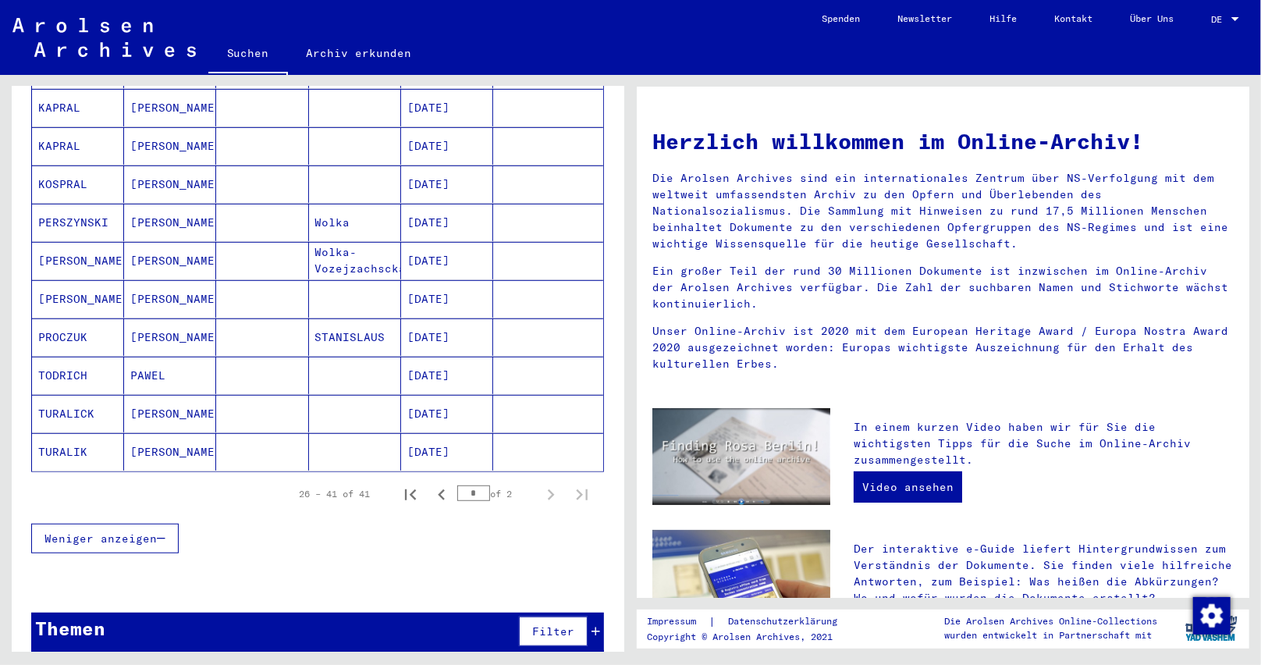
click at [94, 247] on mat-cell "[PERSON_NAME]" at bounding box center [78, 260] width 92 height 37
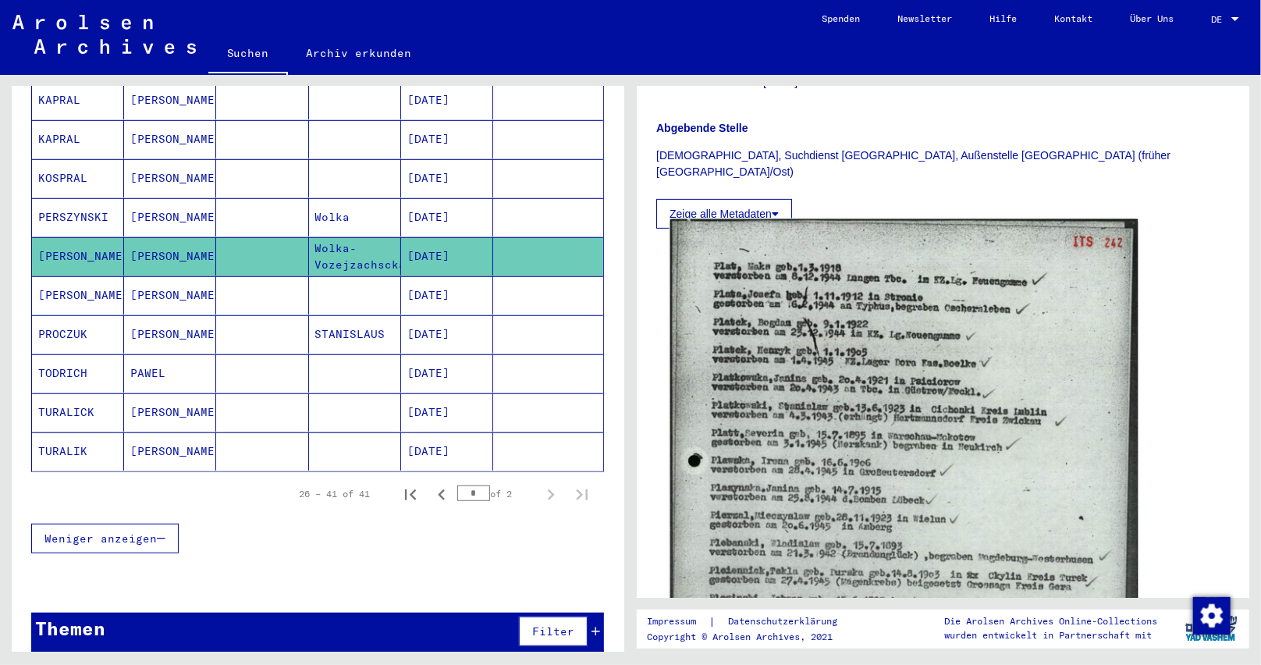
scroll to position [390, 0]
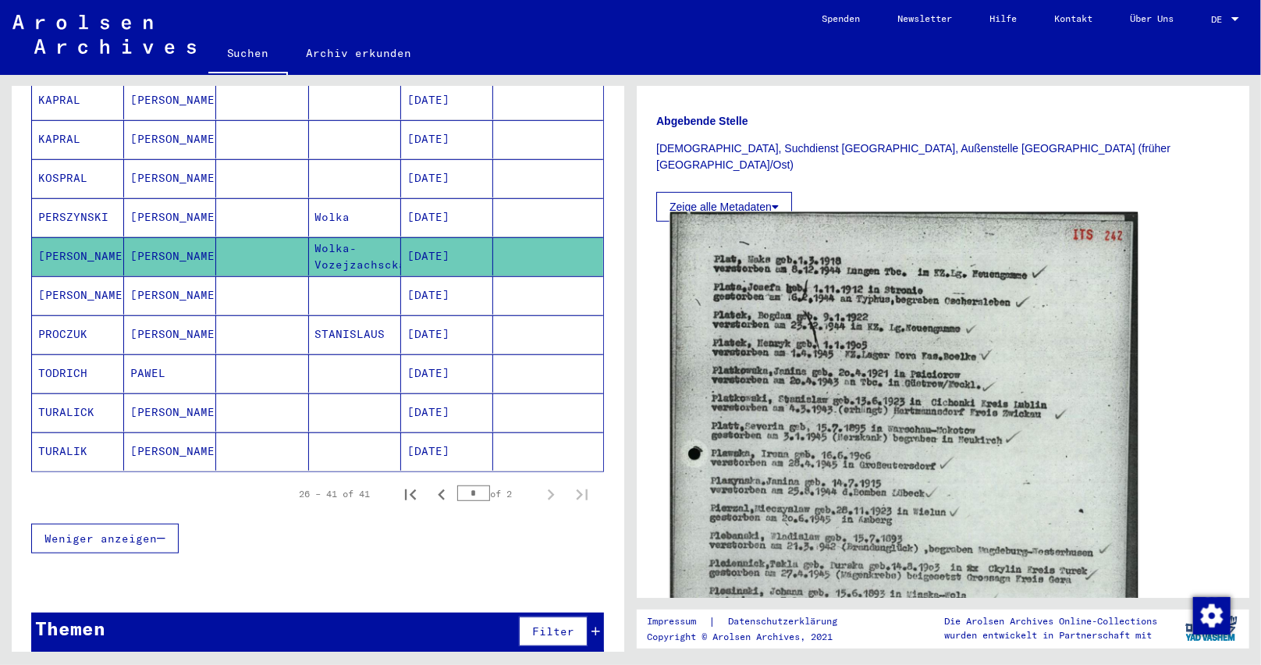
click at [877, 358] on img at bounding box center [904, 538] width 468 height 652
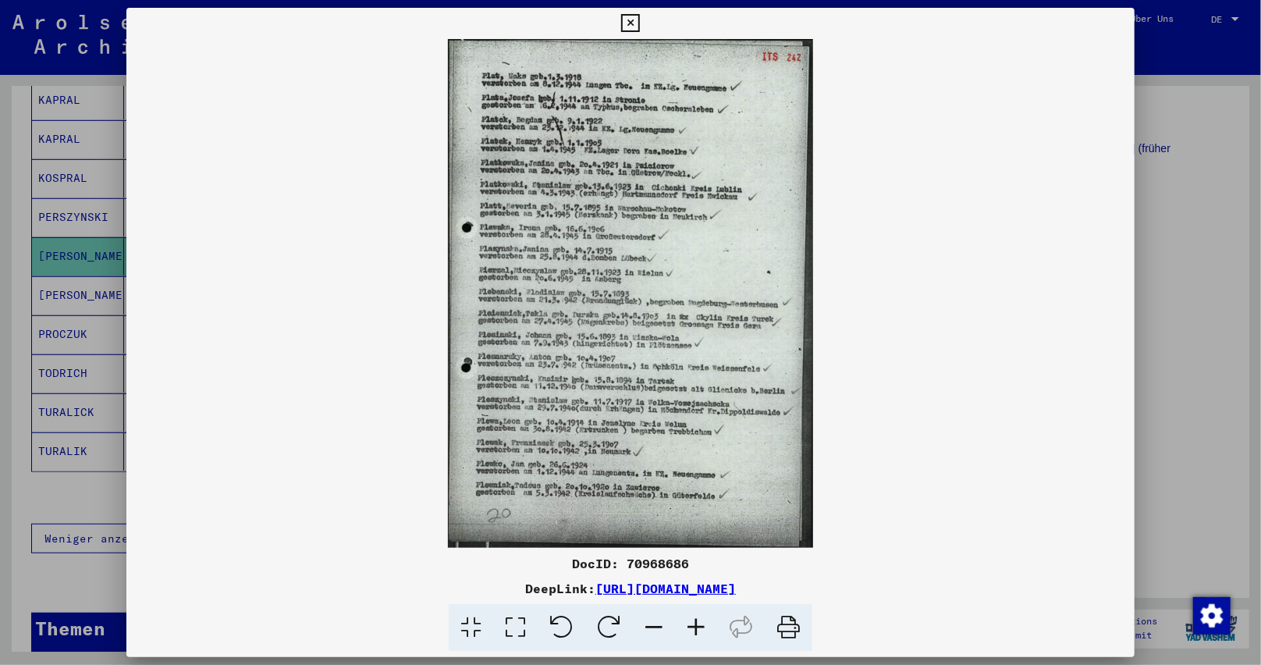
click at [695, 628] on icon at bounding box center [696, 628] width 42 height 48
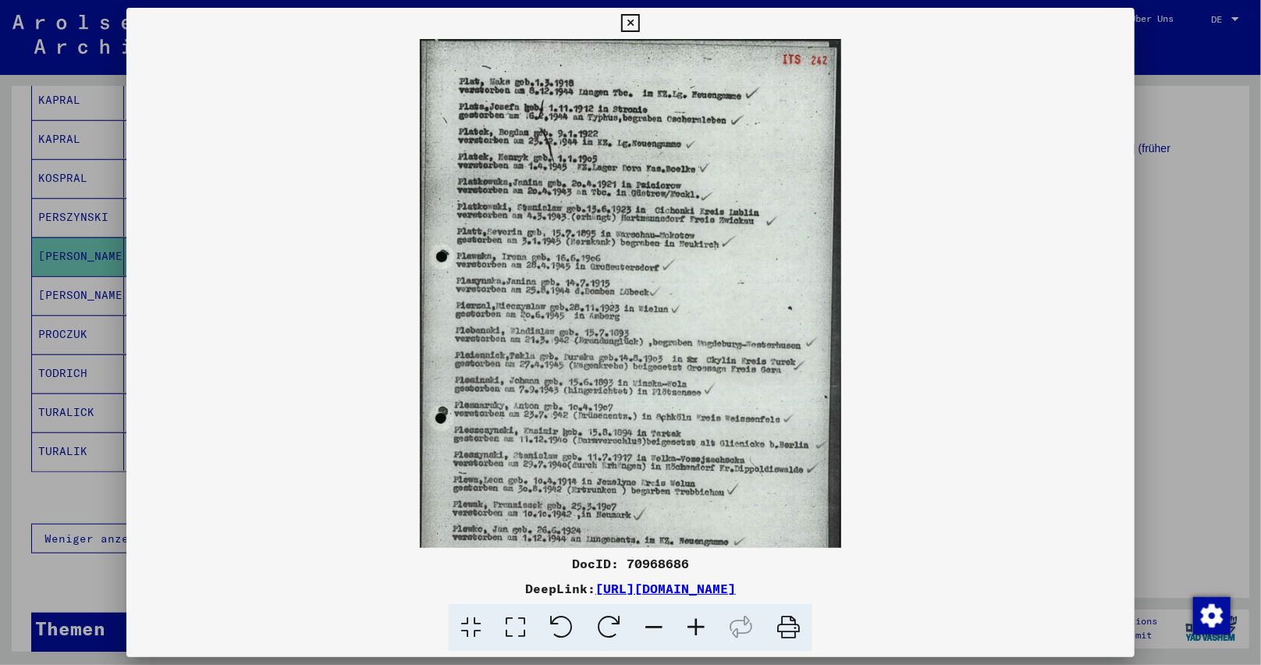
click at [695, 628] on icon at bounding box center [696, 628] width 42 height 48
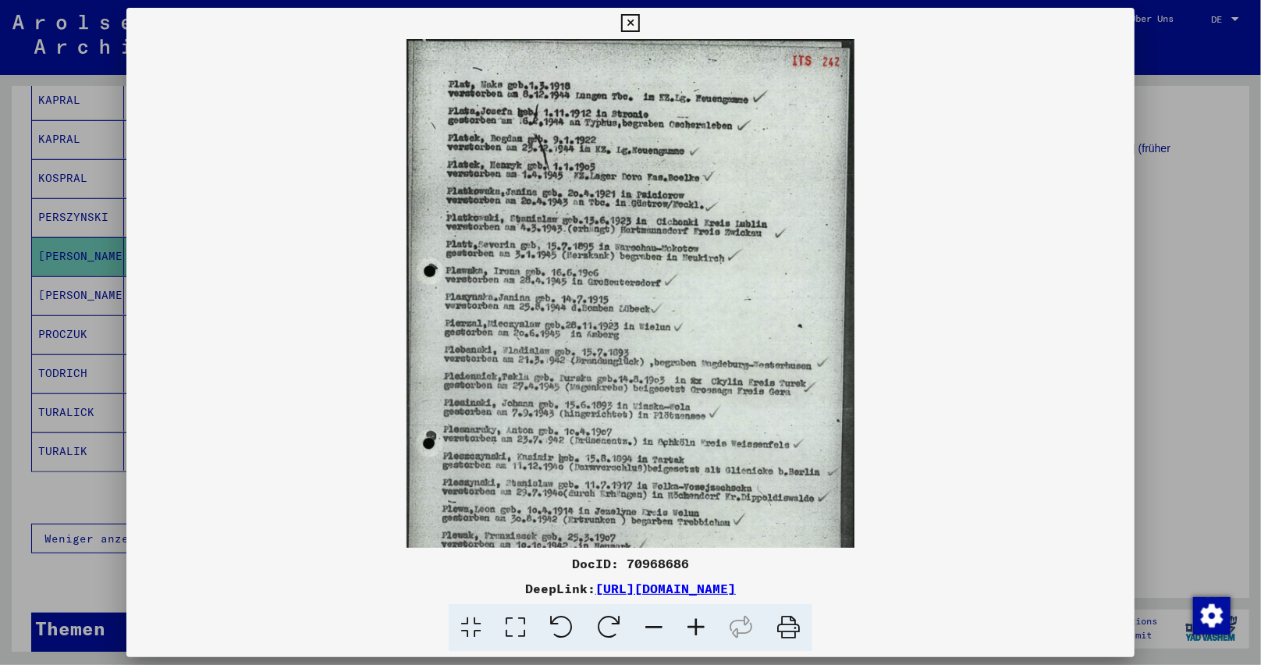
click at [695, 628] on icon at bounding box center [696, 628] width 42 height 48
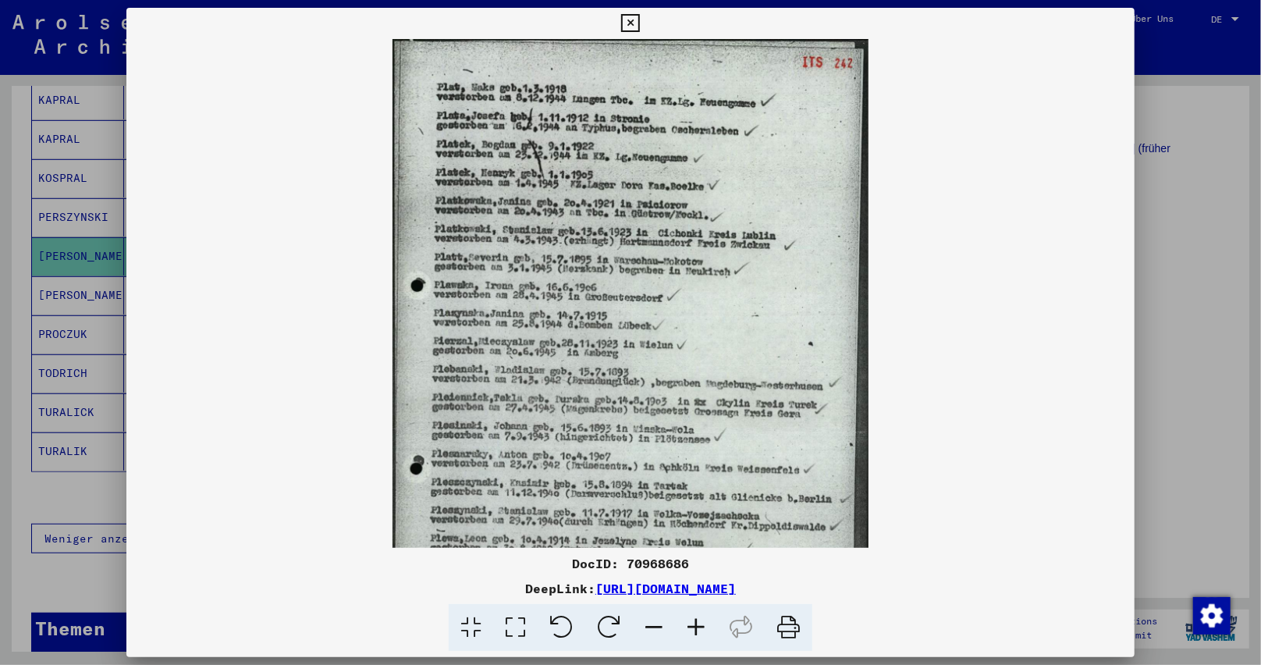
click at [695, 628] on icon at bounding box center [696, 628] width 42 height 48
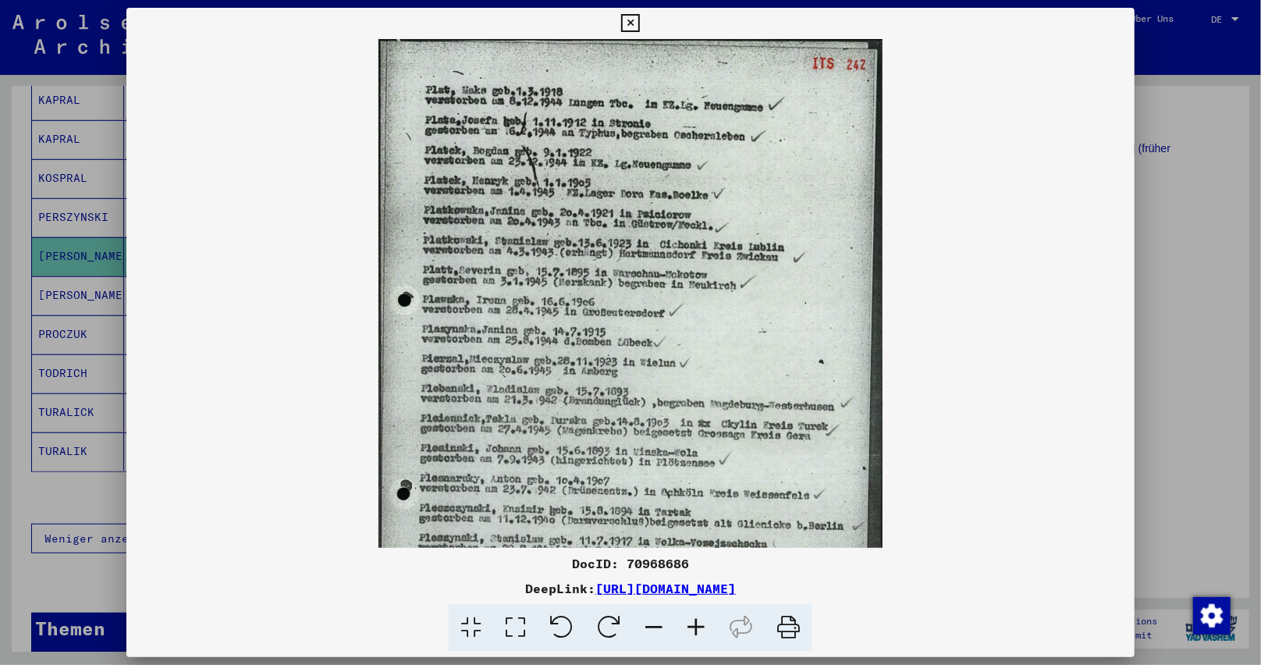
click at [695, 628] on icon at bounding box center [696, 628] width 42 height 48
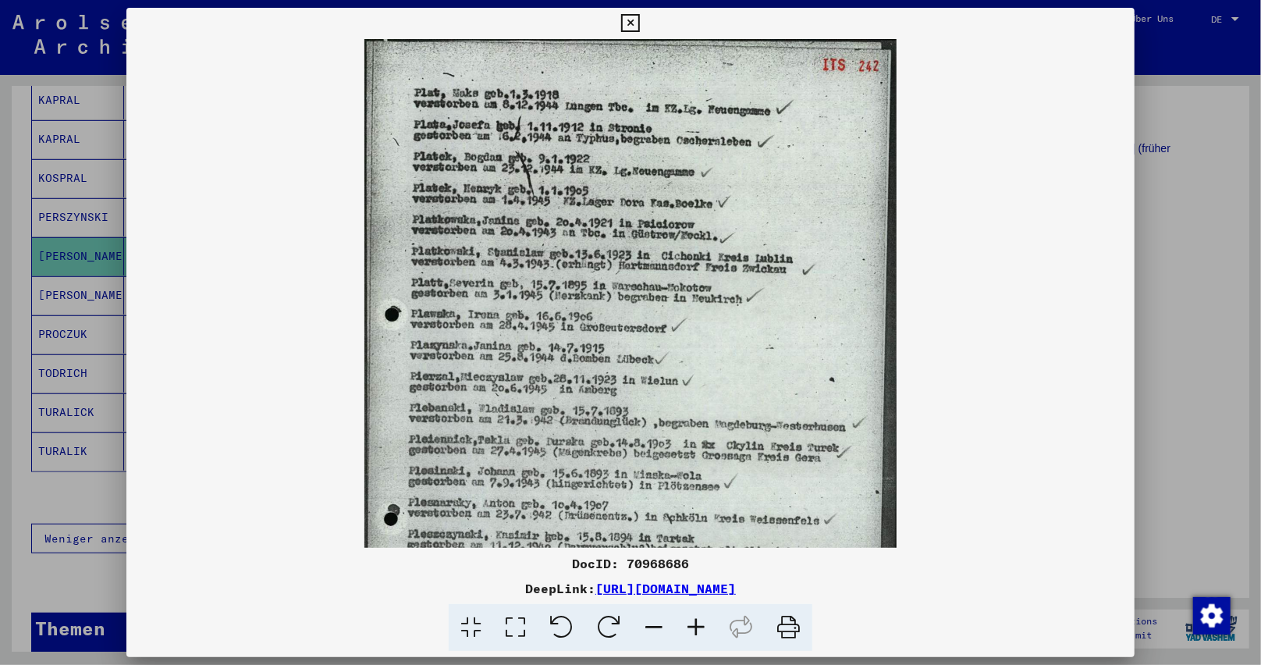
click at [695, 628] on icon at bounding box center [696, 628] width 42 height 48
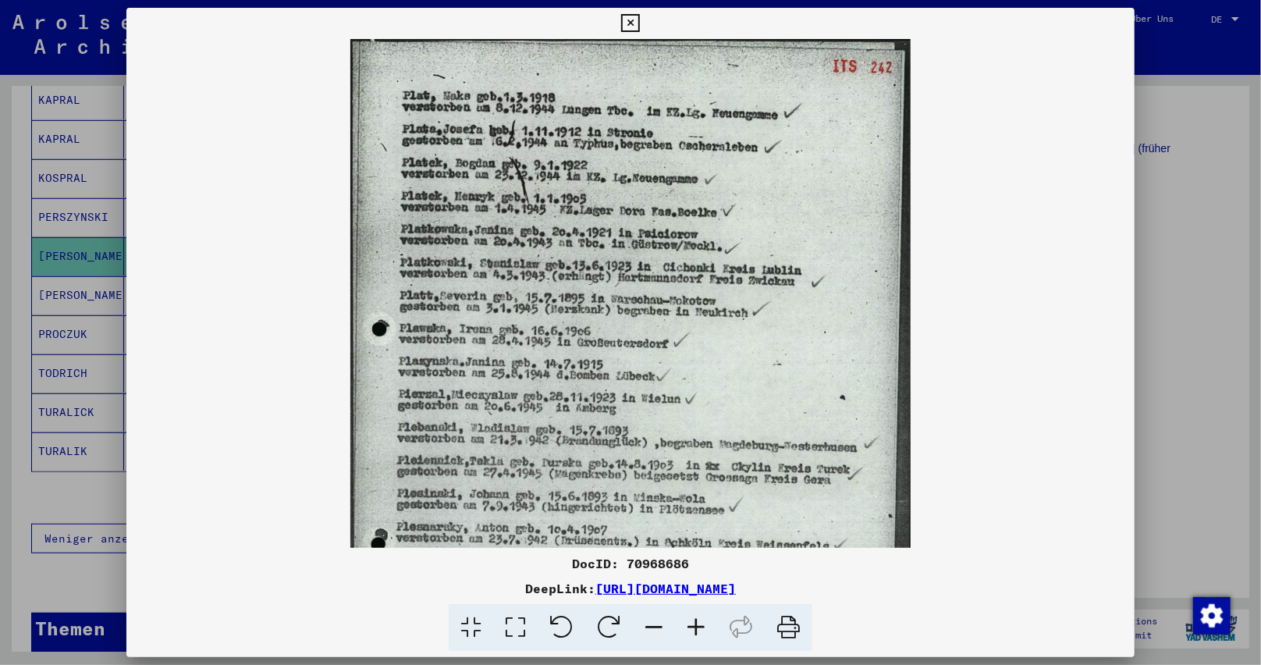
click at [695, 628] on icon at bounding box center [696, 628] width 42 height 48
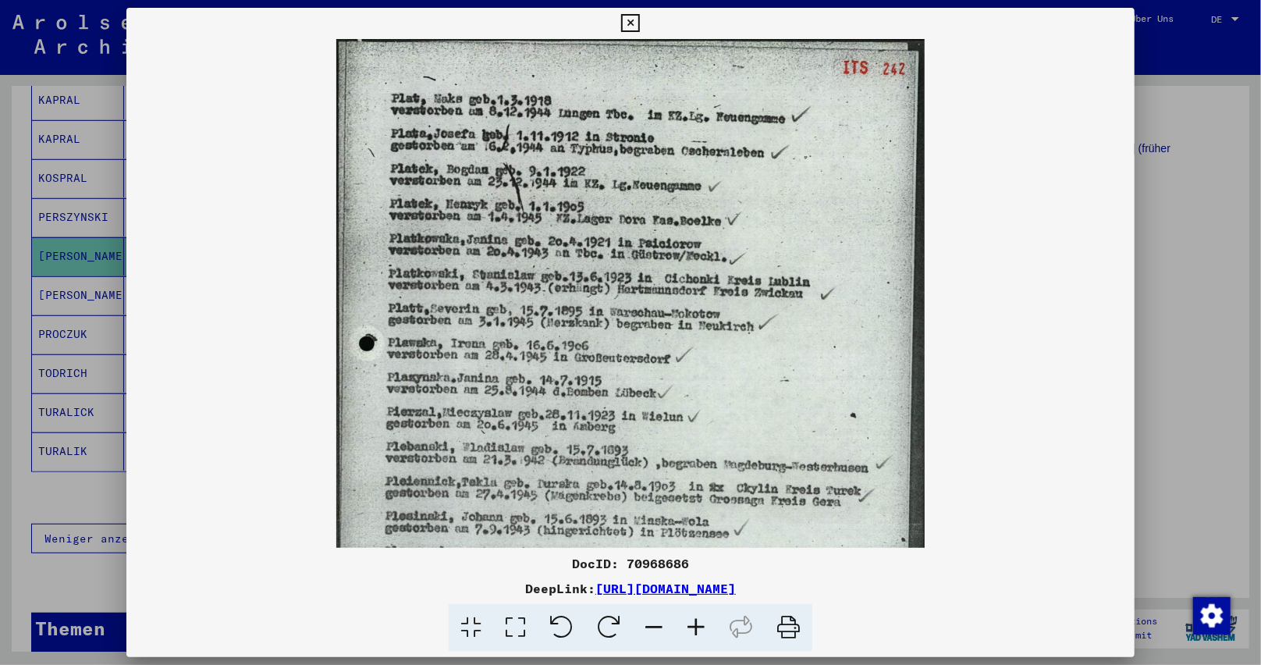
click at [695, 628] on icon at bounding box center [696, 628] width 42 height 48
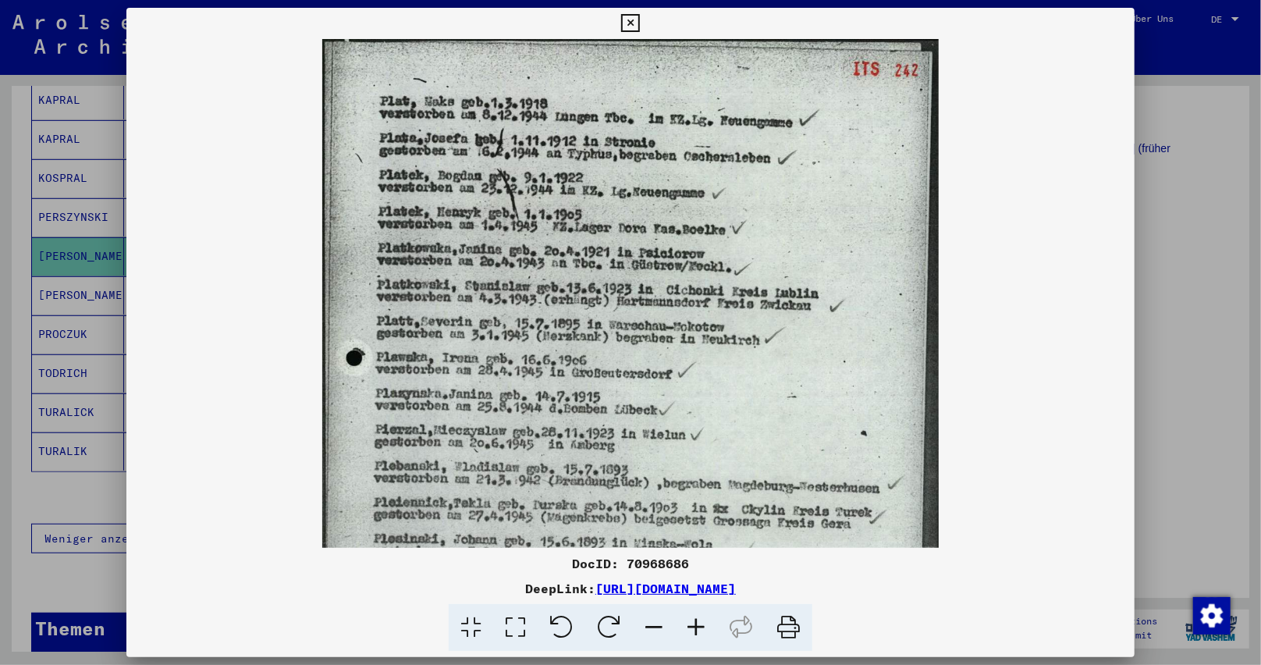
click at [695, 628] on icon at bounding box center [696, 628] width 42 height 48
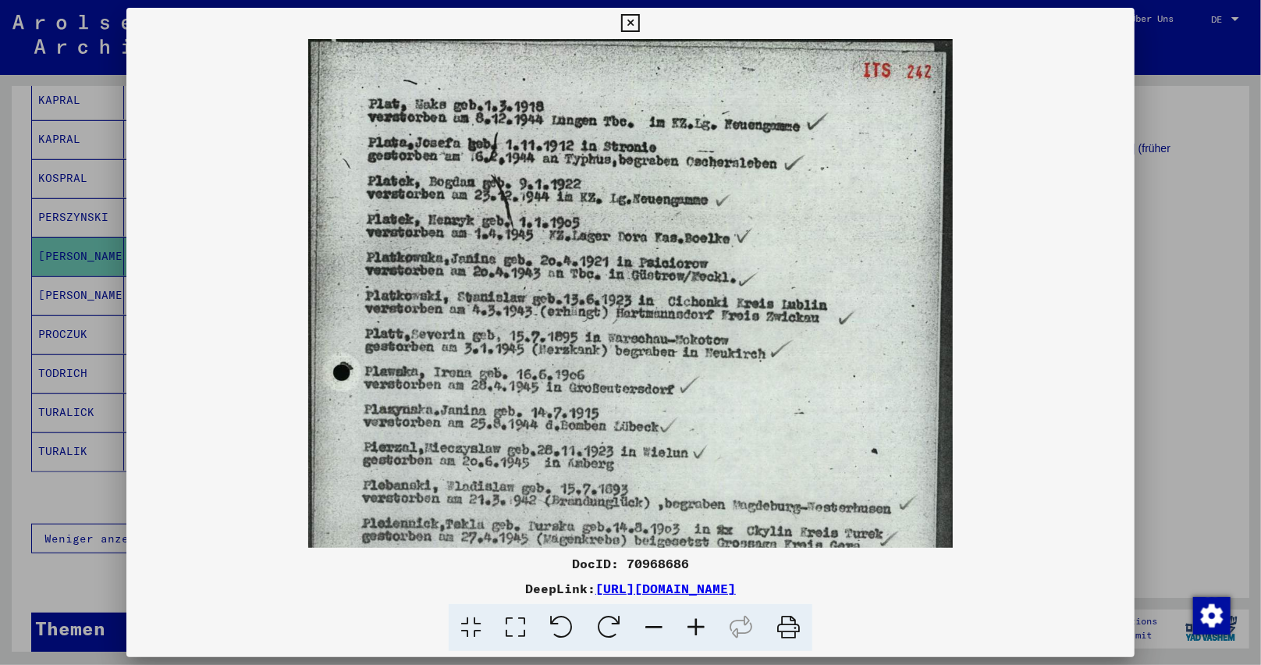
click at [695, 628] on icon at bounding box center [696, 628] width 42 height 48
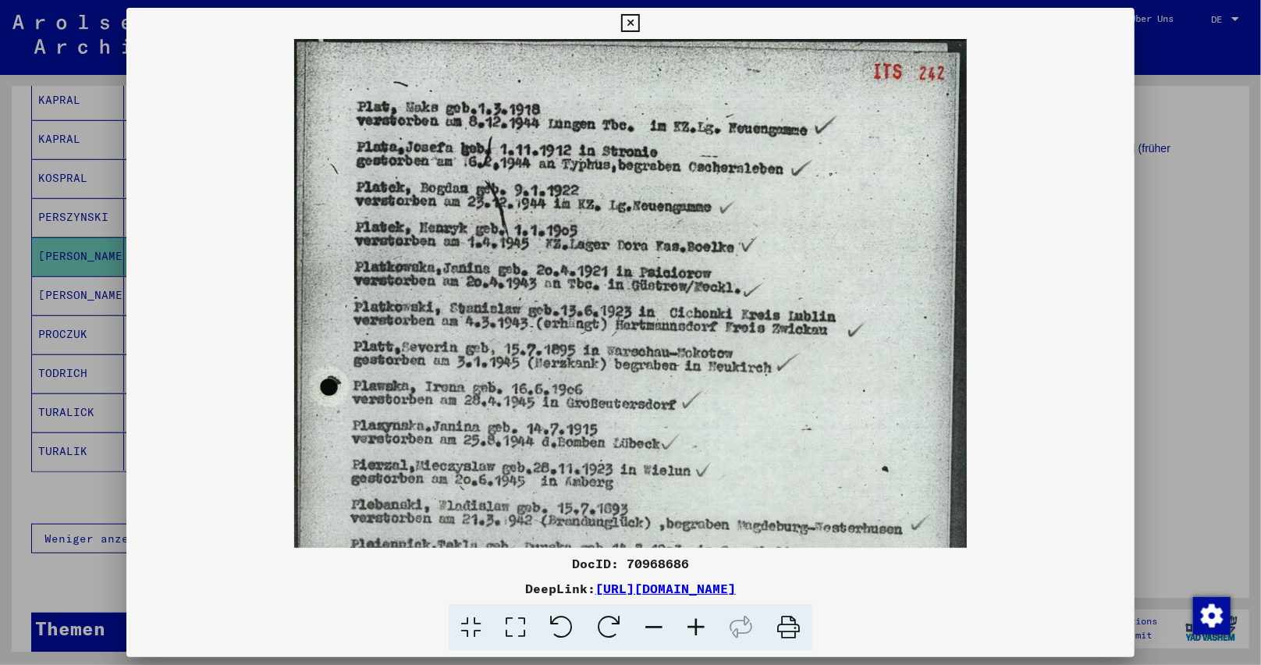
click at [695, 628] on icon at bounding box center [696, 628] width 42 height 48
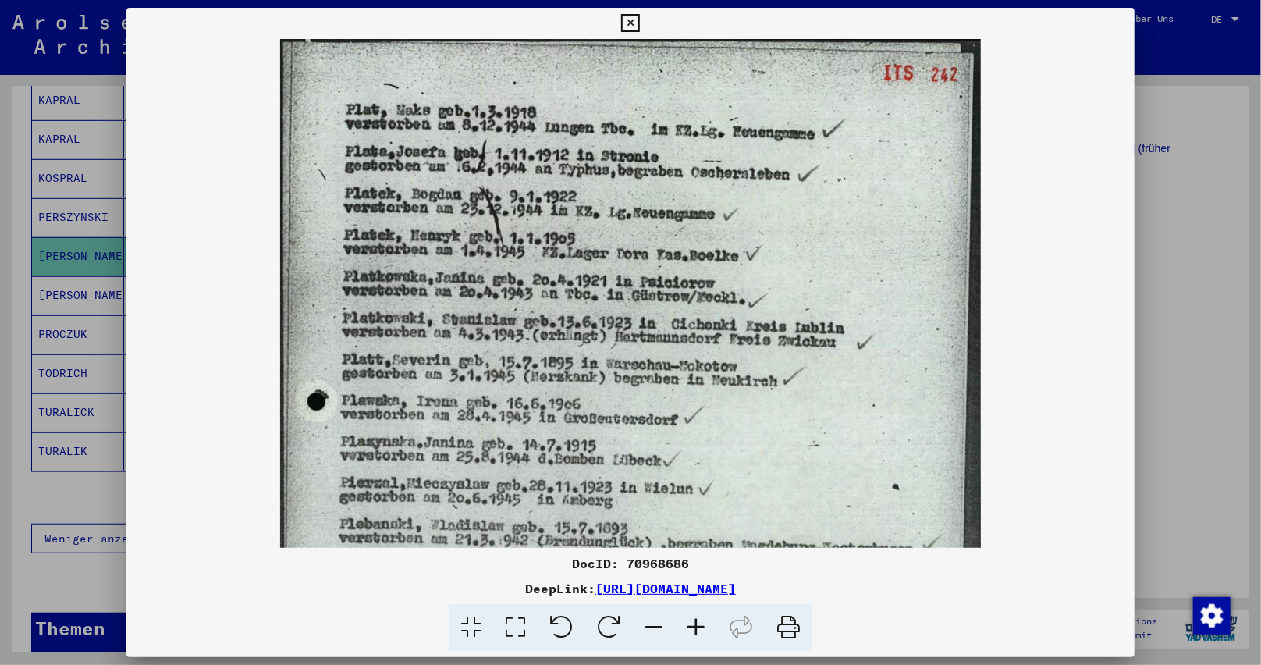
click at [695, 628] on icon at bounding box center [696, 628] width 42 height 48
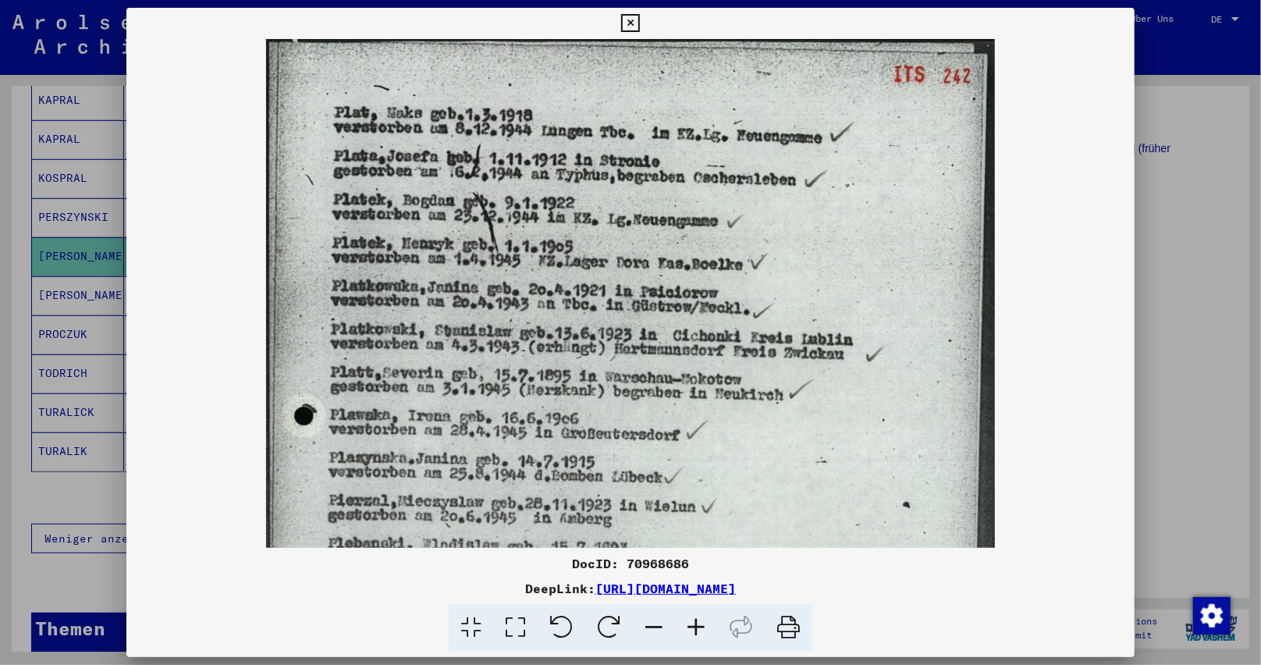
click at [695, 628] on icon at bounding box center [696, 628] width 42 height 48
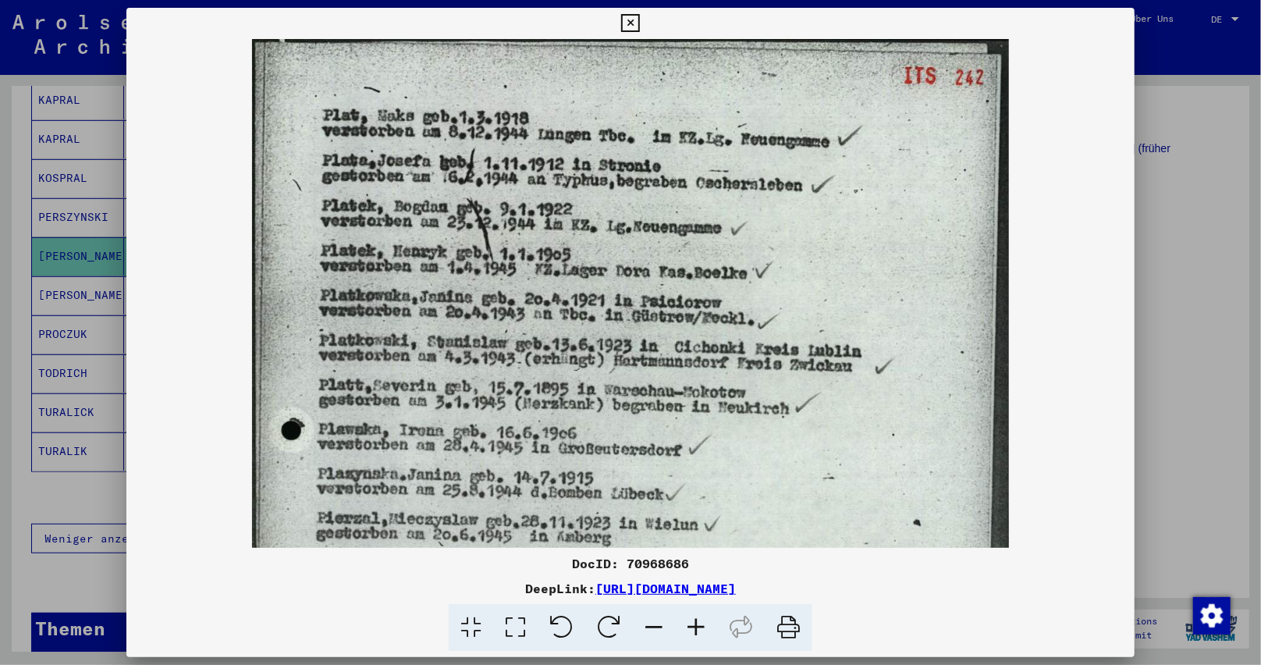
click at [695, 628] on icon at bounding box center [696, 628] width 42 height 48
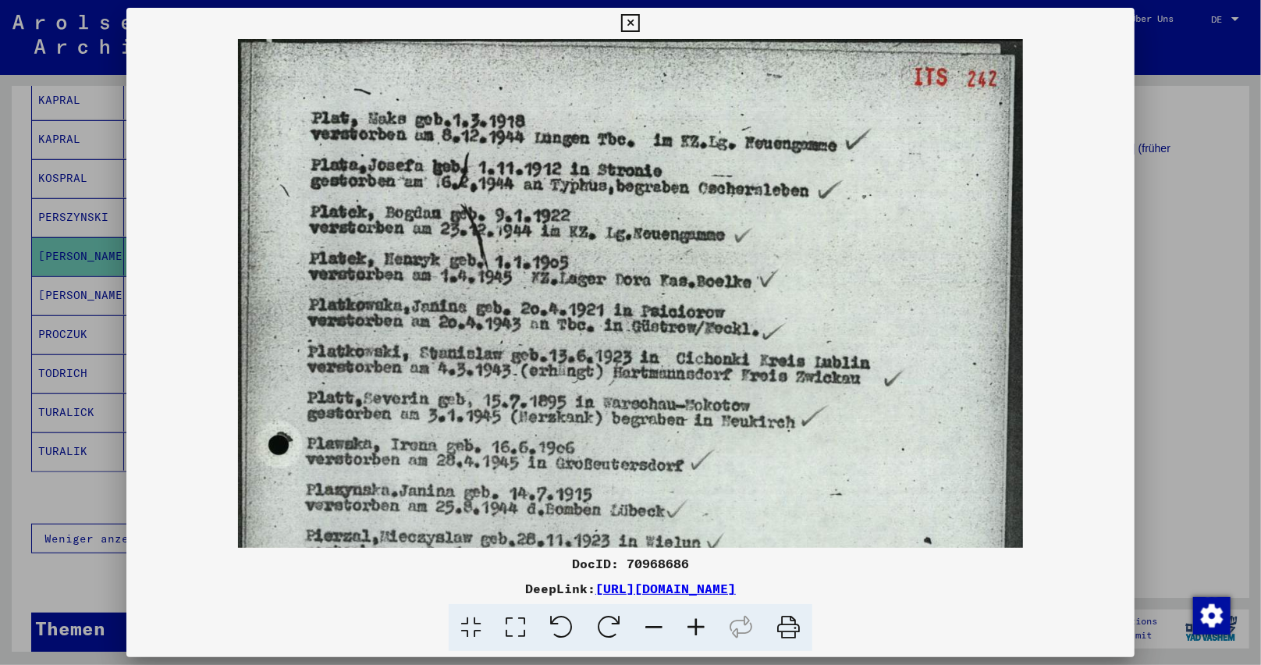
click at [695, 628] on icon at bounding box center [696, 628] width 42 height 48
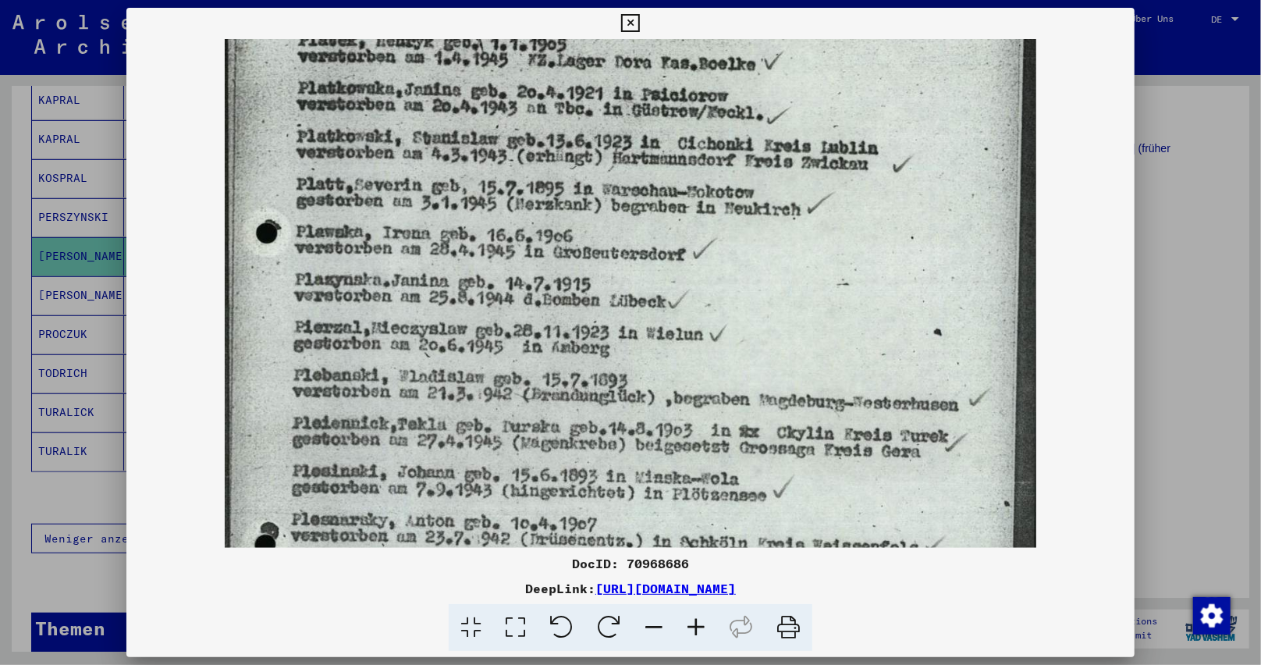
drag, startPoint x: 605, startPoint y: 401, endPoint x: 623, endPoint y: 157, distance: 244.9
click at [625, 167] on img at bounding box center [631, 379] width 812 height 1133
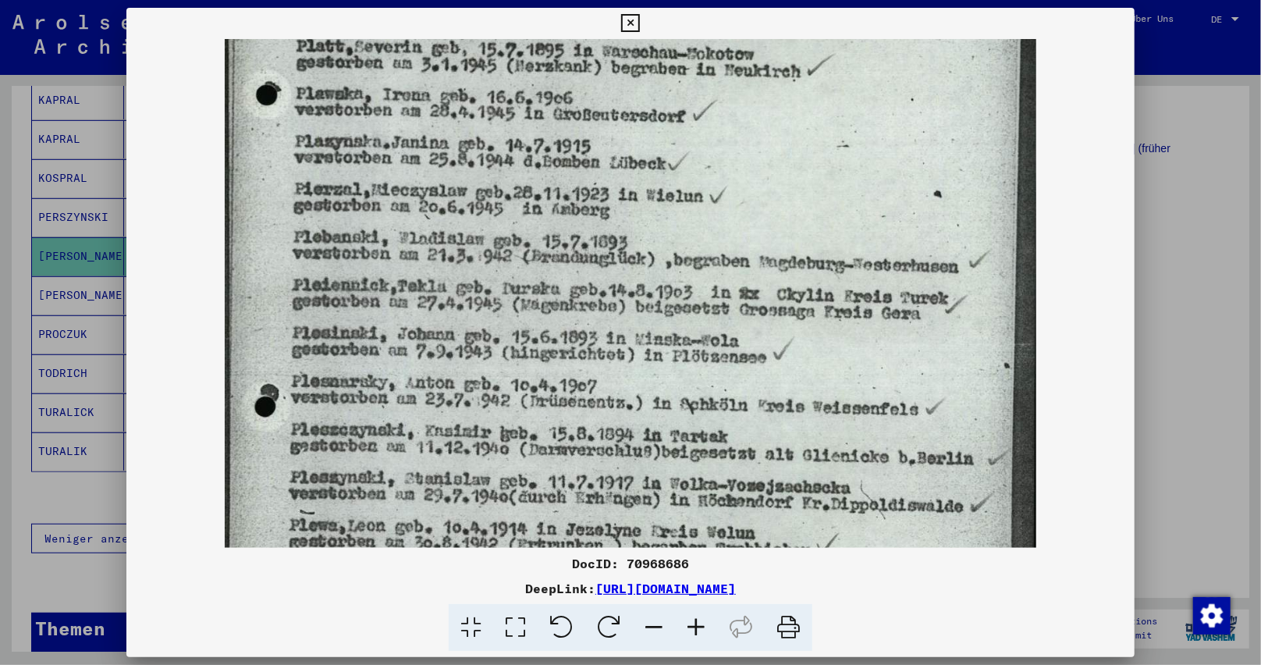
scroll to position [382, 0]
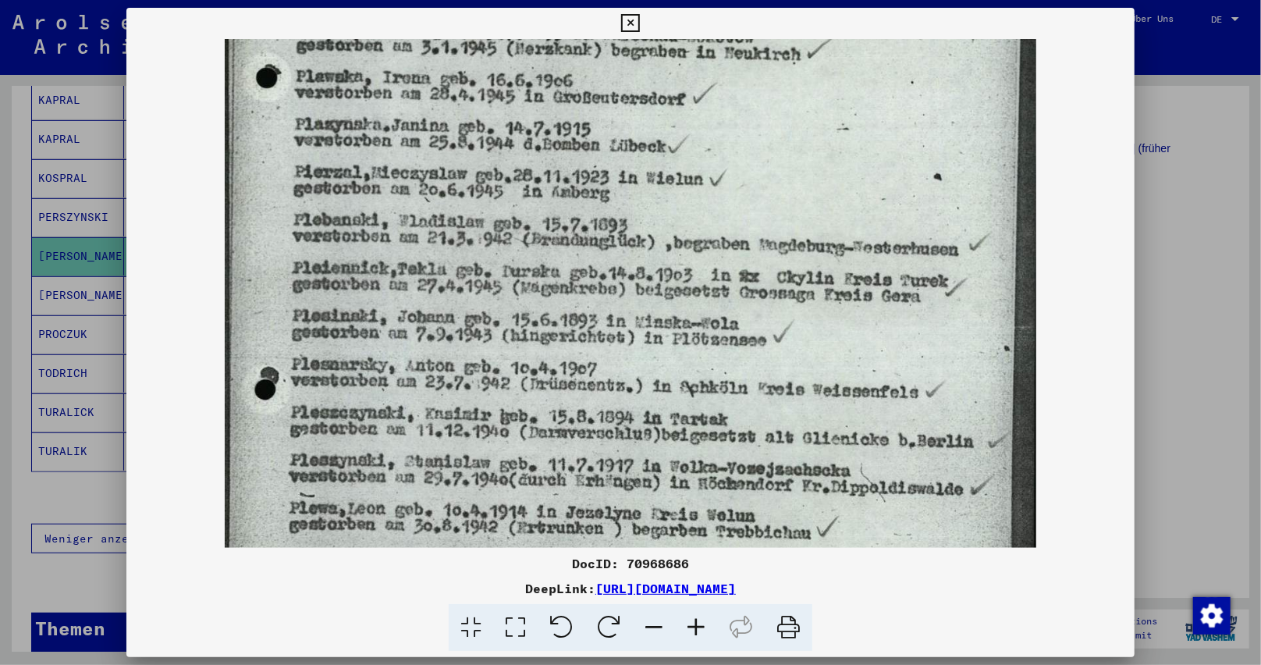
drag, startPoint x: 648, startPoint y: 323, endPoint x: 654, endPoint y: 176, distance: 146.8
click at [654, 176] on img at bounding box center [631, 223] width 812 height 1133
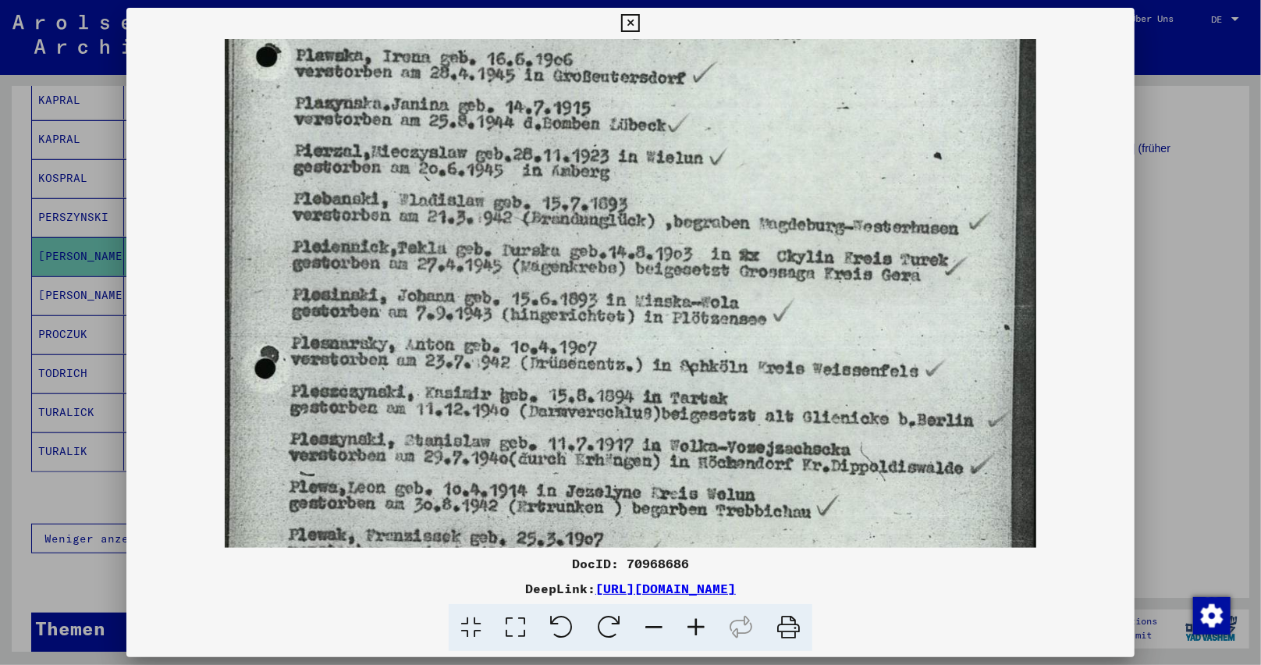
scroll to position [410, 0]
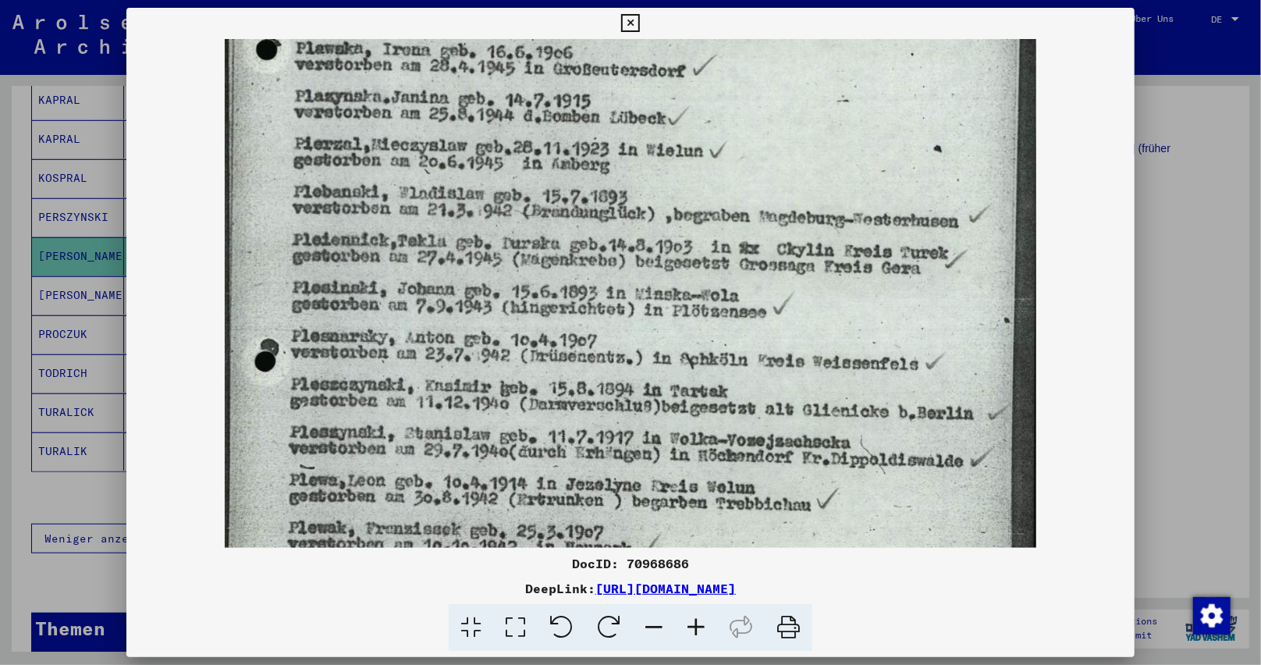
drag, startPoint x: 660, startPoint y: 355, endPoint x: 656, endPoint y: 325, distance: 29.9
click at [656, 325] on img at bounding box center [631, 195] width 812 height 1133
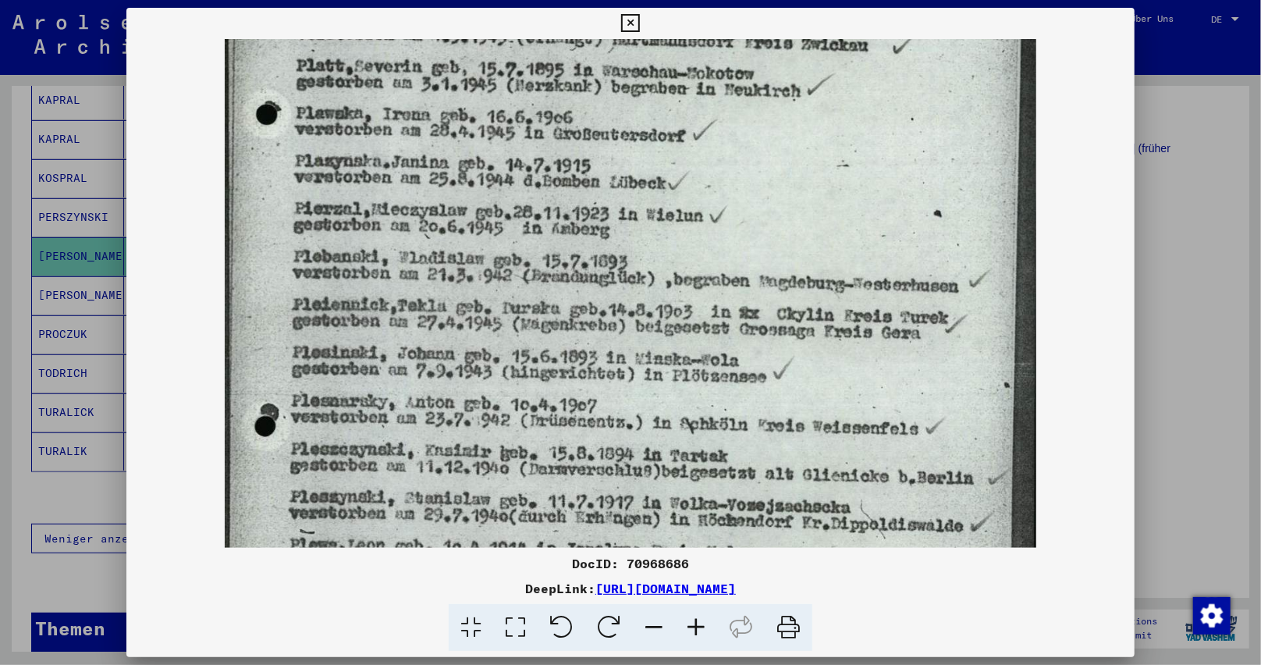
scroll to position [344, 0]
drag, startPoint x: 656, startPoint y: 325, endPoint x: 665, endPoint y: 394, distance: 69.2
click at [665, 394] on img at bounding box center [631, 261] width 812 height 1133
click at [803, 535] on img at bounding box center [631, 261] width 812 height 1133
click at [624, 20] on icon at bounding box center [630, 23] width 18 height 19
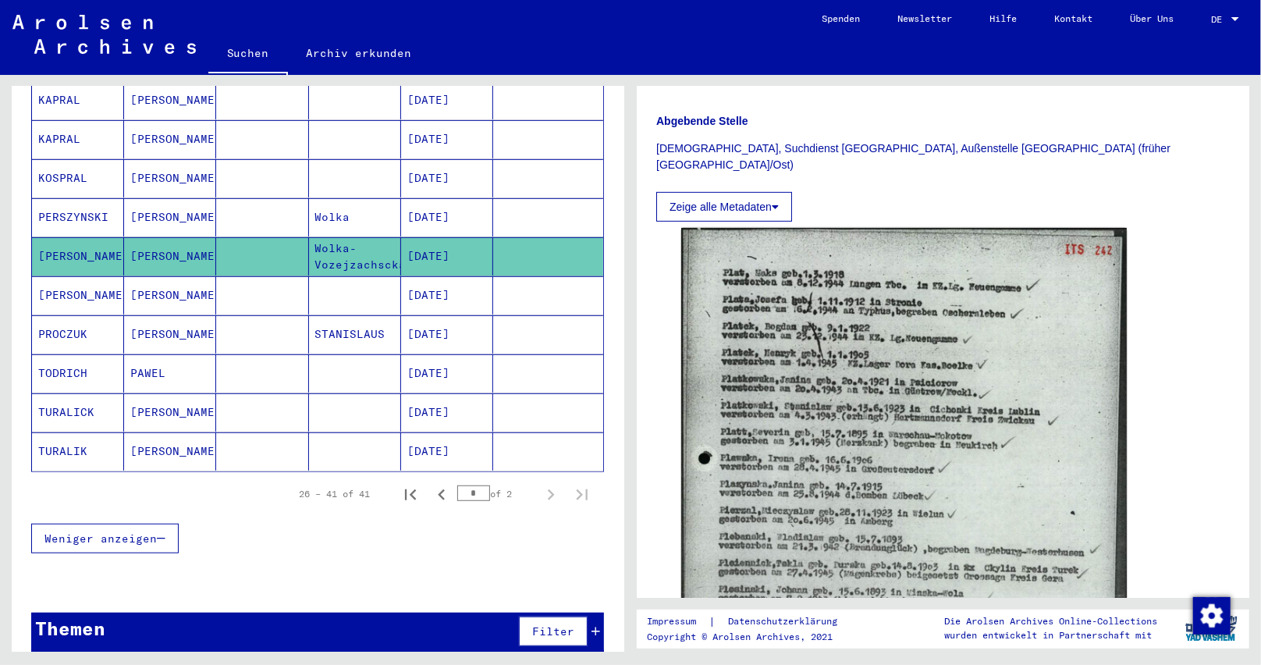
click at [450, 276] on mat-cell "[DATE]" at bounding box center [447, 295] width 92 height 38
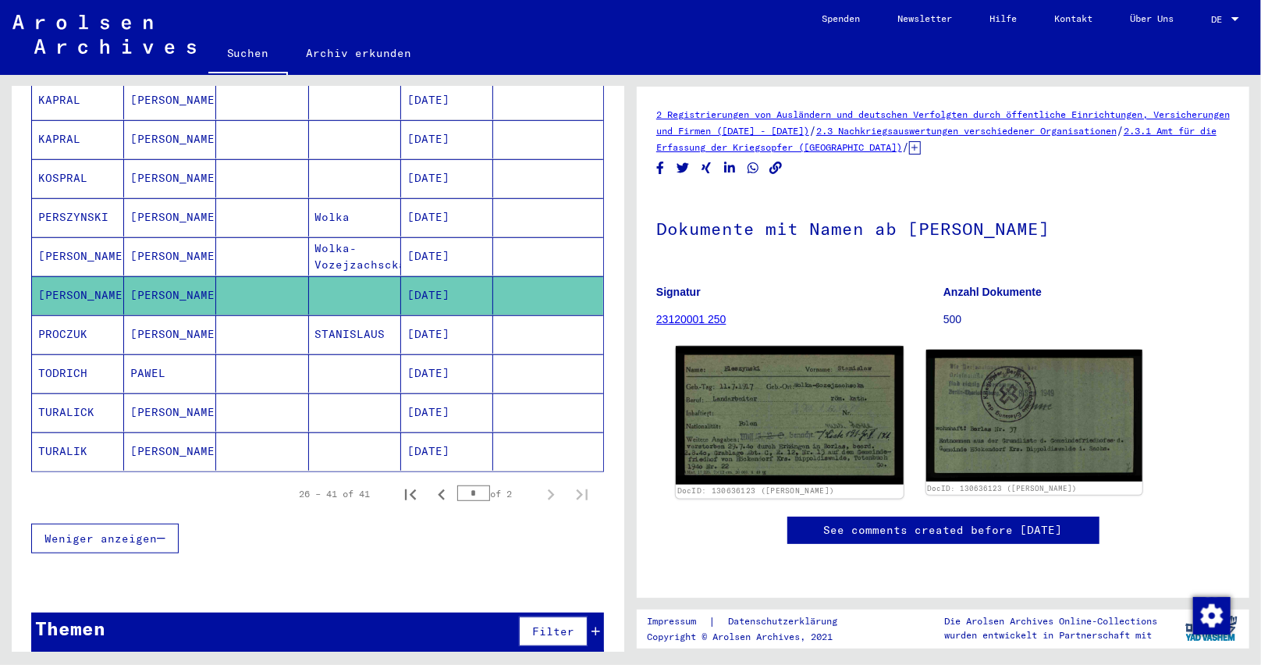
click at [777, 431] on img at bounding box center [789, 416] width 227 height 138
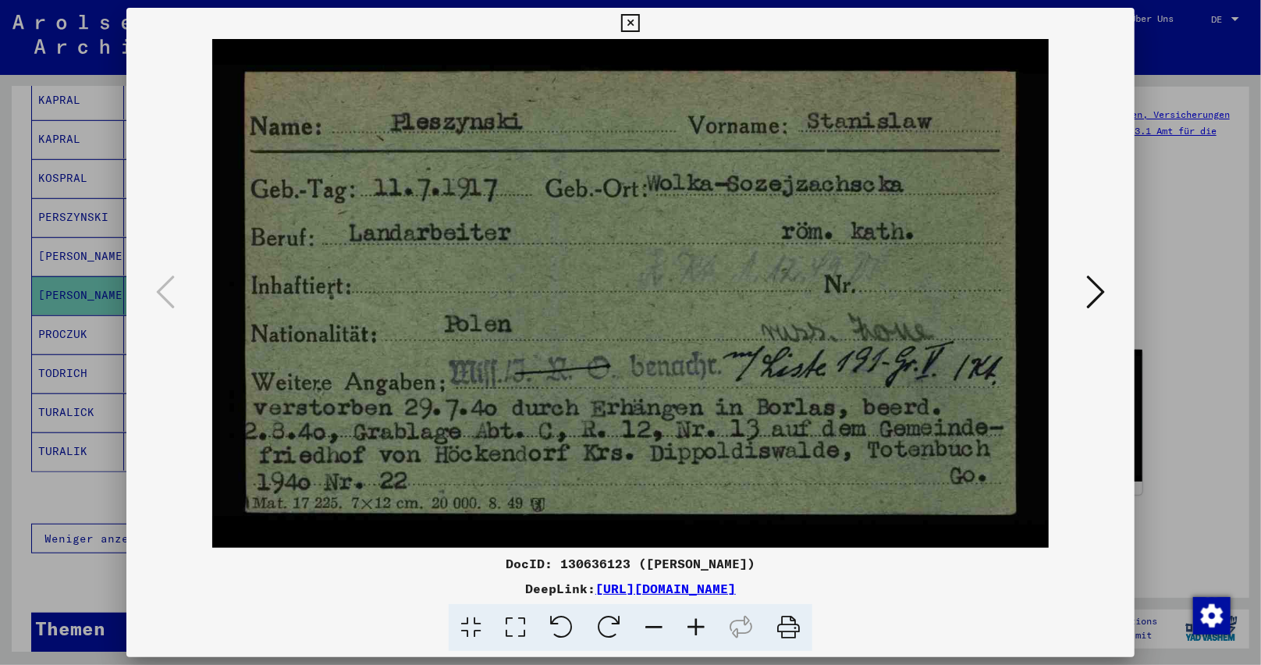
click at [666, 17] on div "DocID: 130636123 ([PERSON_NAME]) DeepLink: [URL][DOMAIN_NAME]" at bounding box center [630, 330] width 1009 height 644
click at [623, 452] on img at bounding box center [630, 293] width 903 height 509
click at [626, 21] on icon at bounding box center [630, 23] width 18 height 19
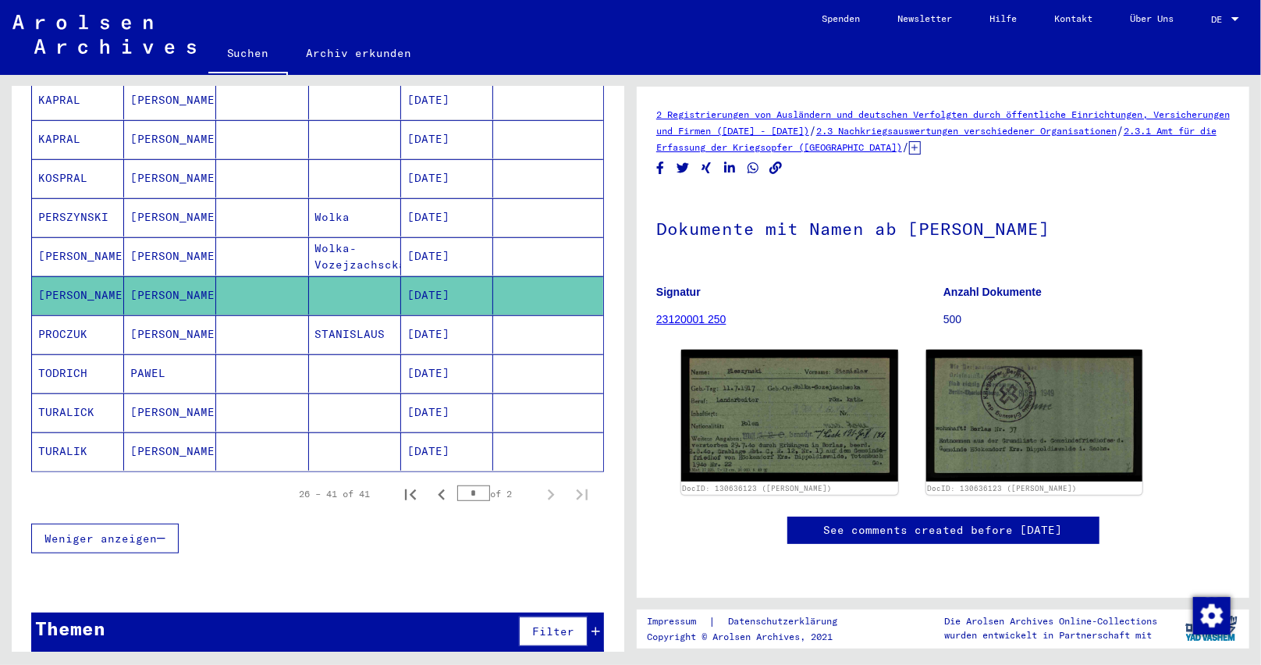
click at [425, 237] on mat-cell "[DATE]" at bounding box center [447, 256] width 92 height 38
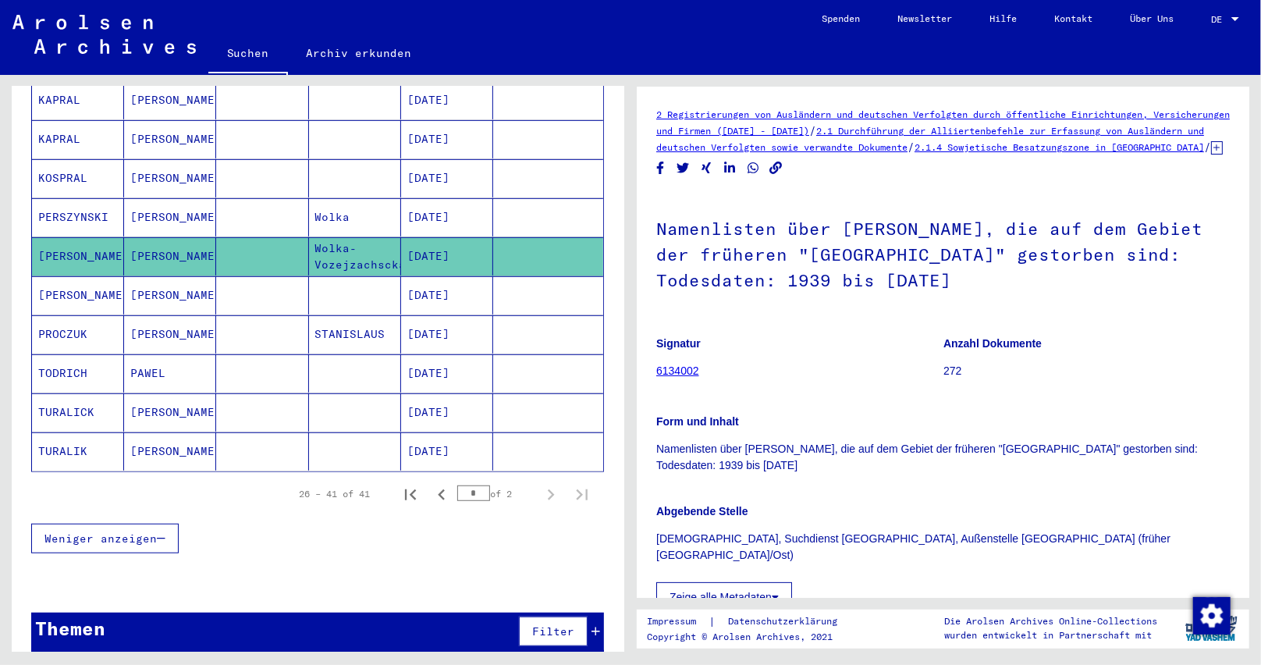
scroll to position [78, 0]
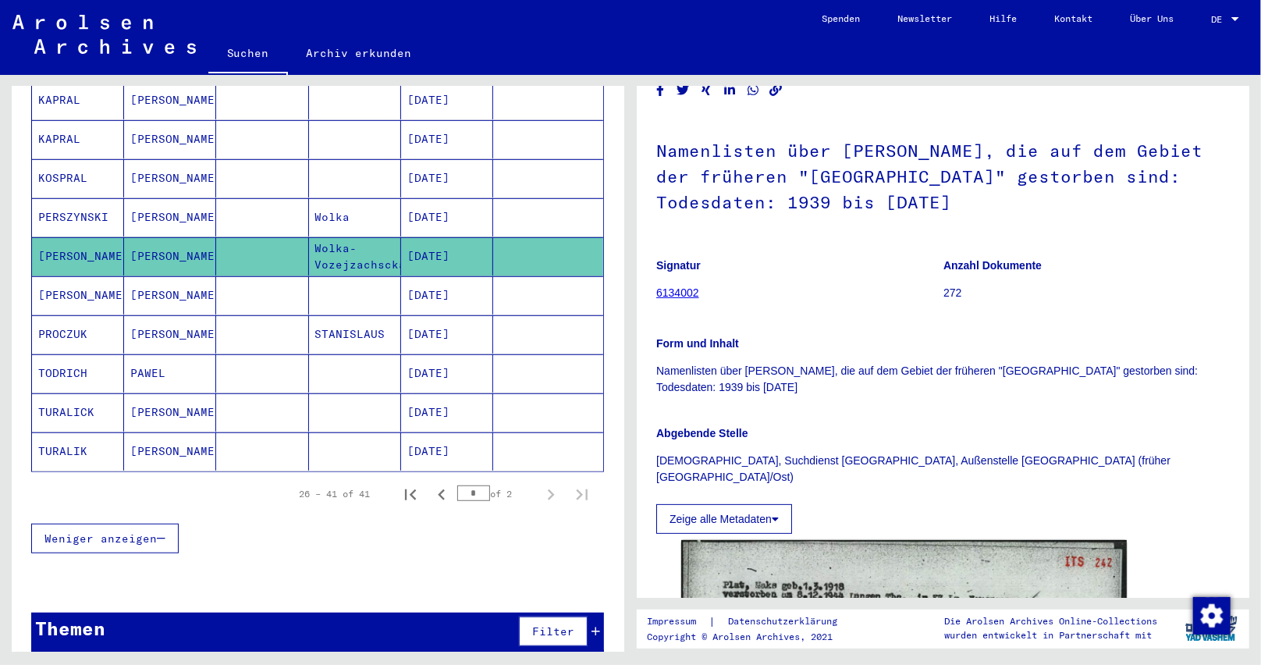
click at [410, 198] on mat-cell "[DATE]" at bounding box center [447, 217] width 92 height 38
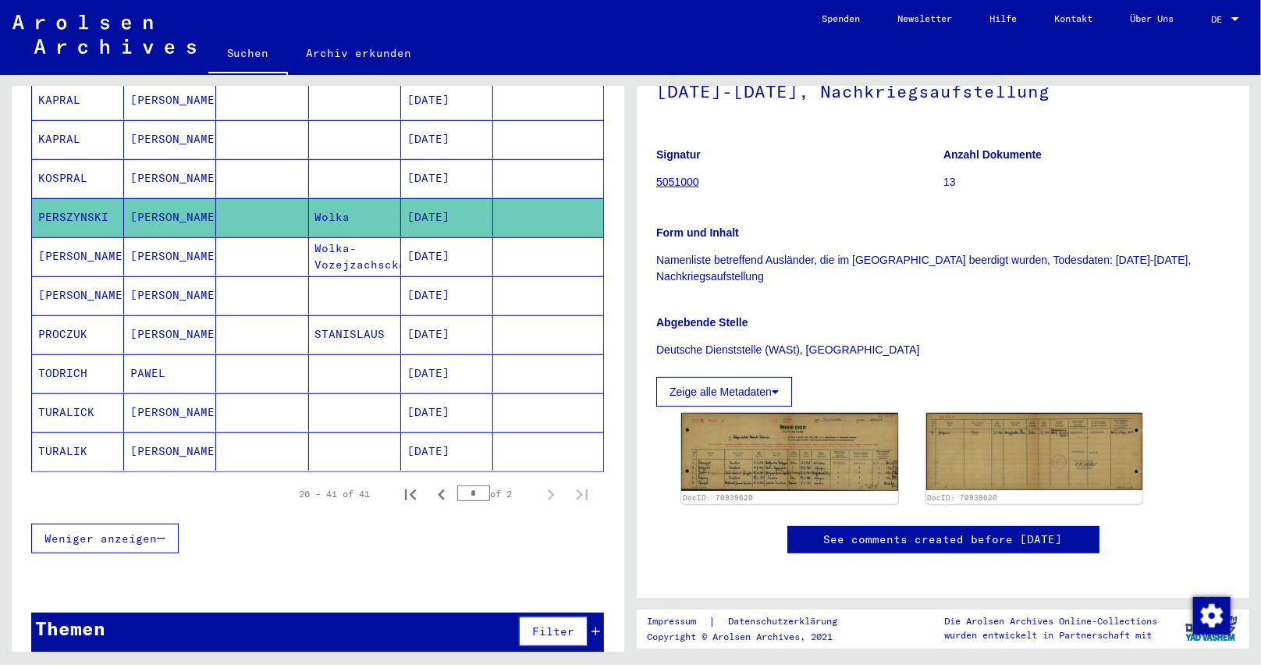
scroll to position [234, 0]
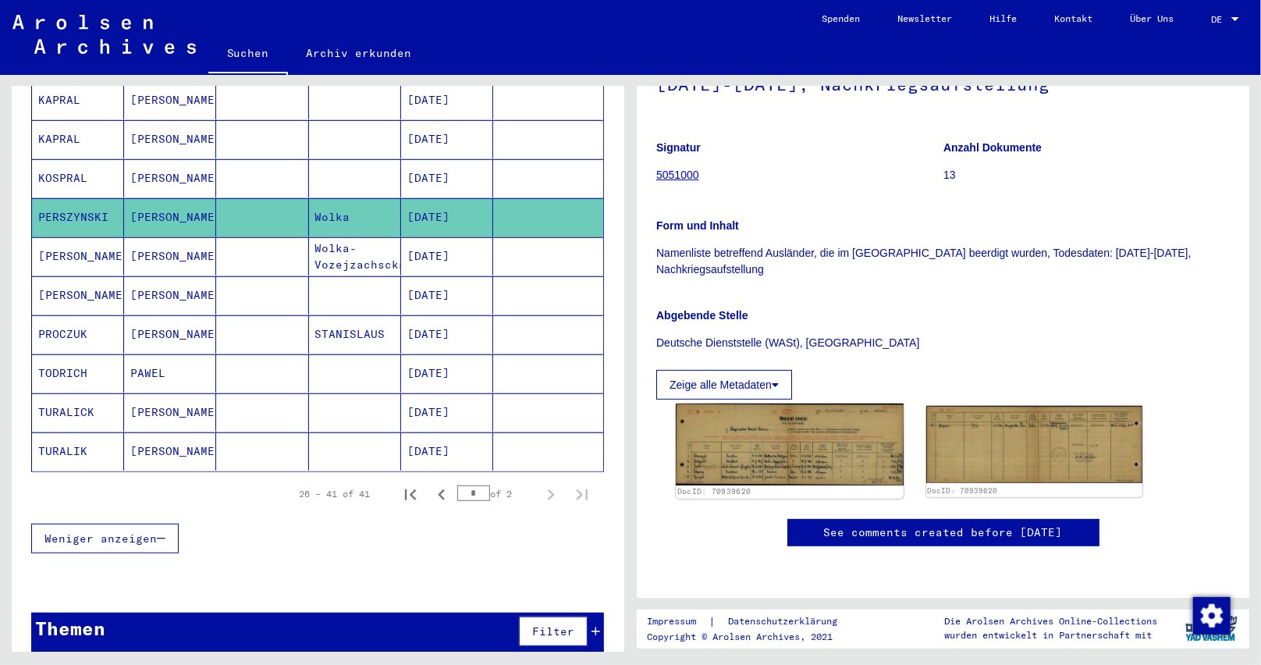
click at [792, 436] on img at bounding box center [789, 444] width 227 height 82
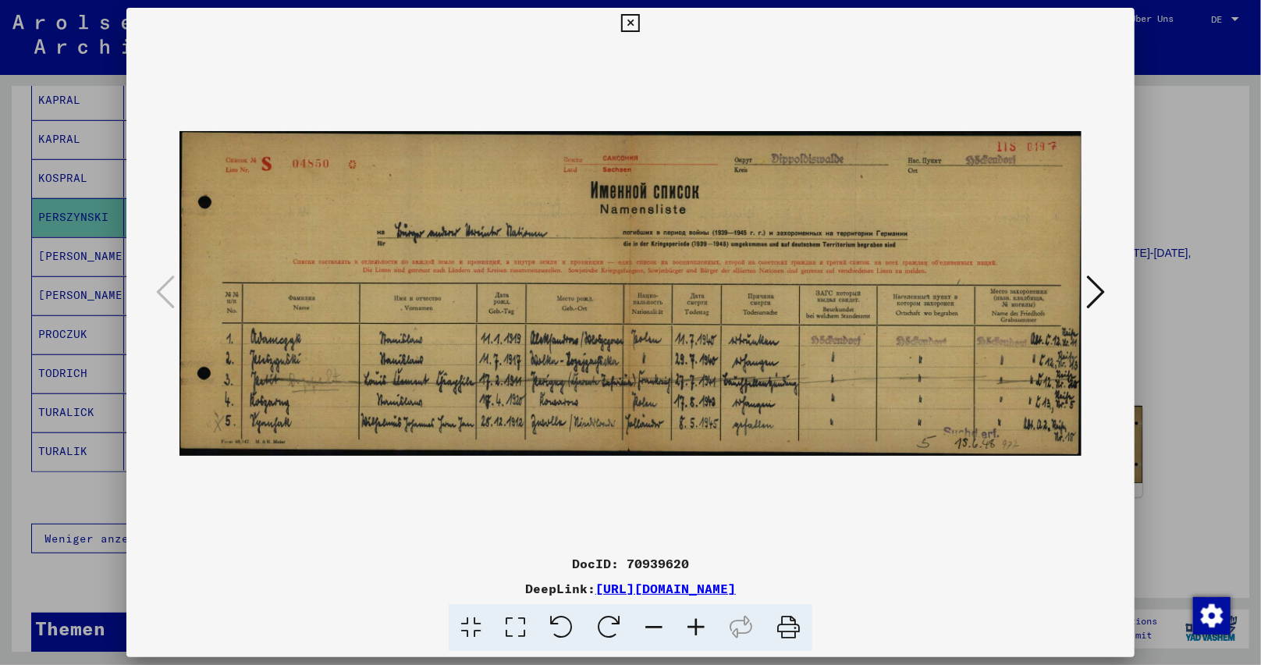
click at [705, 629] on icon at bounding box center [696, 628] width 42 height 48
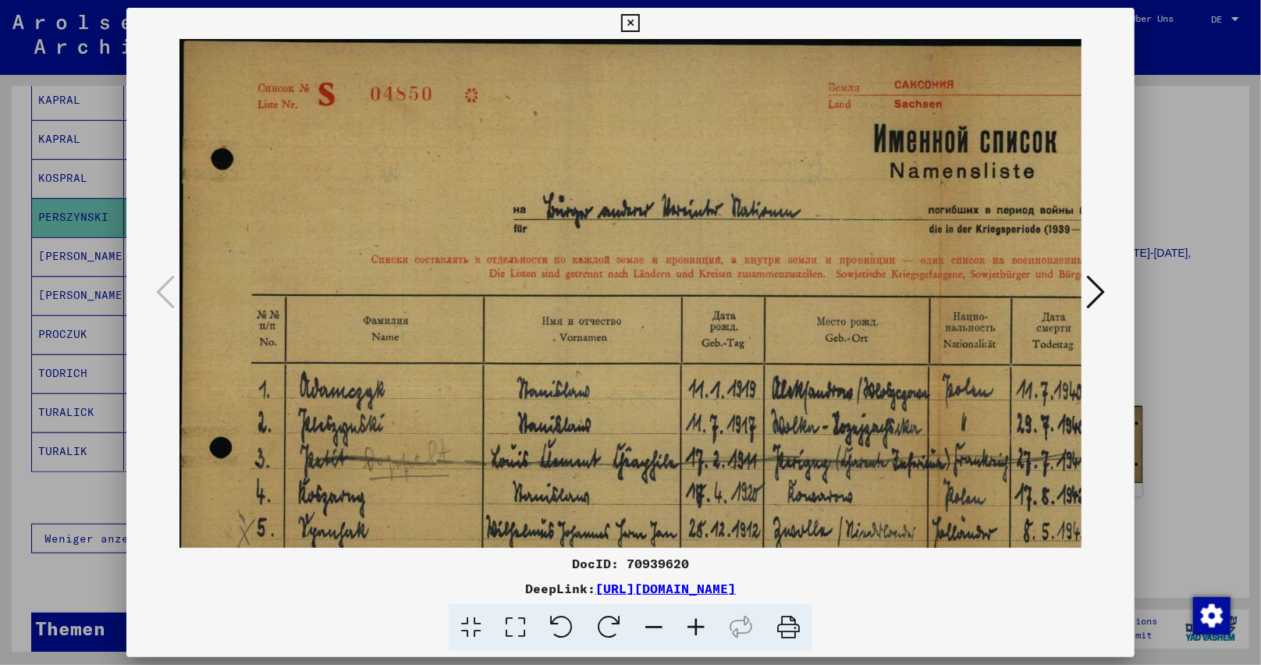
click at [705, 629] on icon at bounding box center [696, 628] width 42 height 48
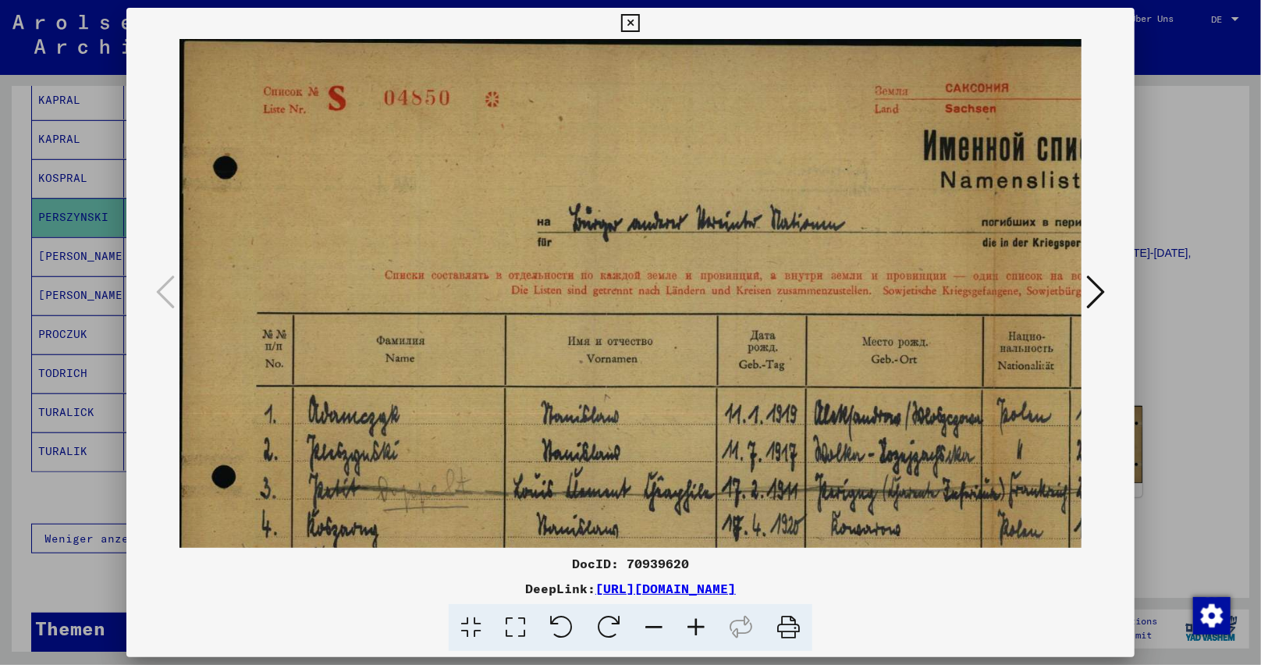
click at [705, 629] on icon at bounding box center [696, 628] width 42 height 48
click at [702, 627] on icon at bounding box center [696, 628] width 42 height 48
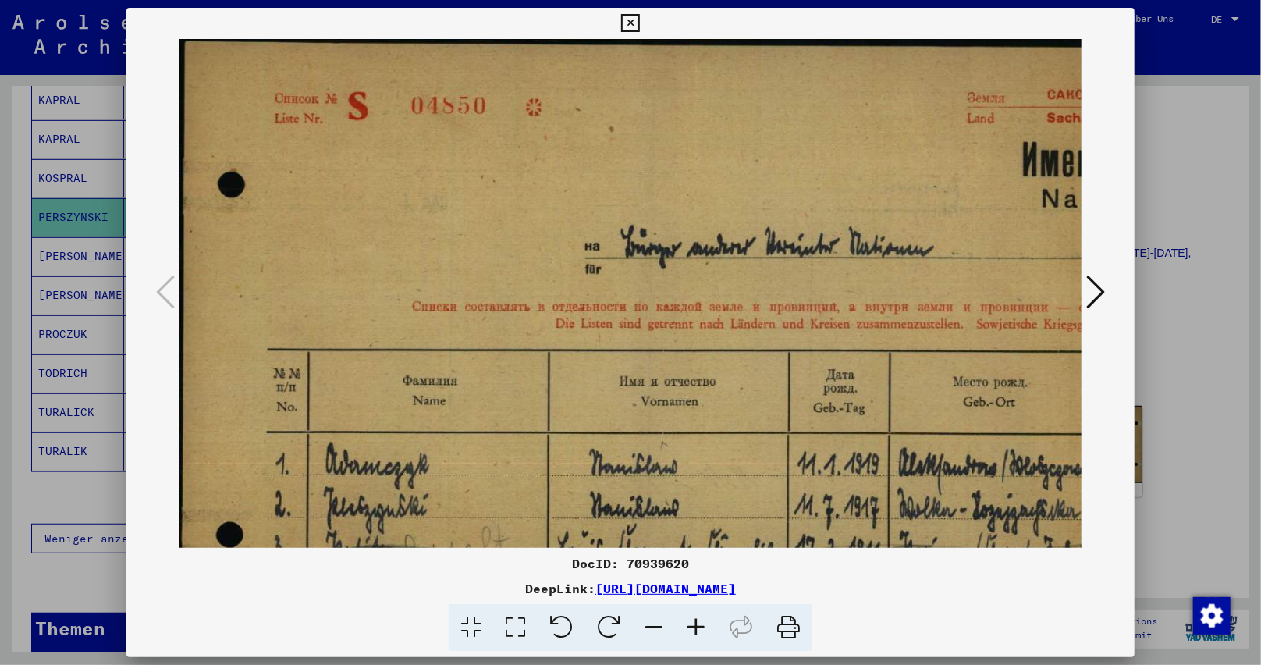
click at [699, 624] on icon at bounding box center [696, 628] width 42 height 48
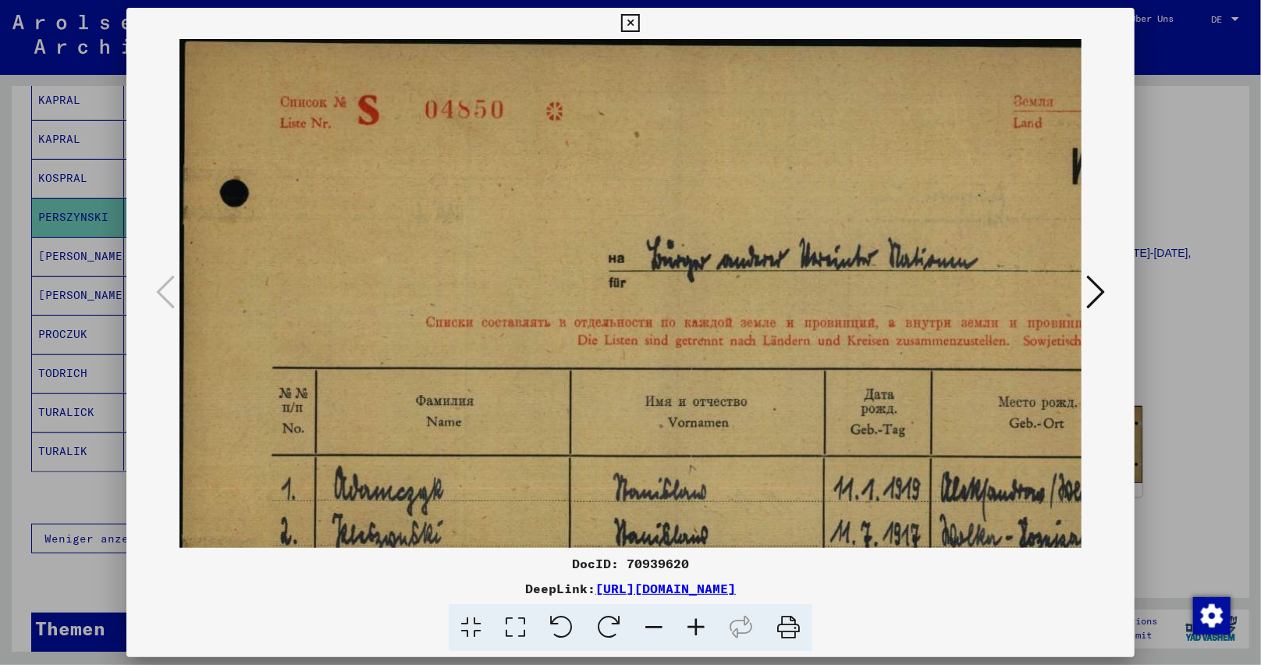
click at [699, 624] on icon at bounding box center [696, 628] width 42 height 48
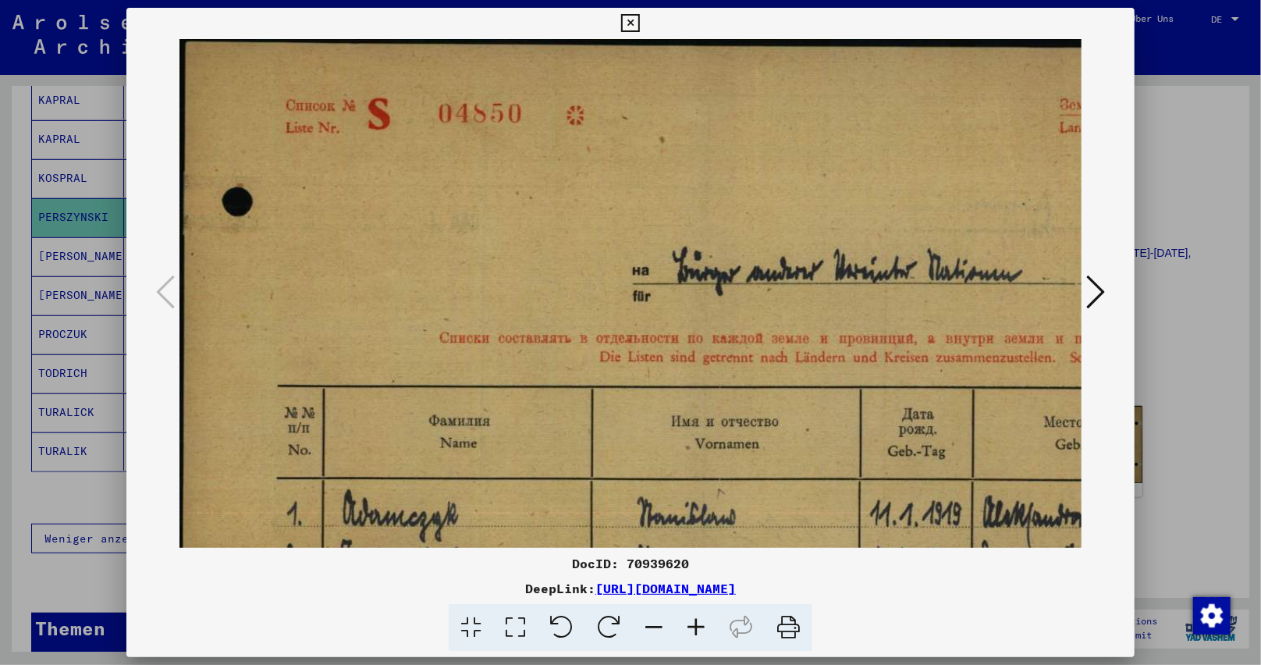
click at [699, 624] on icon at bounding box center [696, 628] width 42 height 48
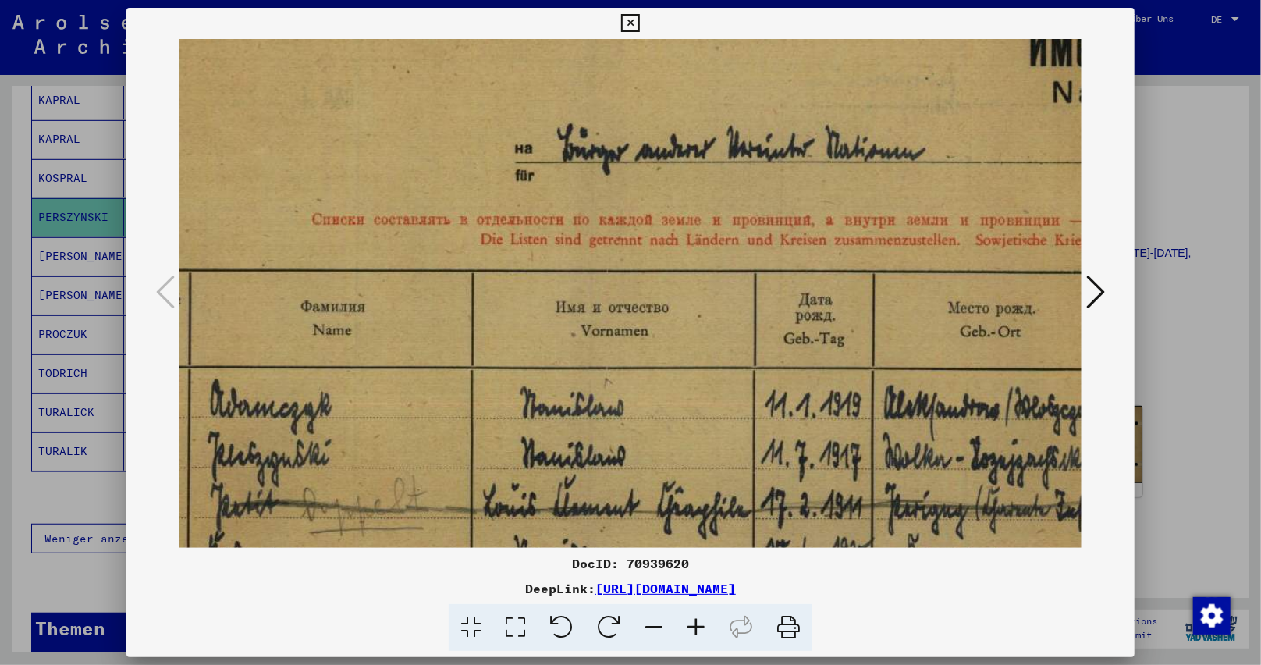
drag, startPoint x: 734, startPoint y: 338, endPoint x: 241, endPoint y: 26, distance: 583.0
click at [320, 62] on img at bounding box center [1125, 296] width 2175 height 782
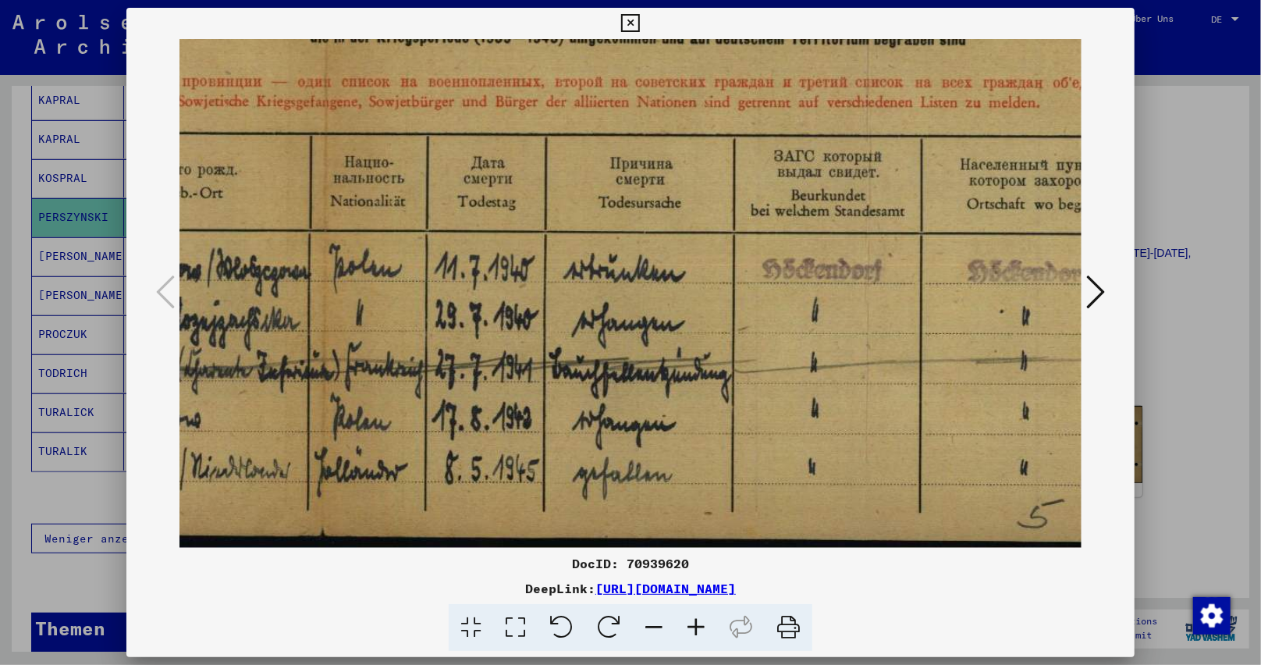
drag, startPoint x: 766, startPoint y: 343, endPoint x: 239, endPoint y: 308, distance: 528.7
click at [239, 308] on img at bounding box center [327, 157] width 2175 height 782
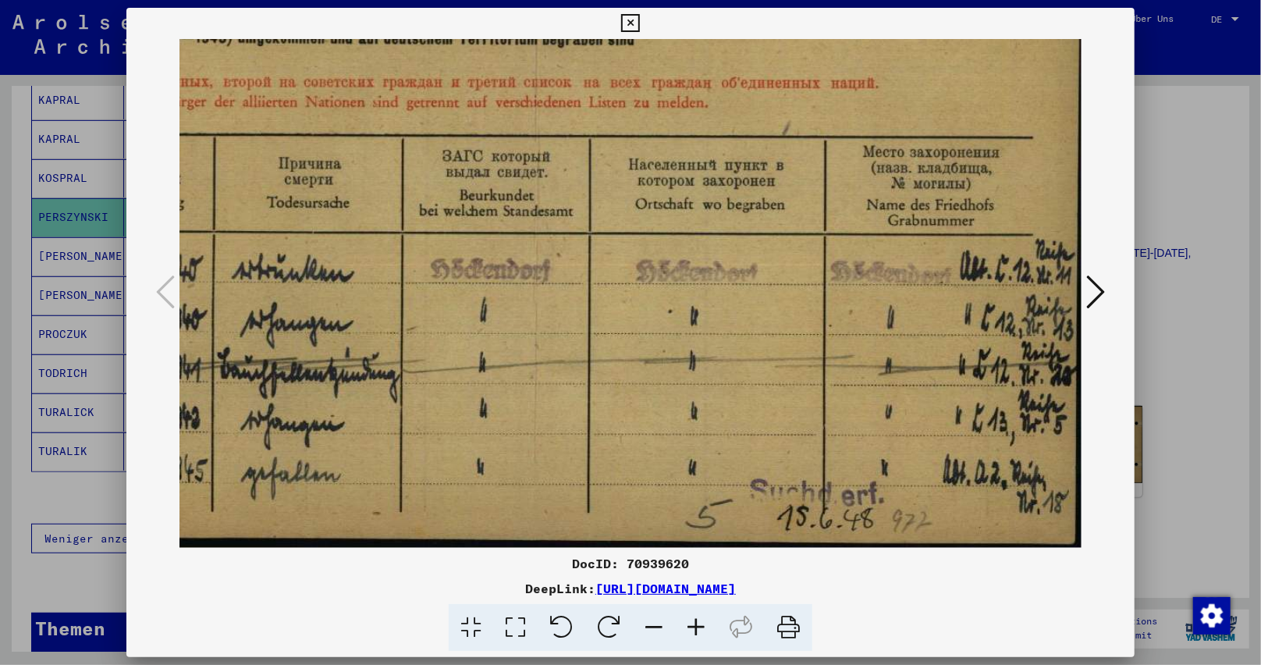
drag, startPoint x: 756, startPoint y: 337, endPoint x: 361, endPoint y: 294, distance: 397.2
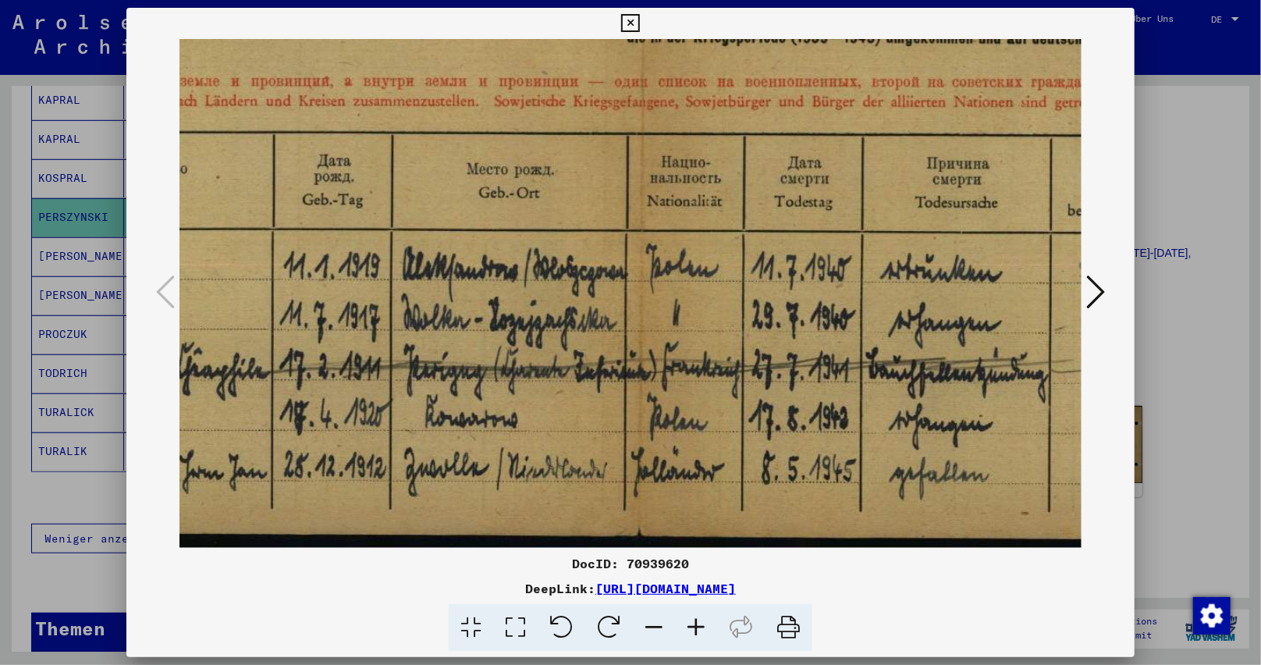
drag, startPoint x: 609, startPoint y: 383, endPoint x: 1256, endPoint y: 350, distance: 647.8
click at [1260, 351] on div "DocID: 70939620 DeepLink: [URL][DOMAIN_NAME]" at bounding box center [630, 332] width 1261 height 665
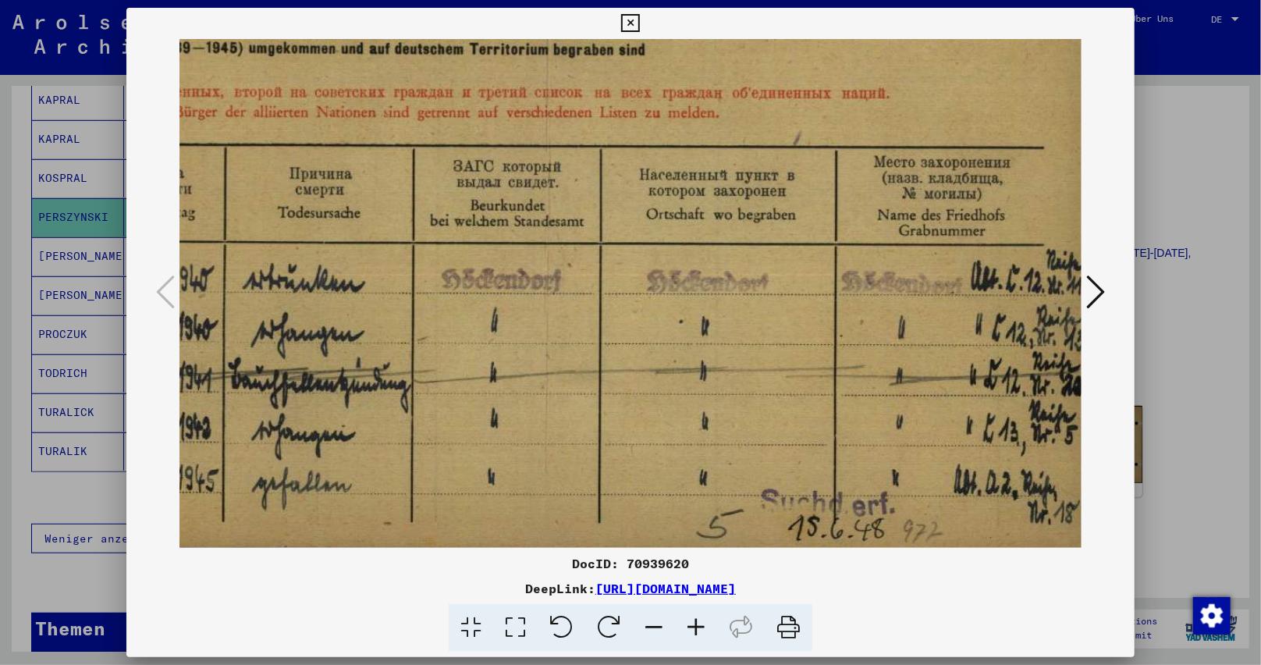
scroll to position [265, 1260]
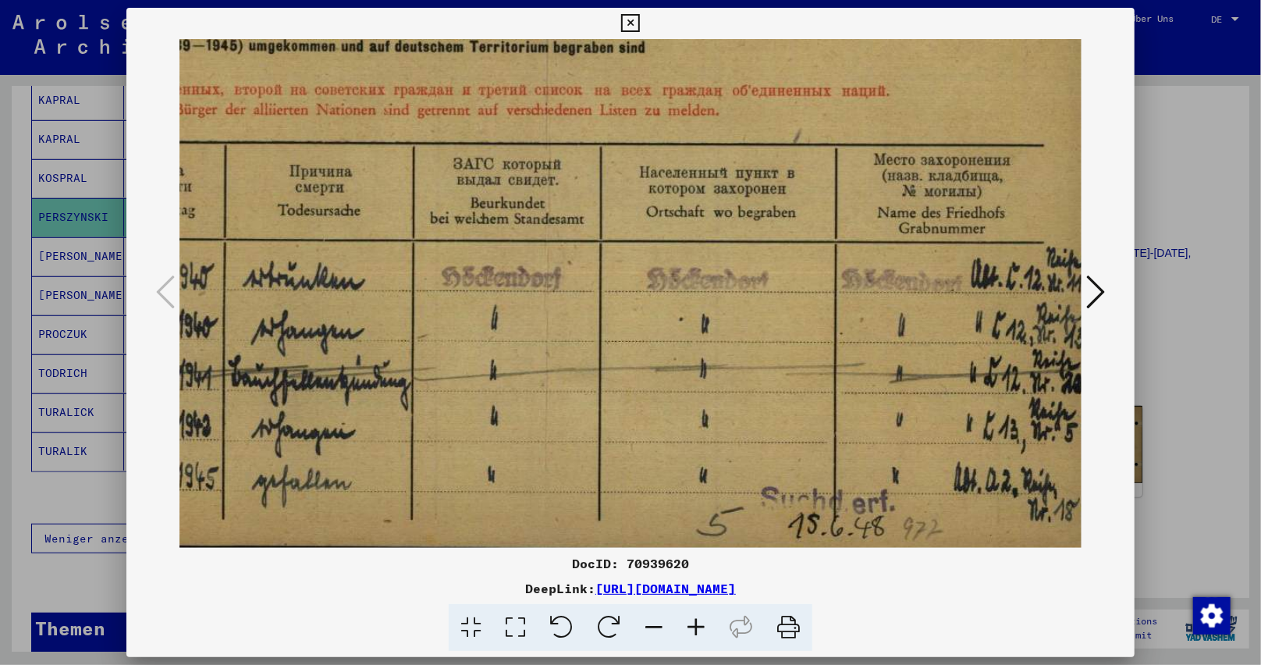
drag, startPoint x: 497, startPoint y: 334, endPoint x: 0, endPoint y: 333, distance: 497.1
click at [0, 333] on div "DocID: 70939620 DeepLink: [URL][DOMAIN_NAME]" at bounding box center [630, 332] width 1261 height 665
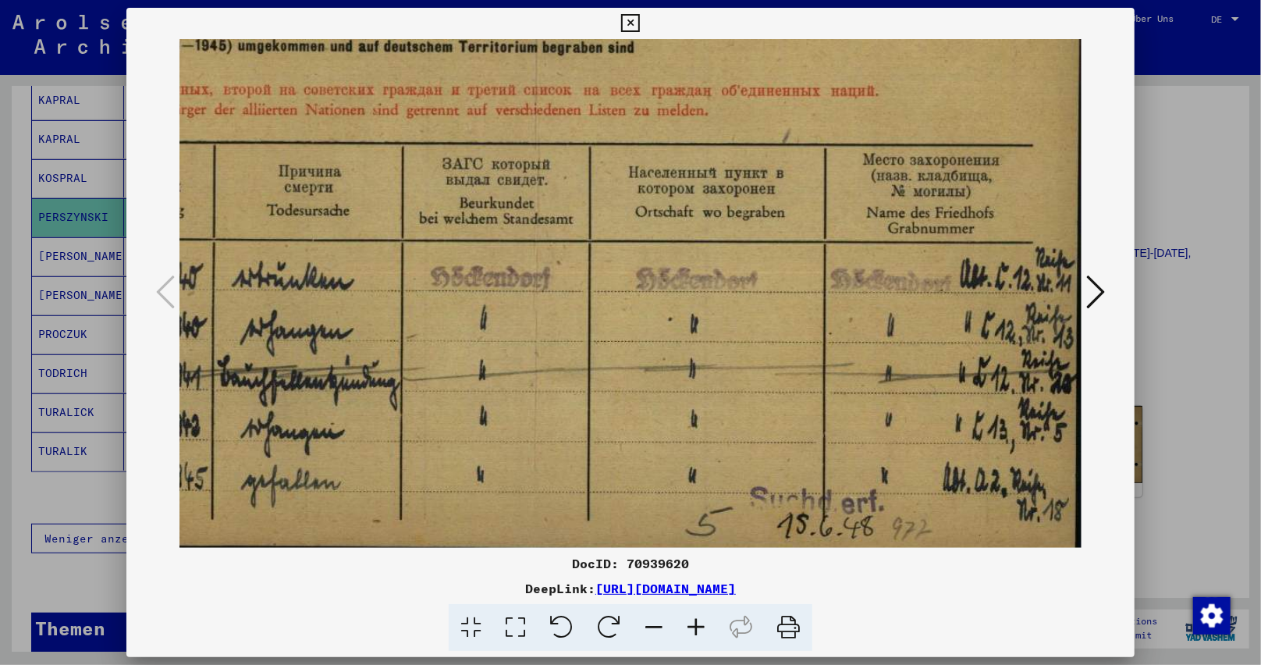
scroll to position [273, 1271]
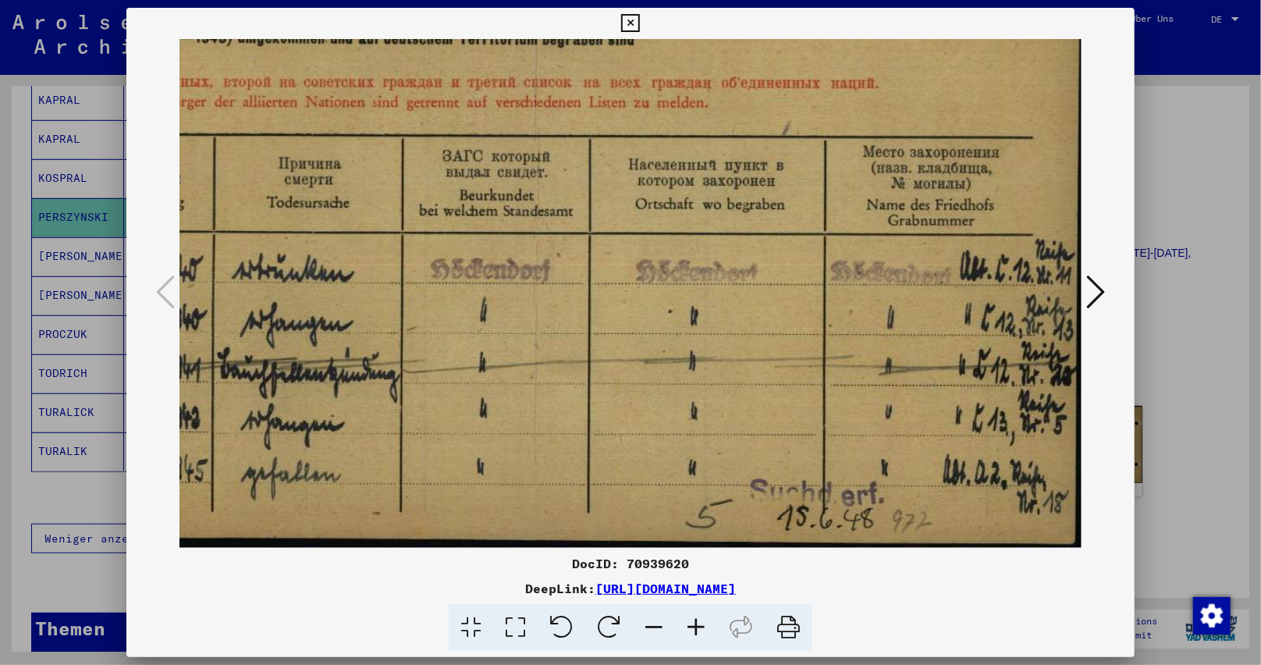
drag, startPoint x: 329, startPoint y: 180, endPoint x: 0, endPoint y: 146, distance: 331.1
click at [0, 146] on div "DocID: 70939620 DeepLink: [URL][DOMAIN_NAME]" at bounding box center [630, 332] width 1261 height 665
click at [628, 16] on icon at bounding box center [630, 23] width 18 height 19
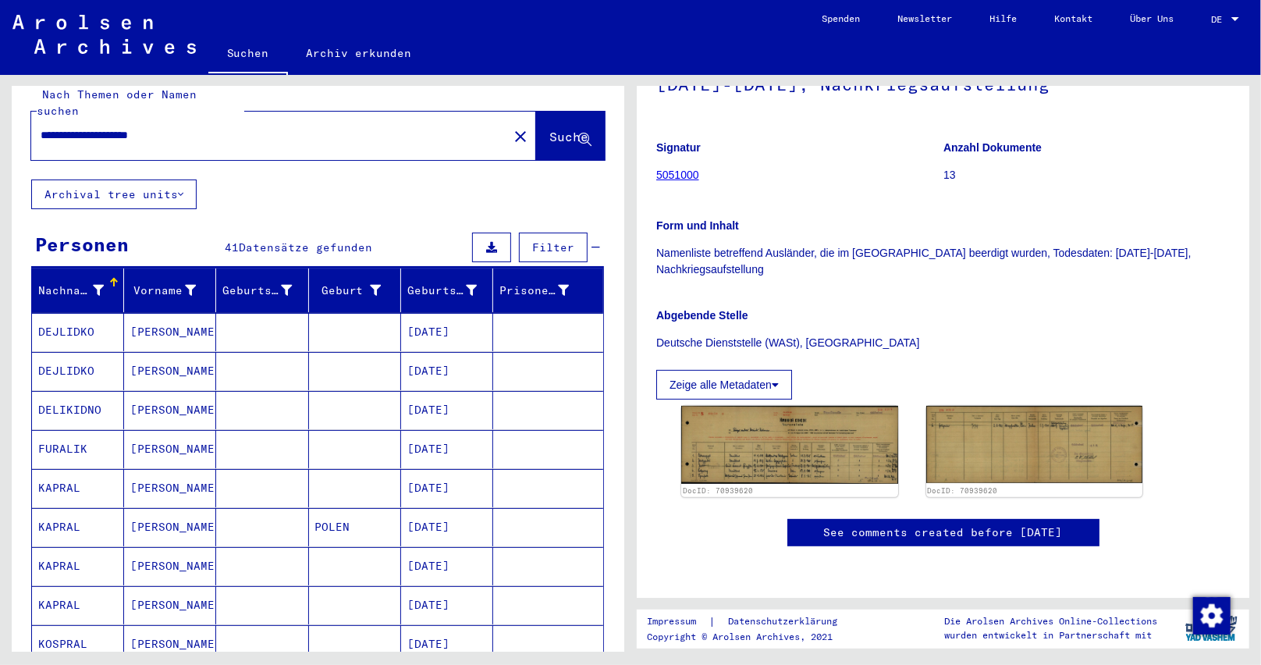
scroll to position [17, 0]
